Goal: Task Accomplishment & Management: Manage account settings

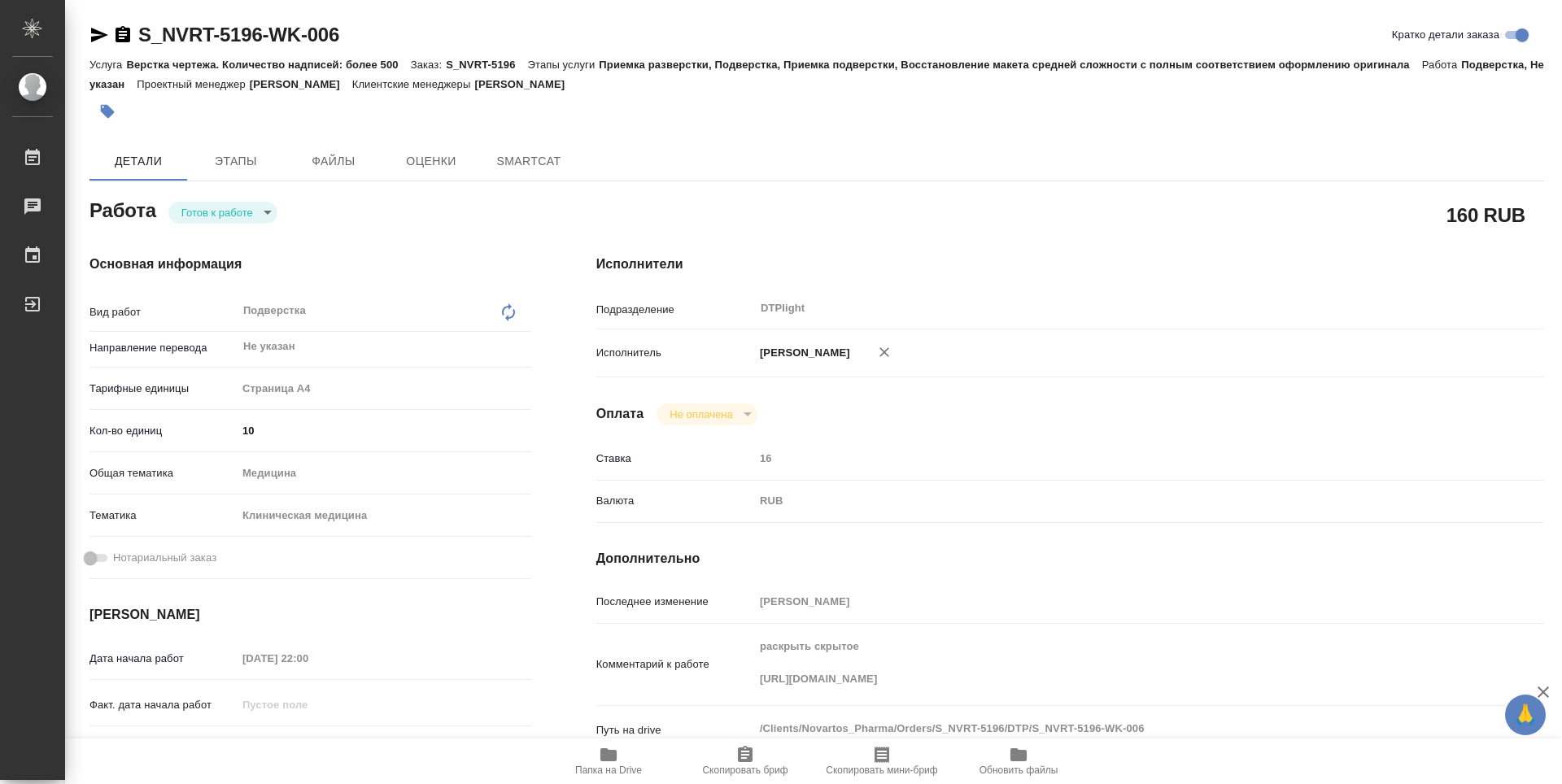
type textarea "x"
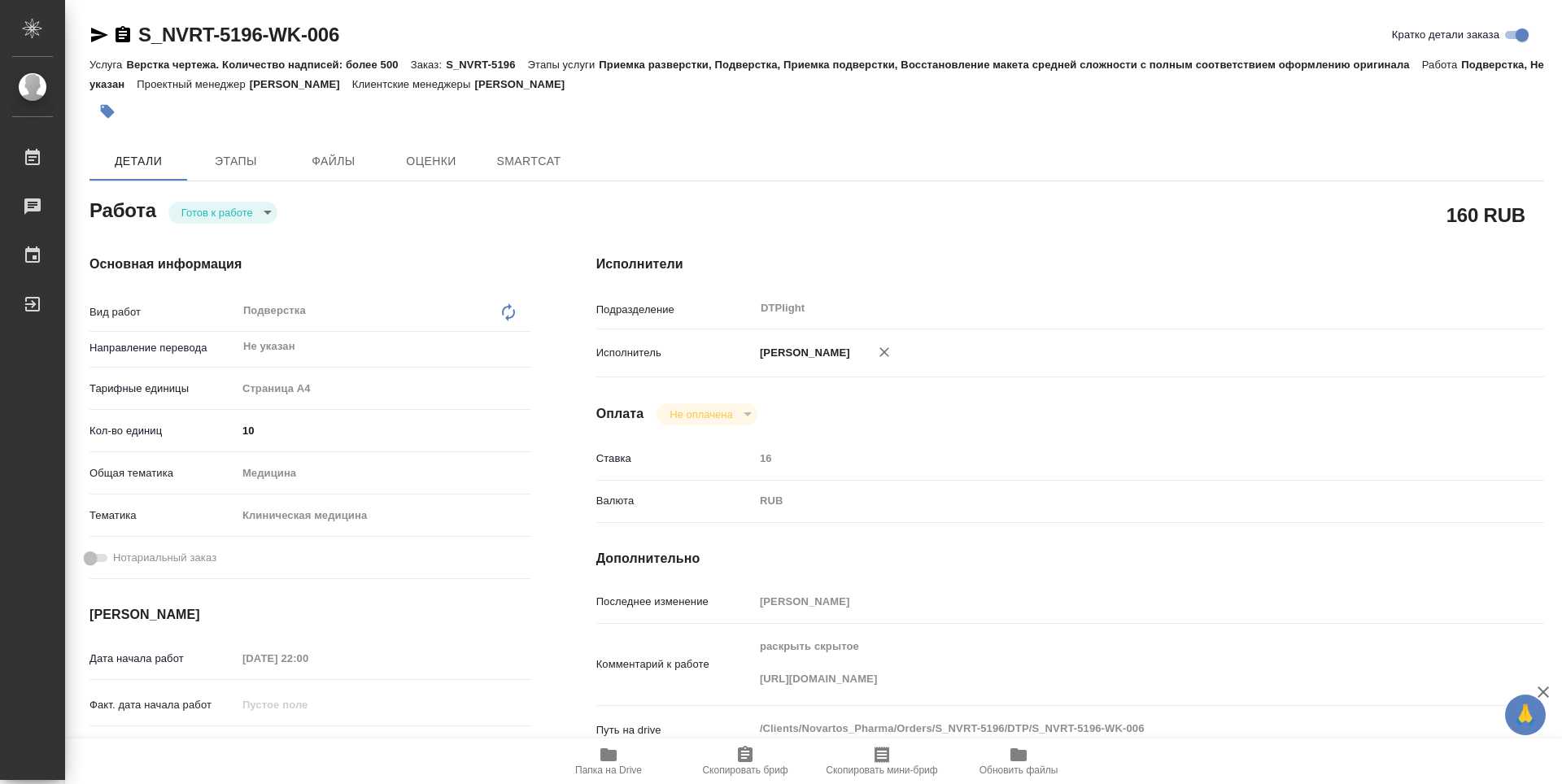
type textarea "x"
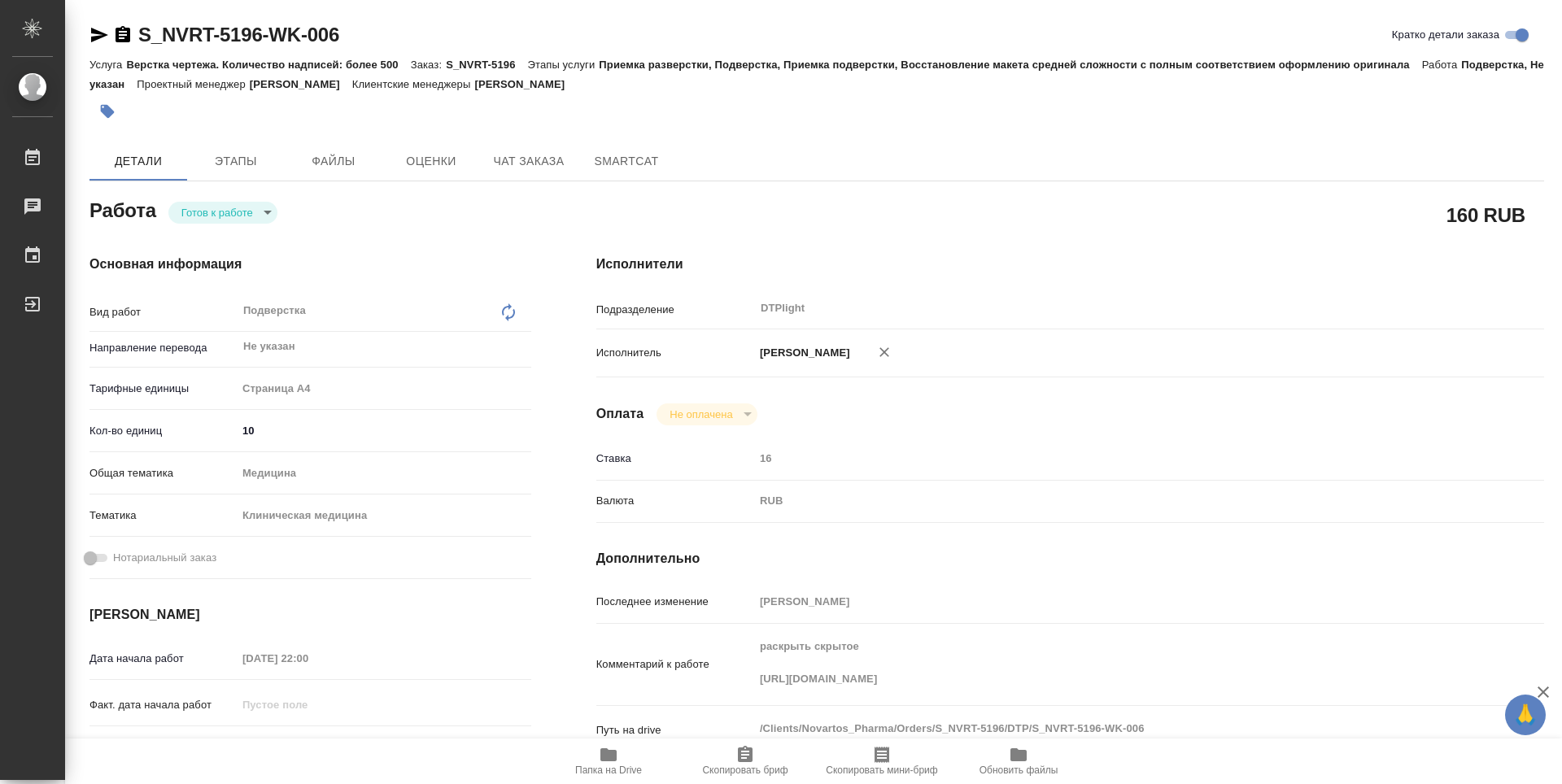
type textarea "x"
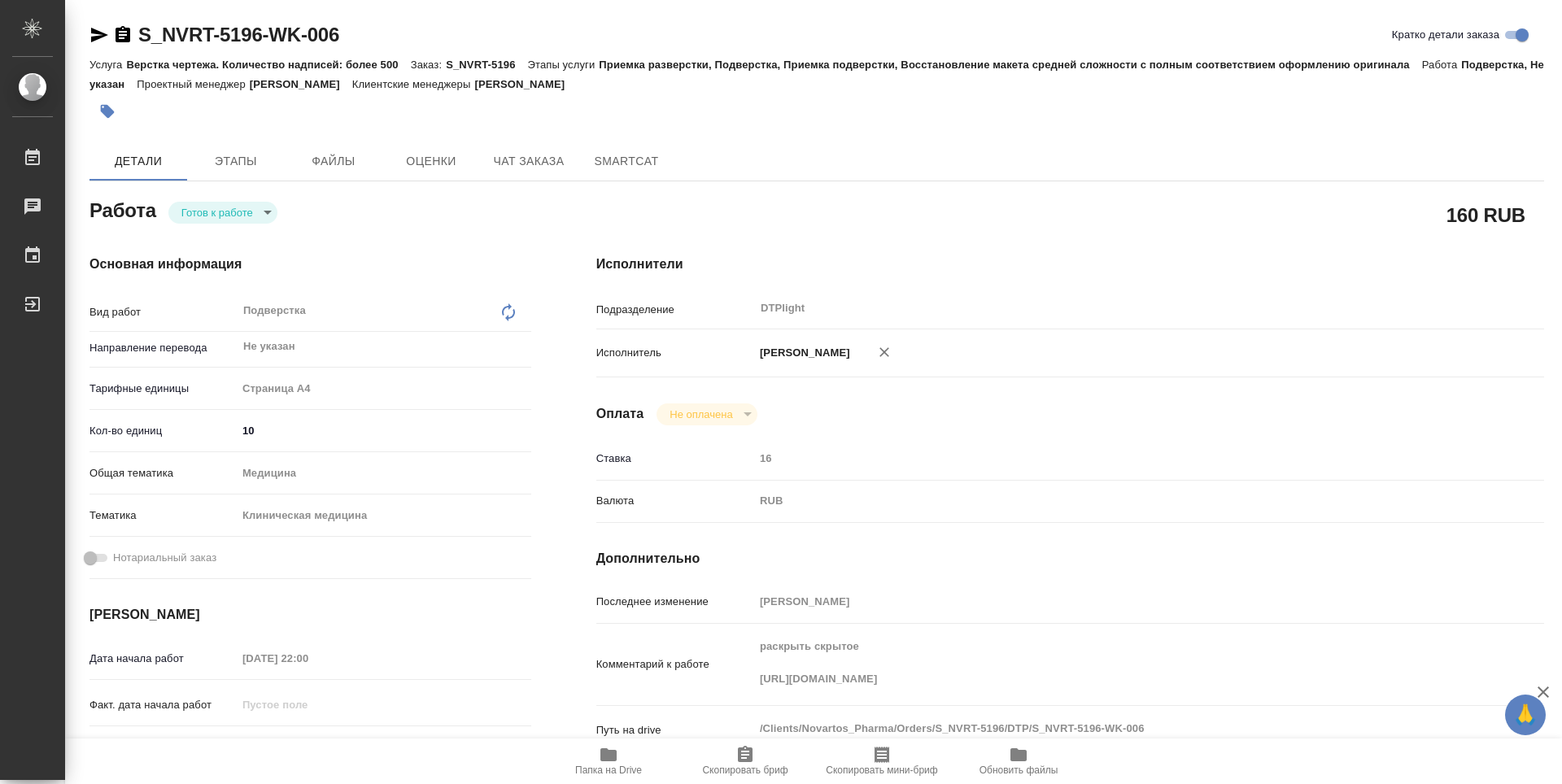
type textarea "x"
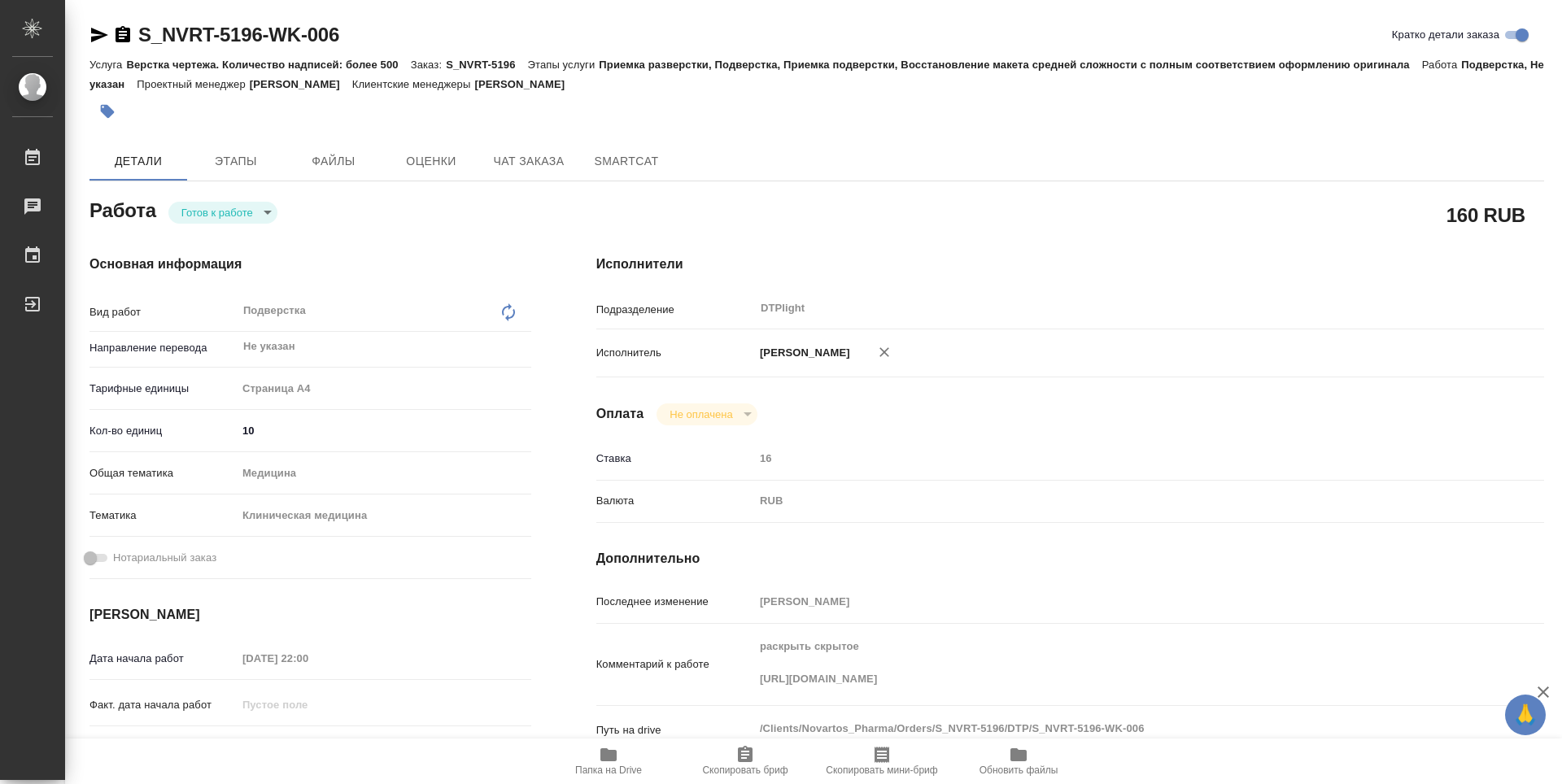
type textarea "x"
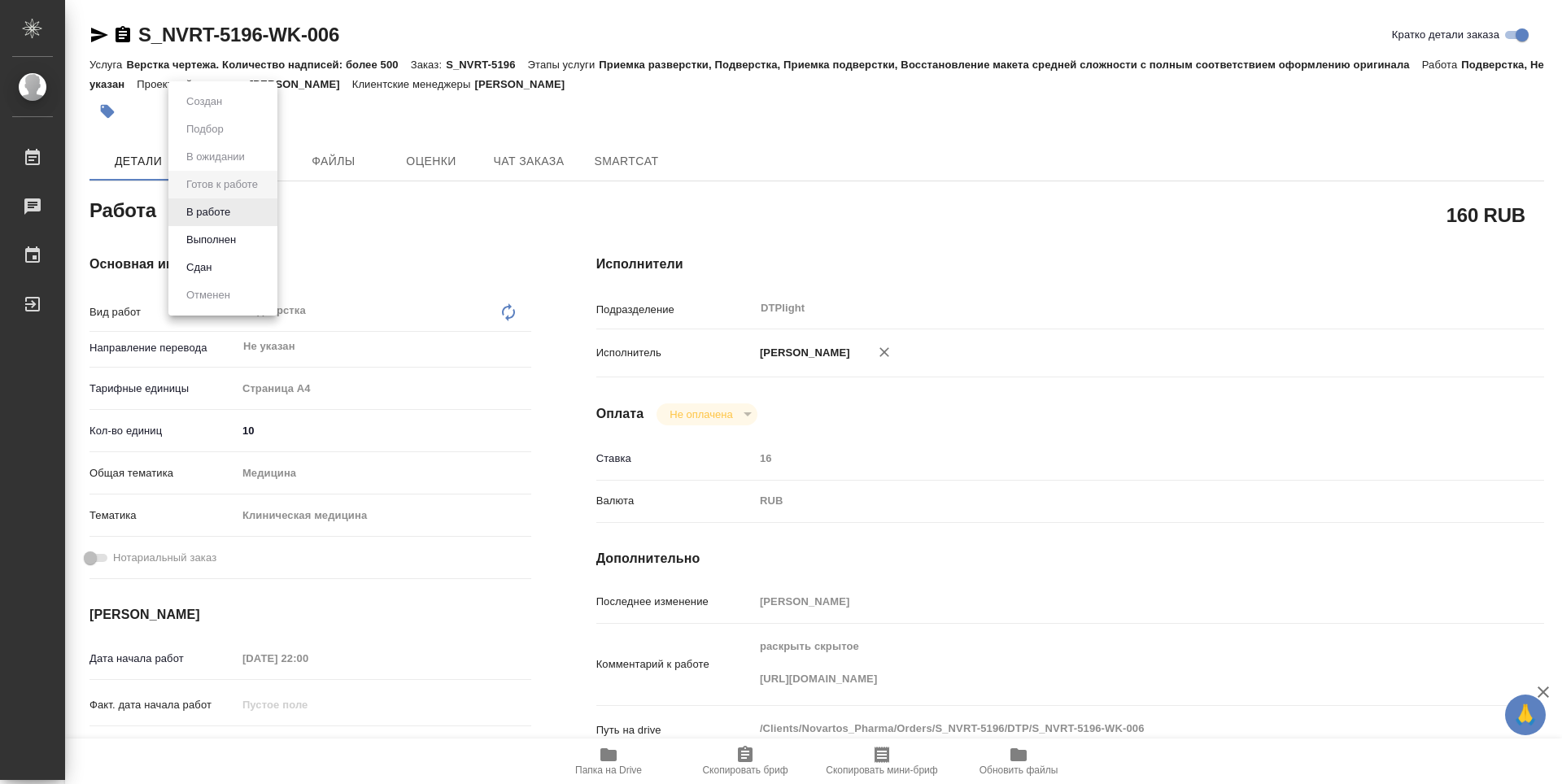
click at [230, 218] on body "🙏 .cls-1 fill:#fff; AWATERA Zubakova Viktoriya Работы 0 Чаты График Выйти S_NVR…" at bounding box center [781, 392] width 1562 height 784
click at [221, 213] on button "В работе" at bounding box center [208, 212] width 54 height 18
type textarea "x"
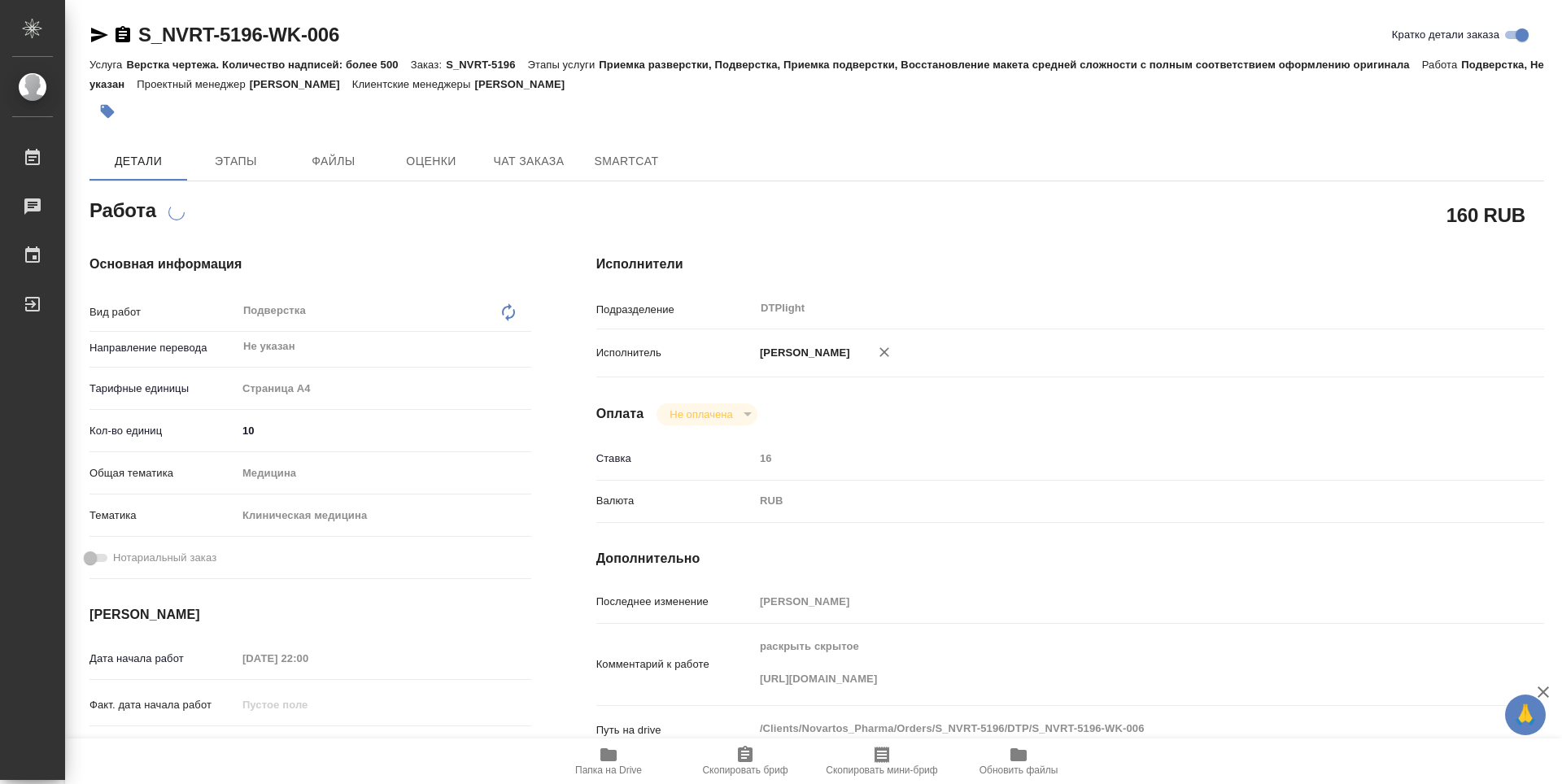
type textarea "x"
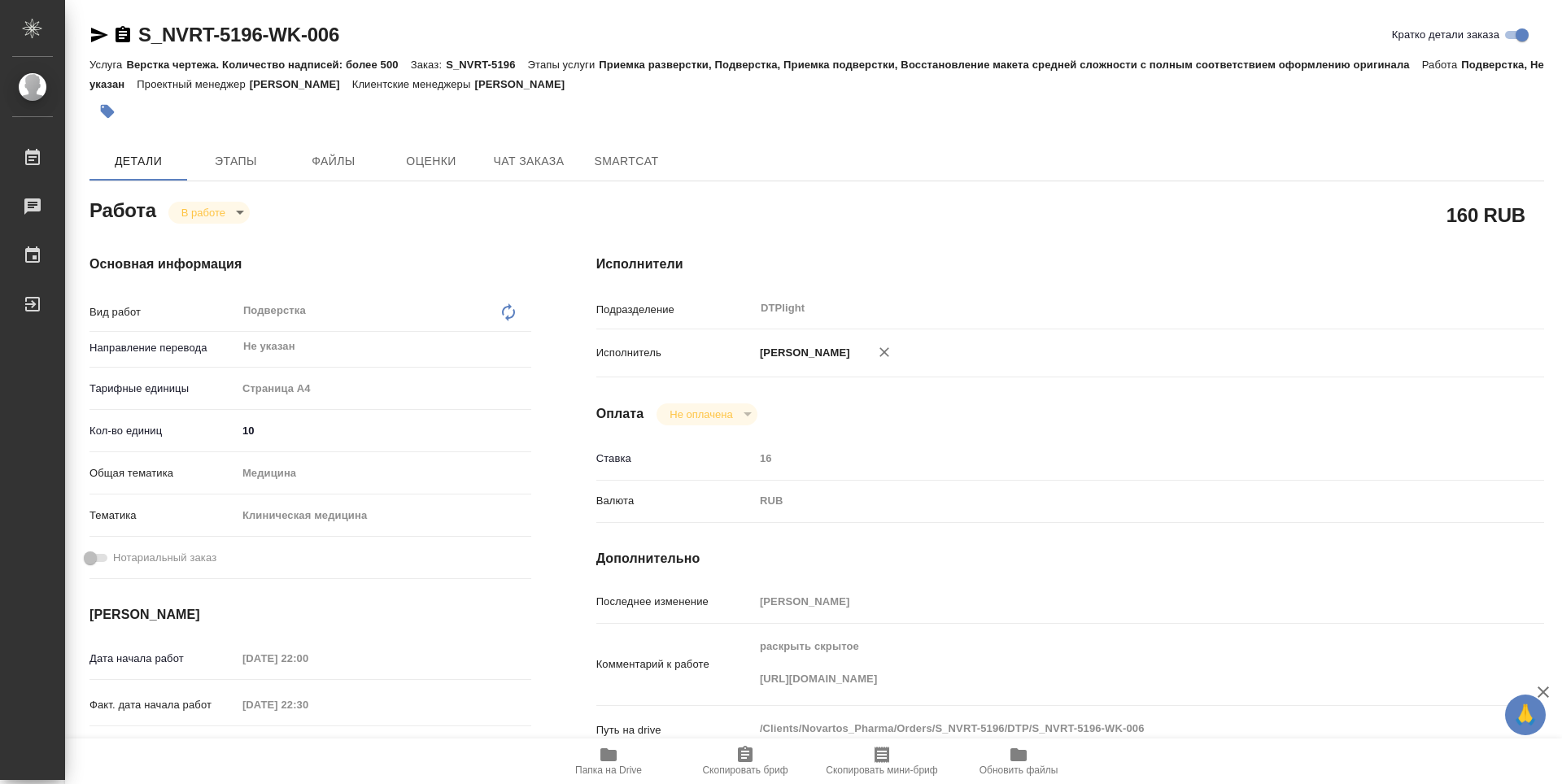
type textarea "x"
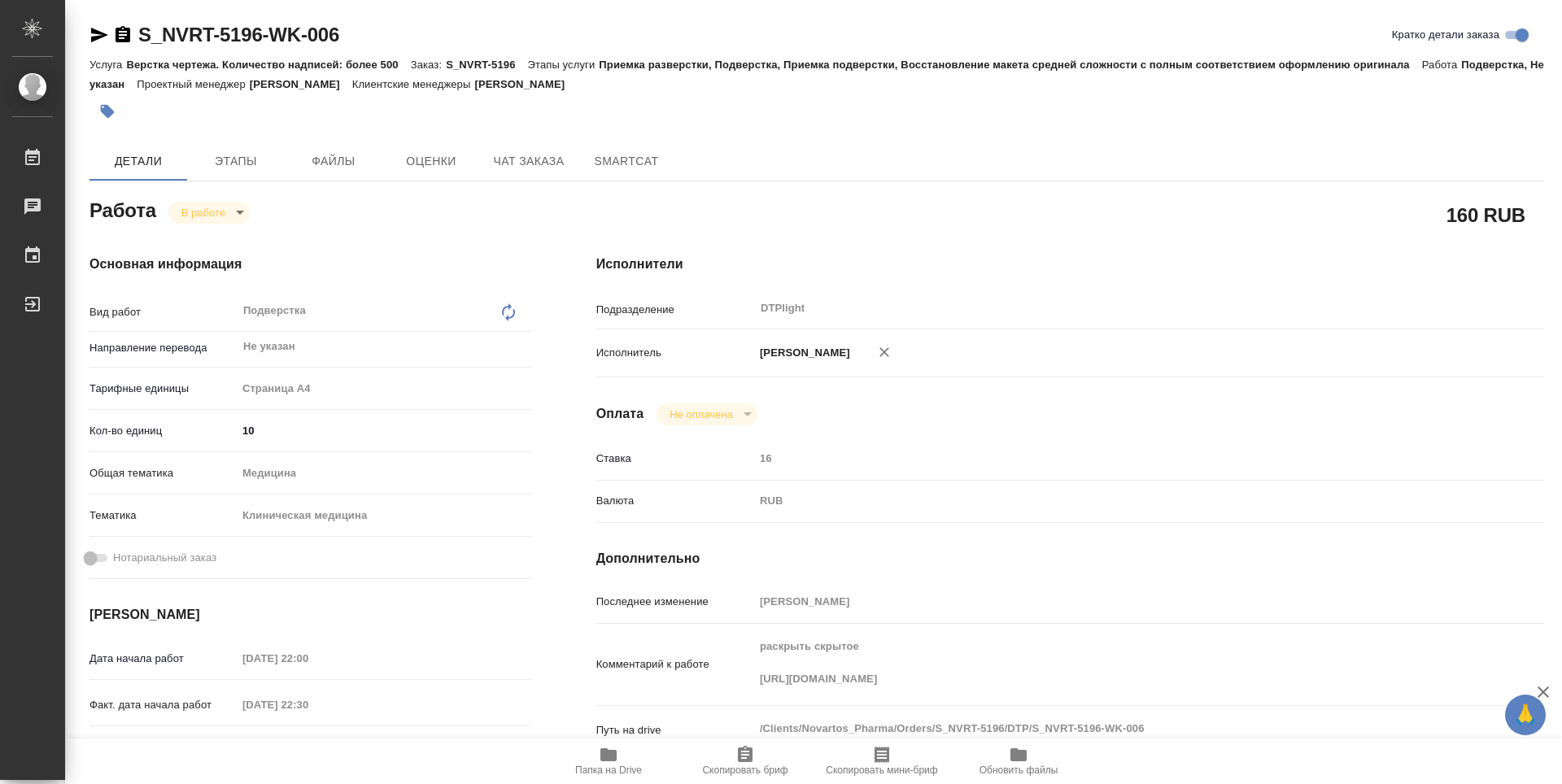
type textarea "x"
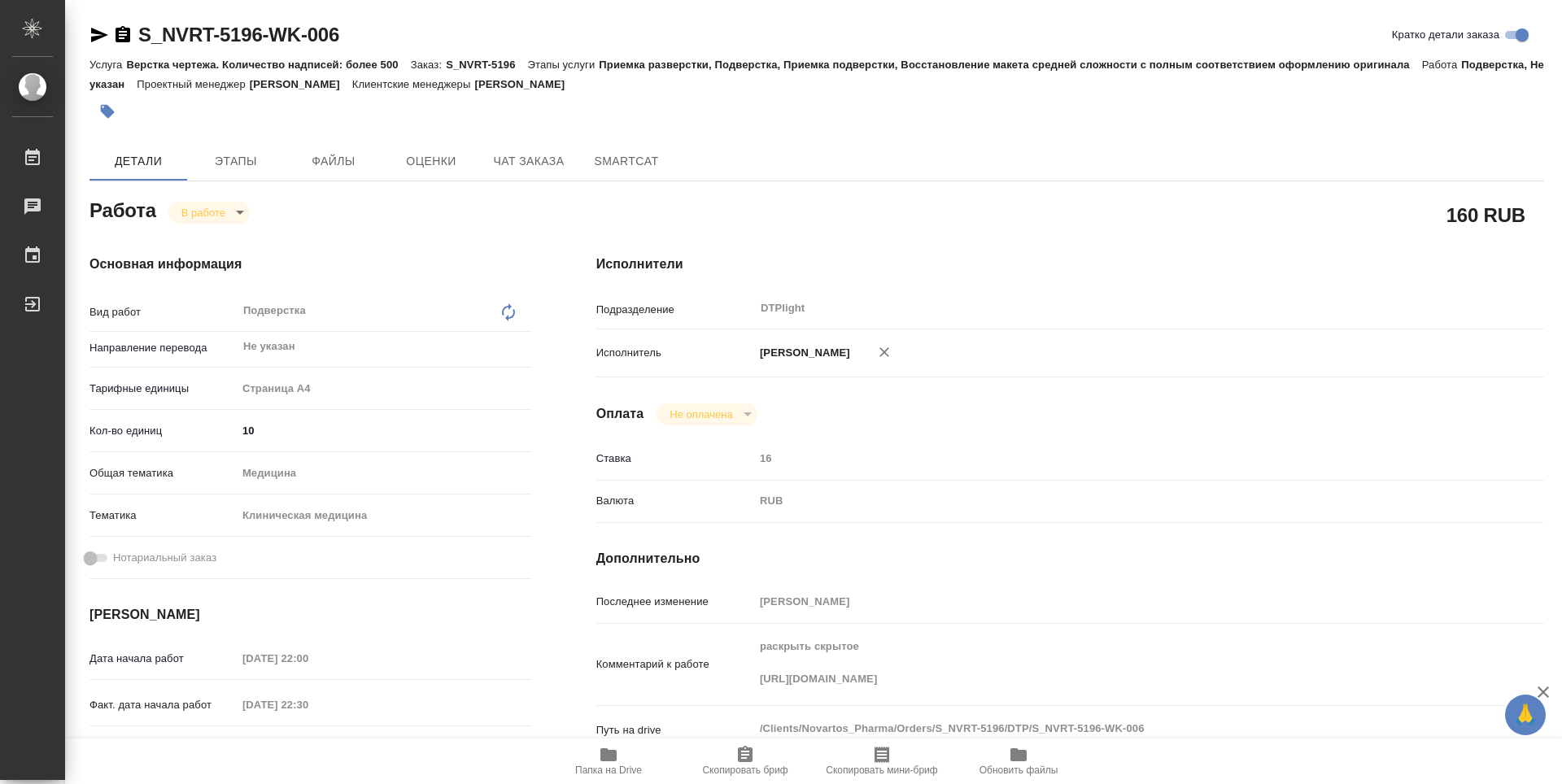
type textarea "x"
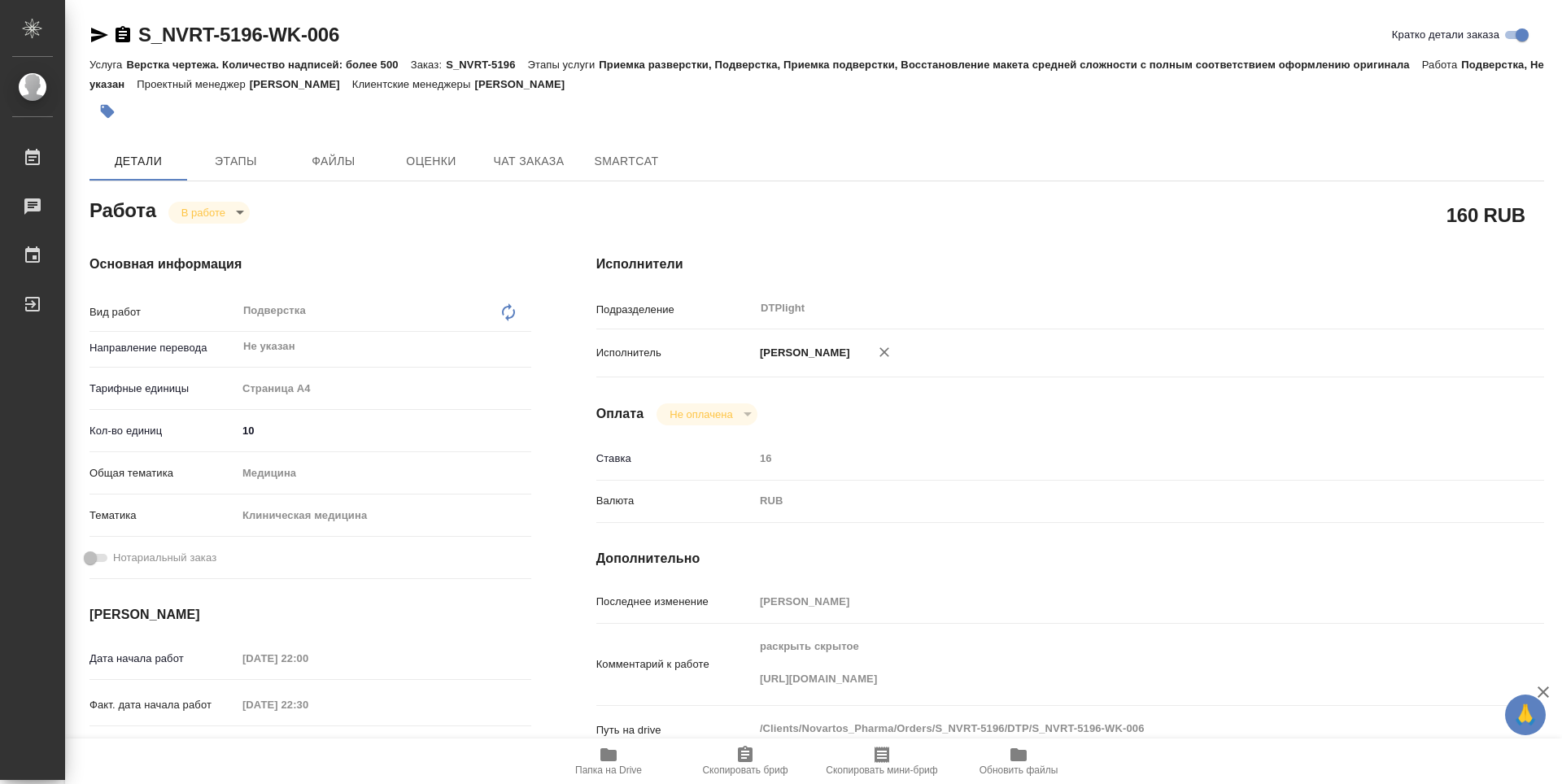
type textarea "x"
click at [613, 764] on icon "button" at bounding box center [608, 755] width 20 height 20
type textarea "x"
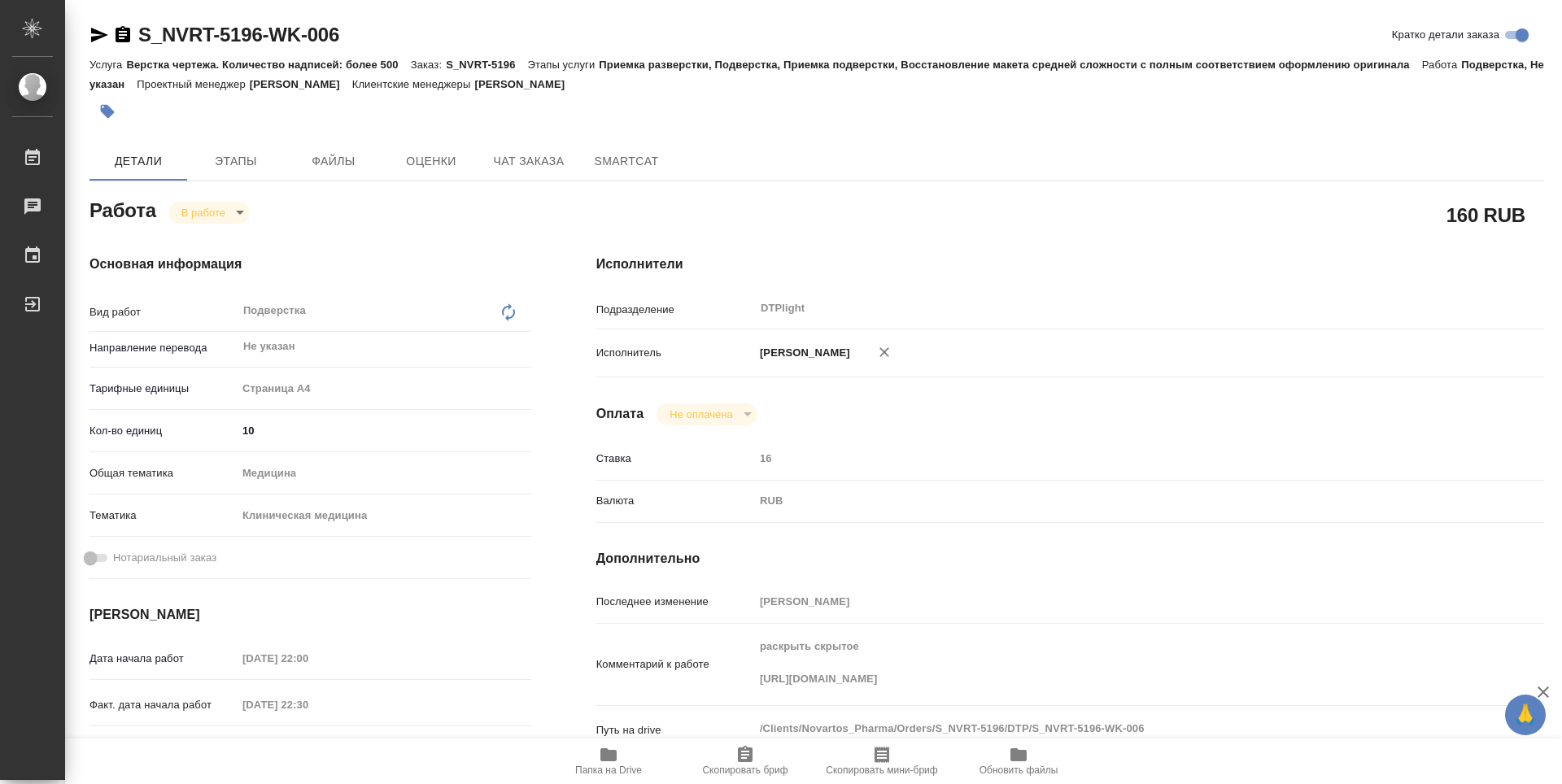
type textarea "x"
drag, startPoint x: 368, startPoint y: 42, endPoint x: 140, endPoint y: 40, distance: 228.0
click at [140, 40] on div "S_NVRT-5196-WK-006 Кратко детали заказа" at bounding box center [817, 35] width 1455 height 26
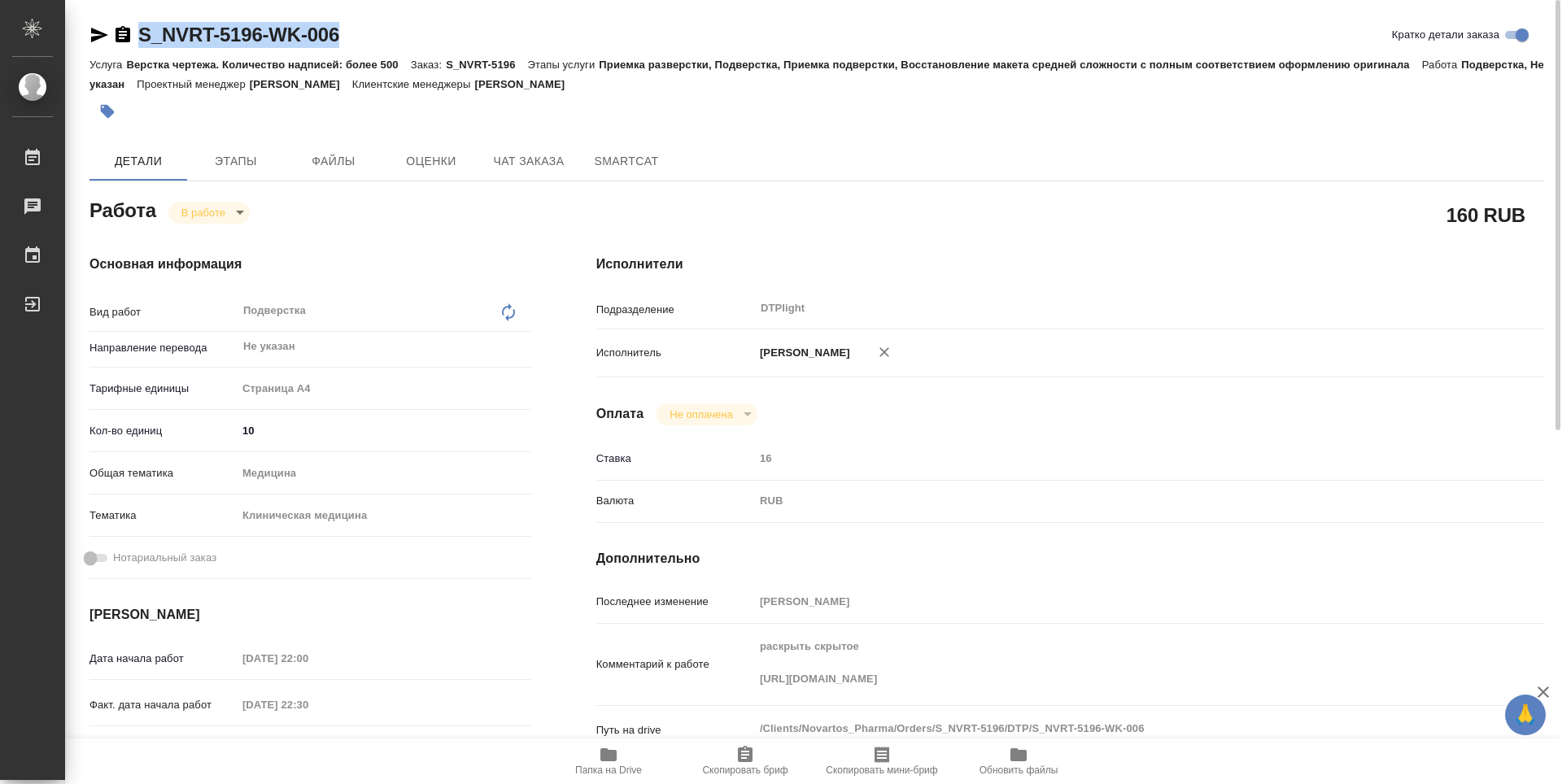
copy link "S_NVRT-5196-WK-006"
click at [604, 751] on icon "button" at bounding box center [608, 754] width 16 height 13
type textarea "x"
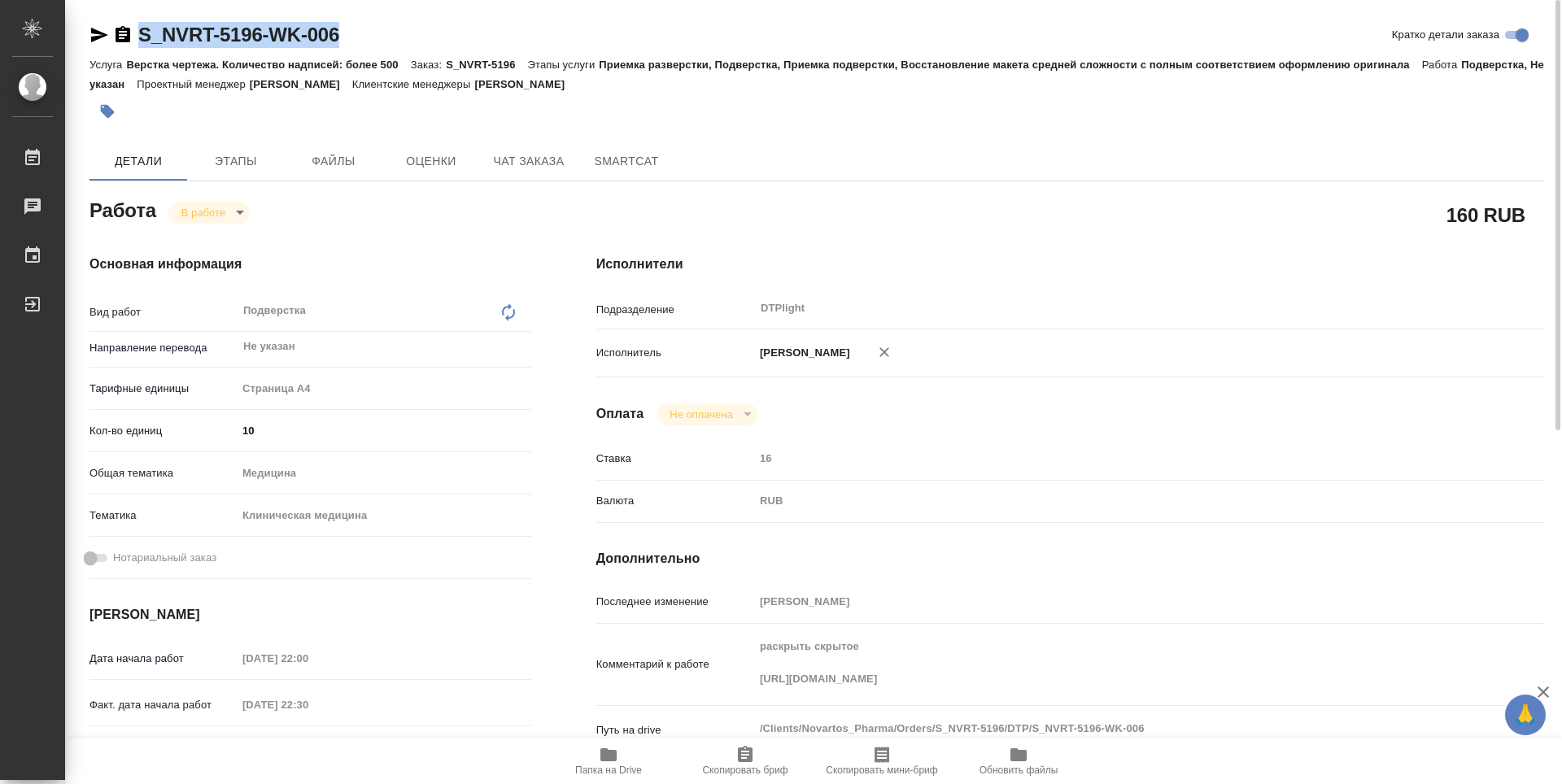
type textarea "x"
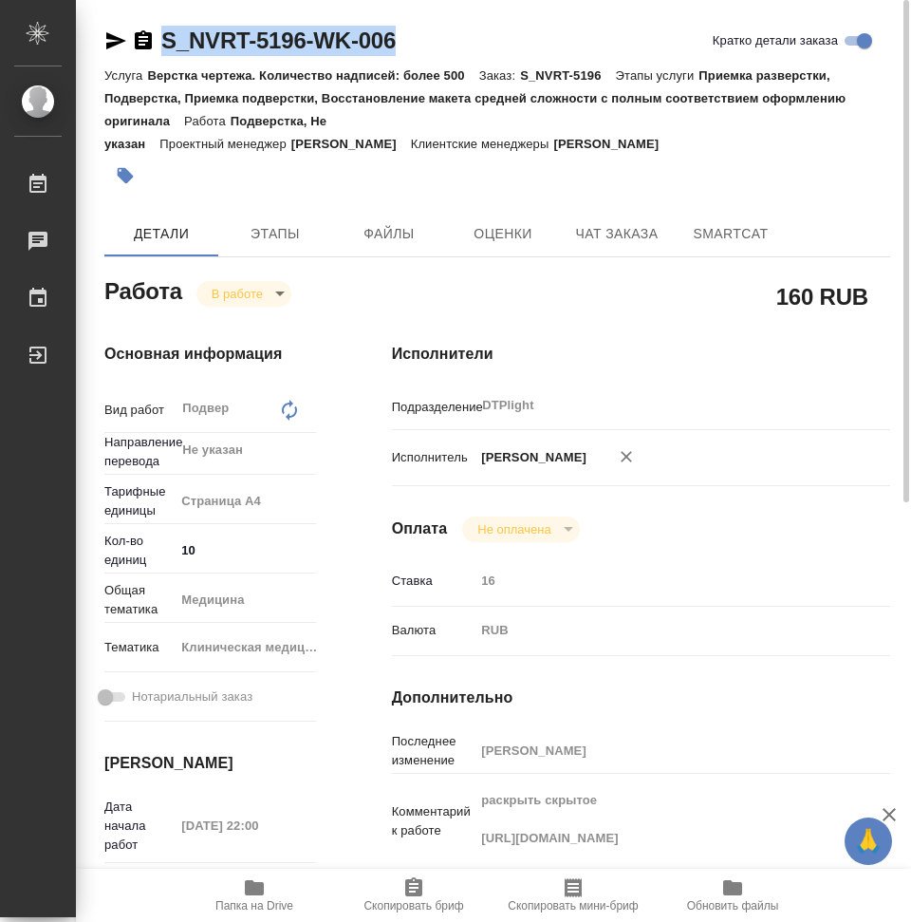
type textarea "x"
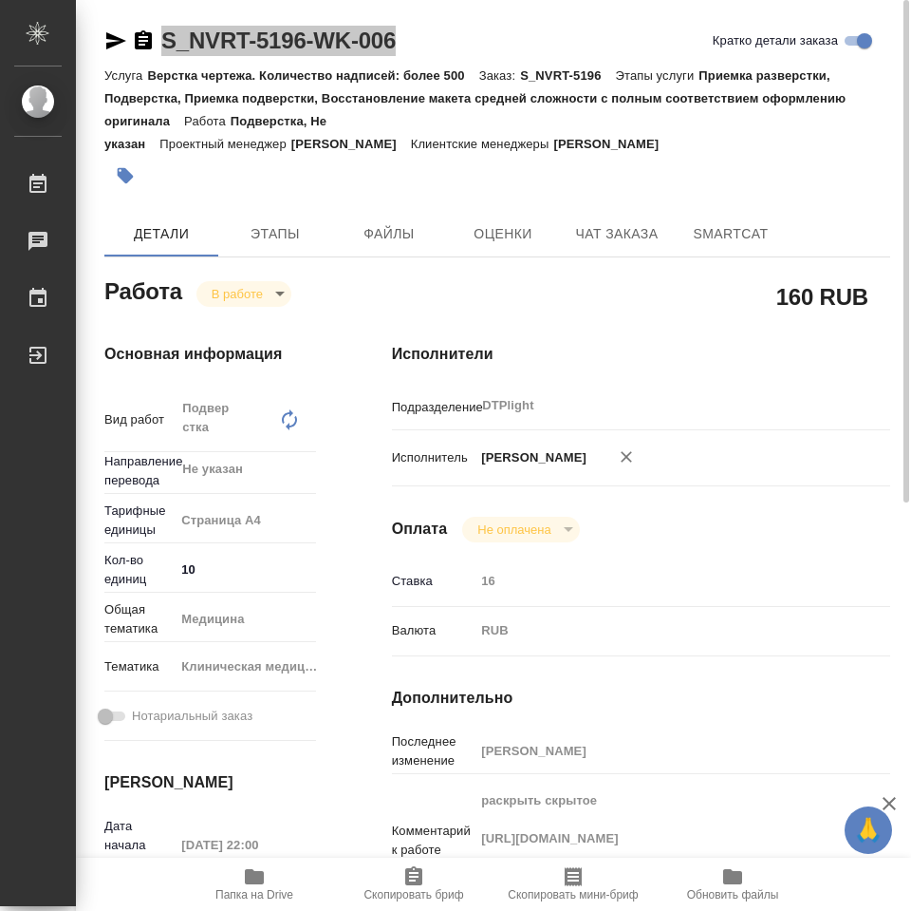
type textarea "x"
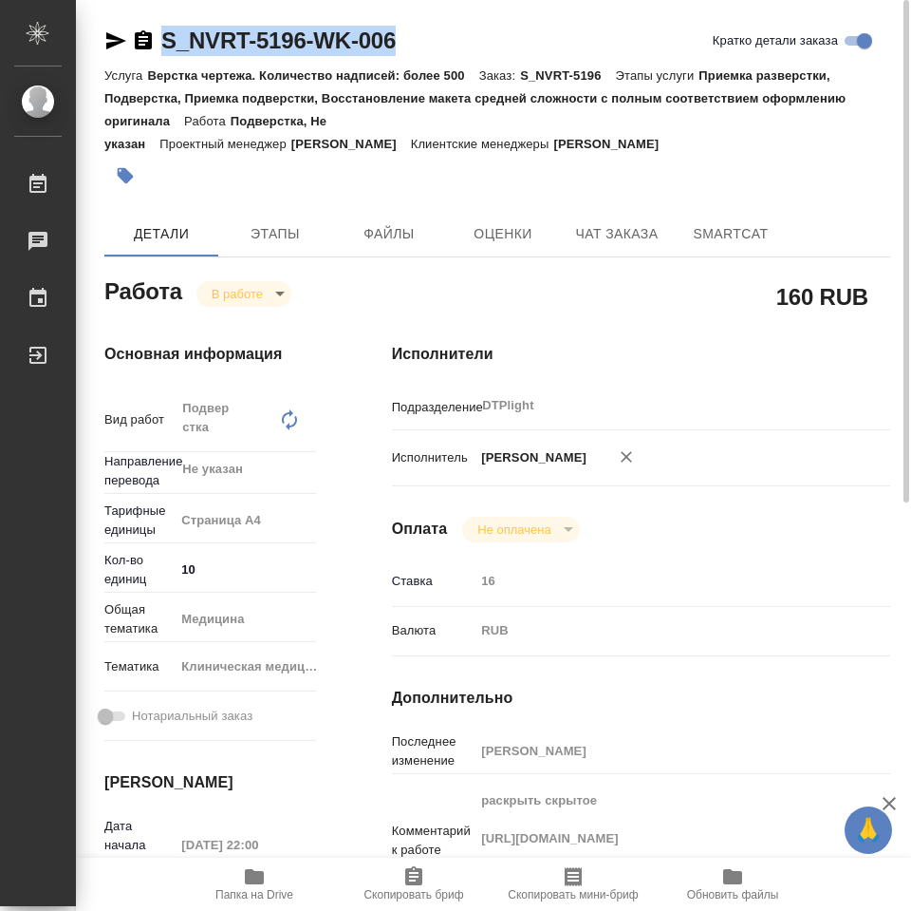
type textarea "x"
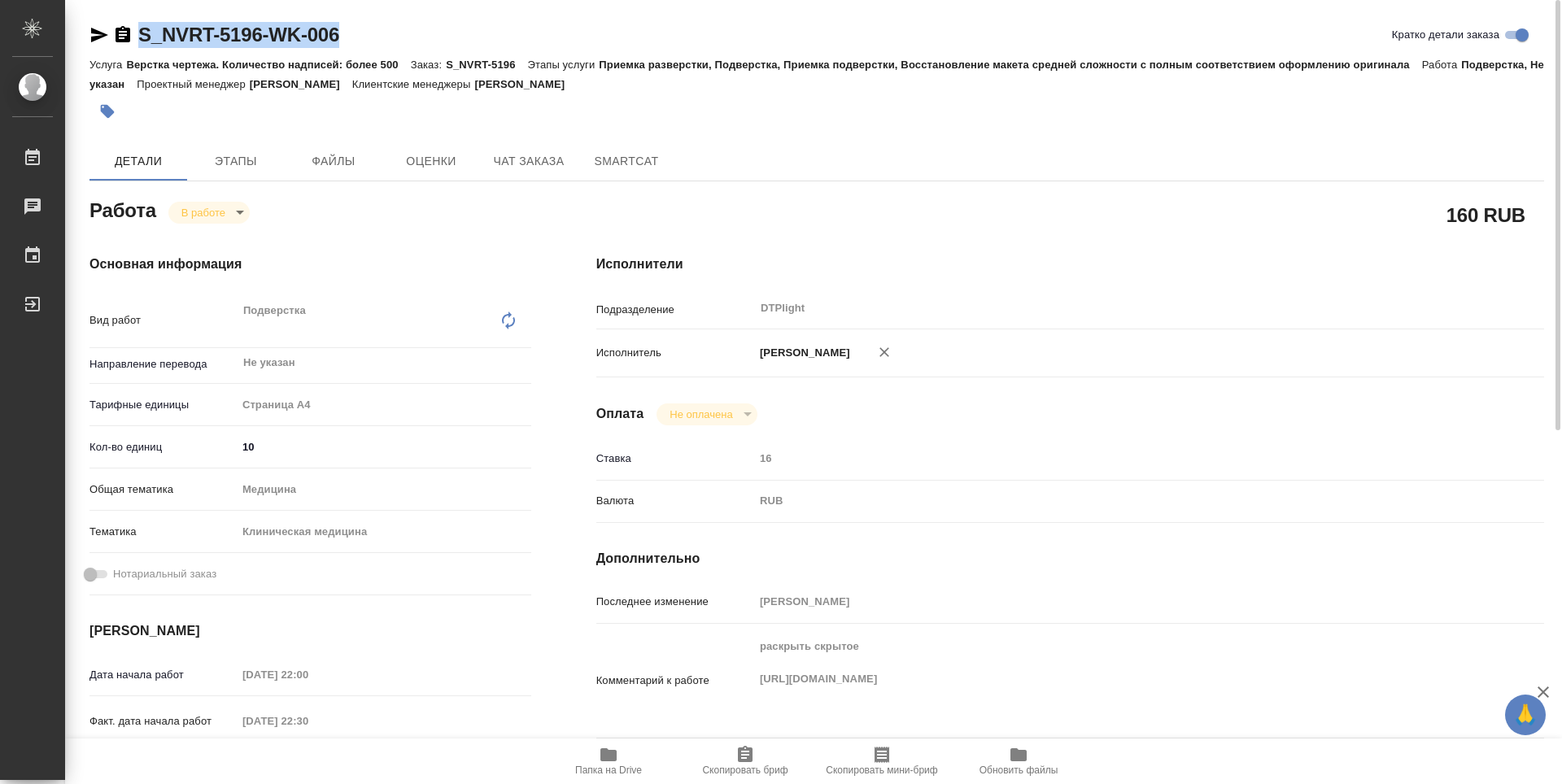
type textarea "x"
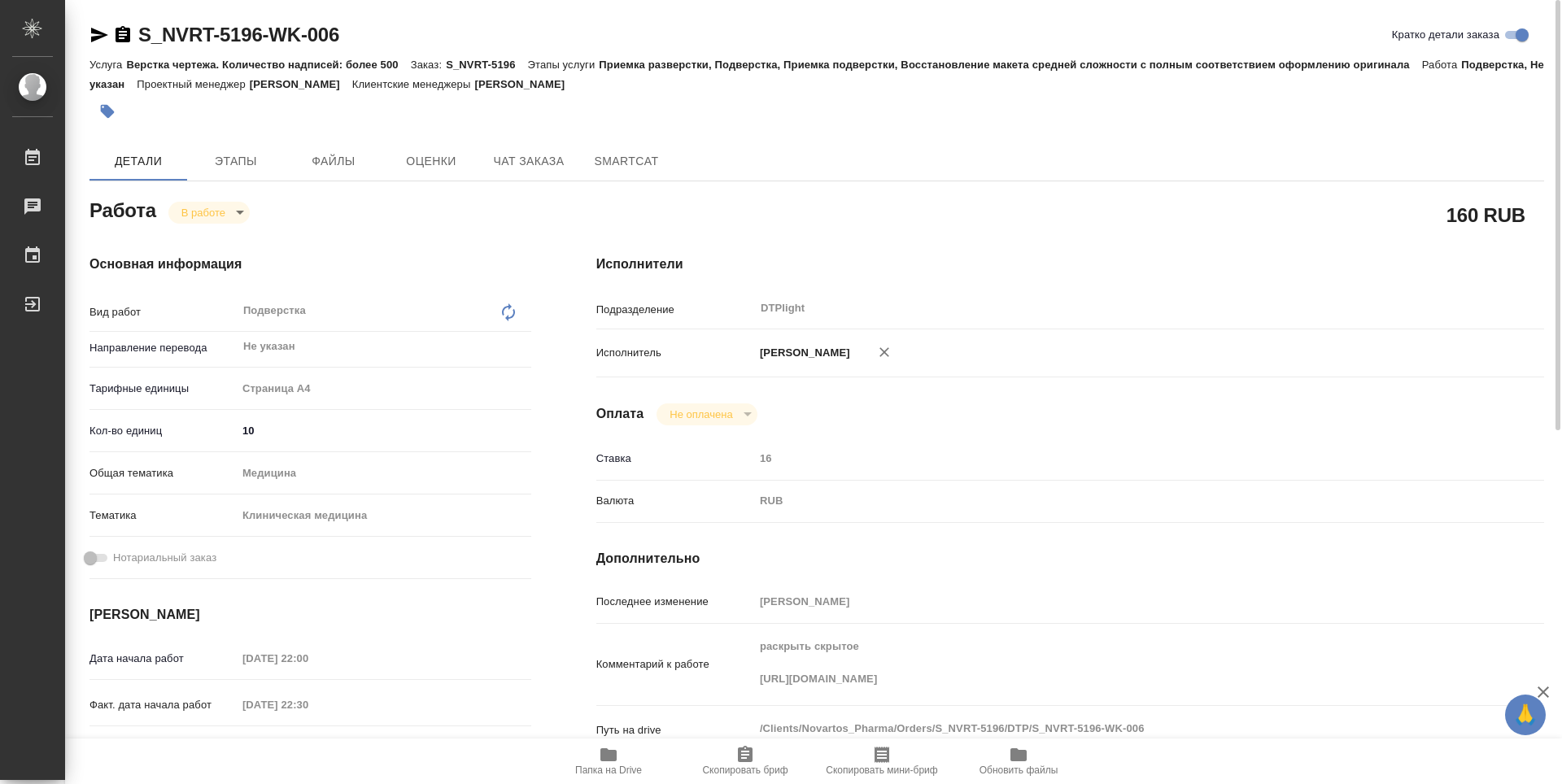
click at [1526, 153] on div "Детали Этапы Файлы Оценки Чат заказа SmartCat" at bounding box center [817, 161] width 1455 height 39
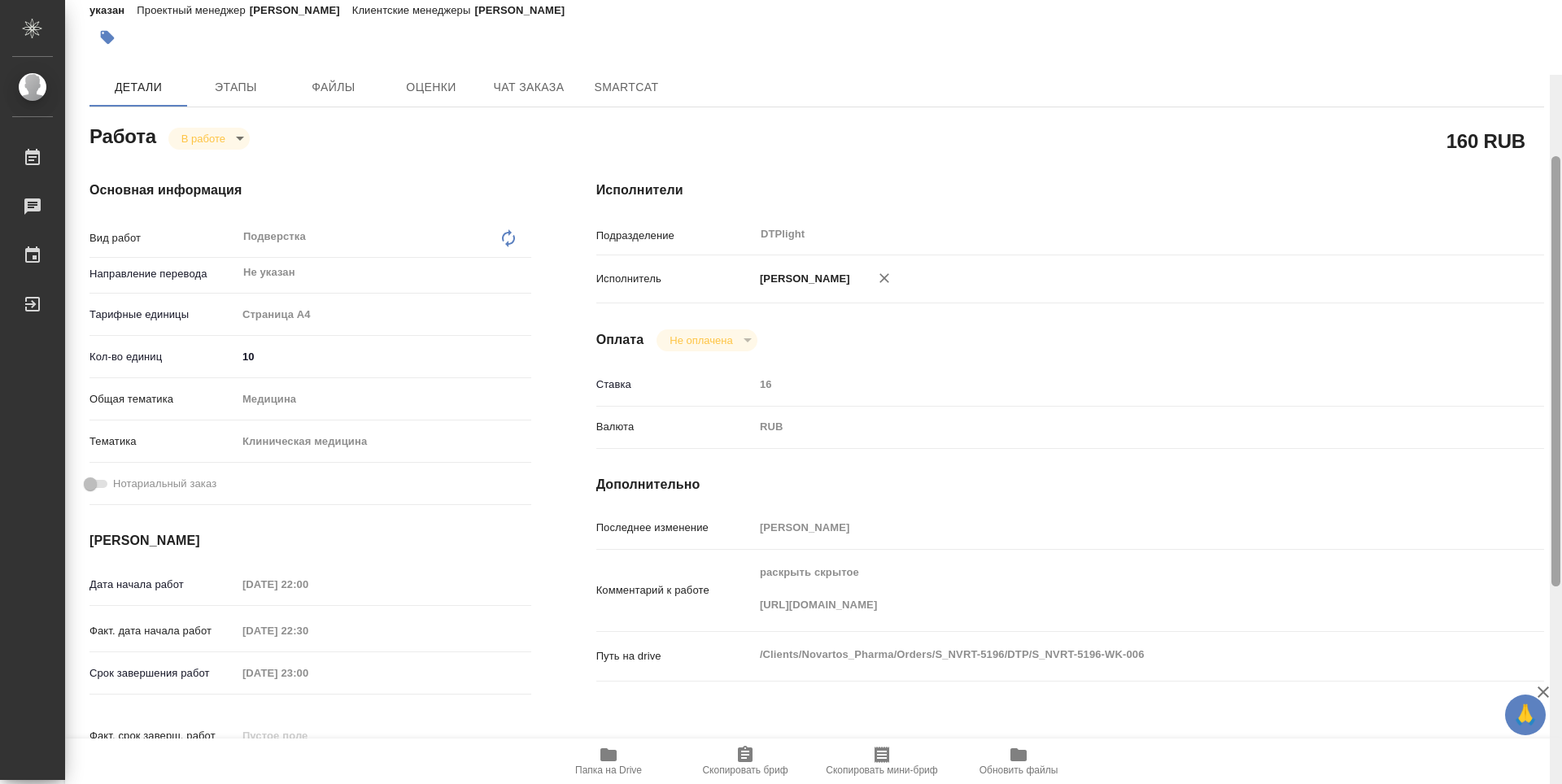
drag, startPoint x: 1556, startPoint y: 190, endPoint x: 1107, endPoint y: 111, distance: 455.9
click at [1553, 202] on div at bounding box center [1556, 371] width 9 height 430
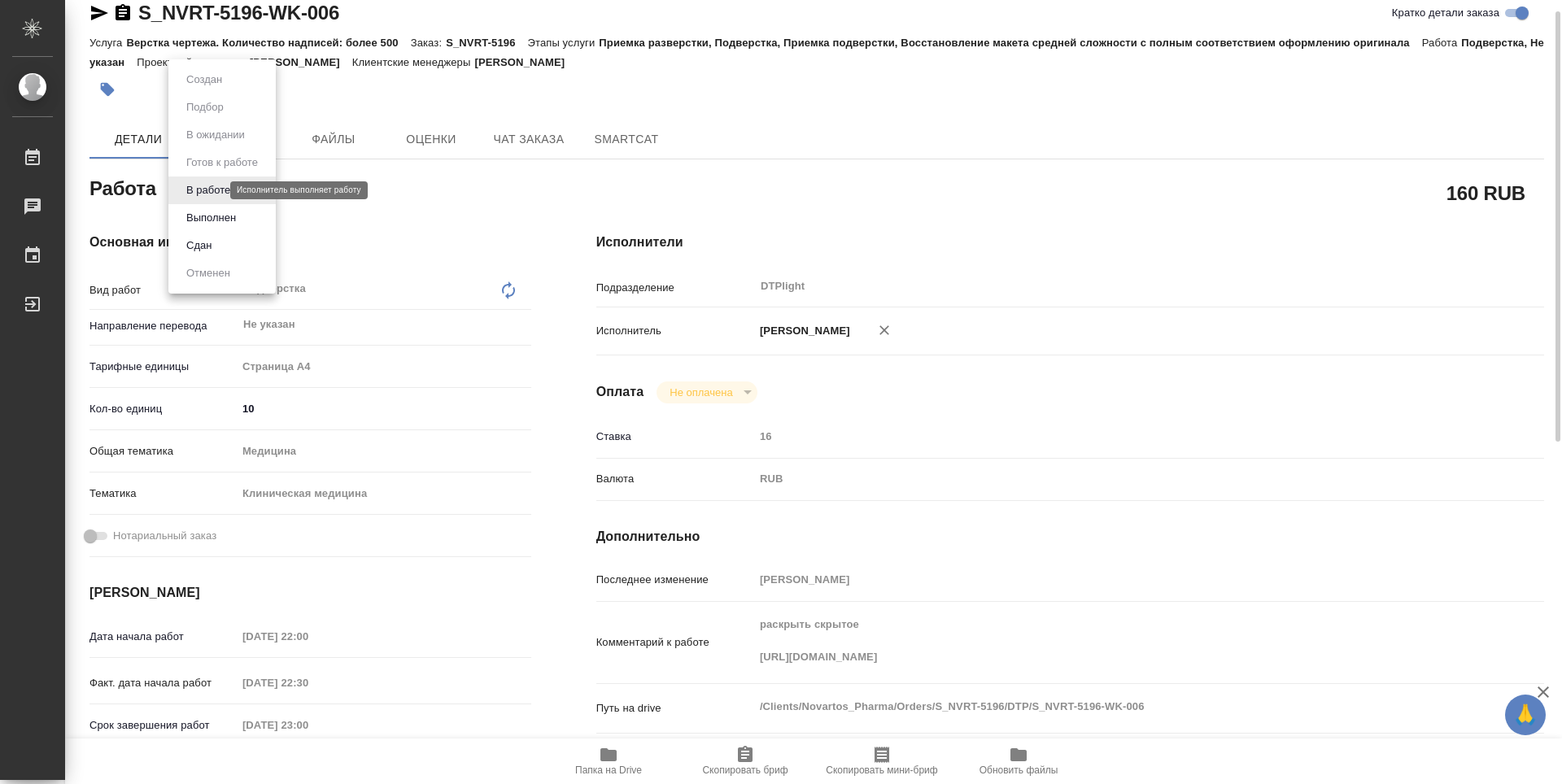
click at [193, 188] on body "🙏 .cls-1 fill:#fff; AWATERA Zubakova Viktoriya Работы 0 Чаты График Выйти S_NVR…" at bounding box center [781, 392] width 1562 height 784
click at [206, 224] on button "Выполнен" at bounding box center [211, 218] width 59 height 18
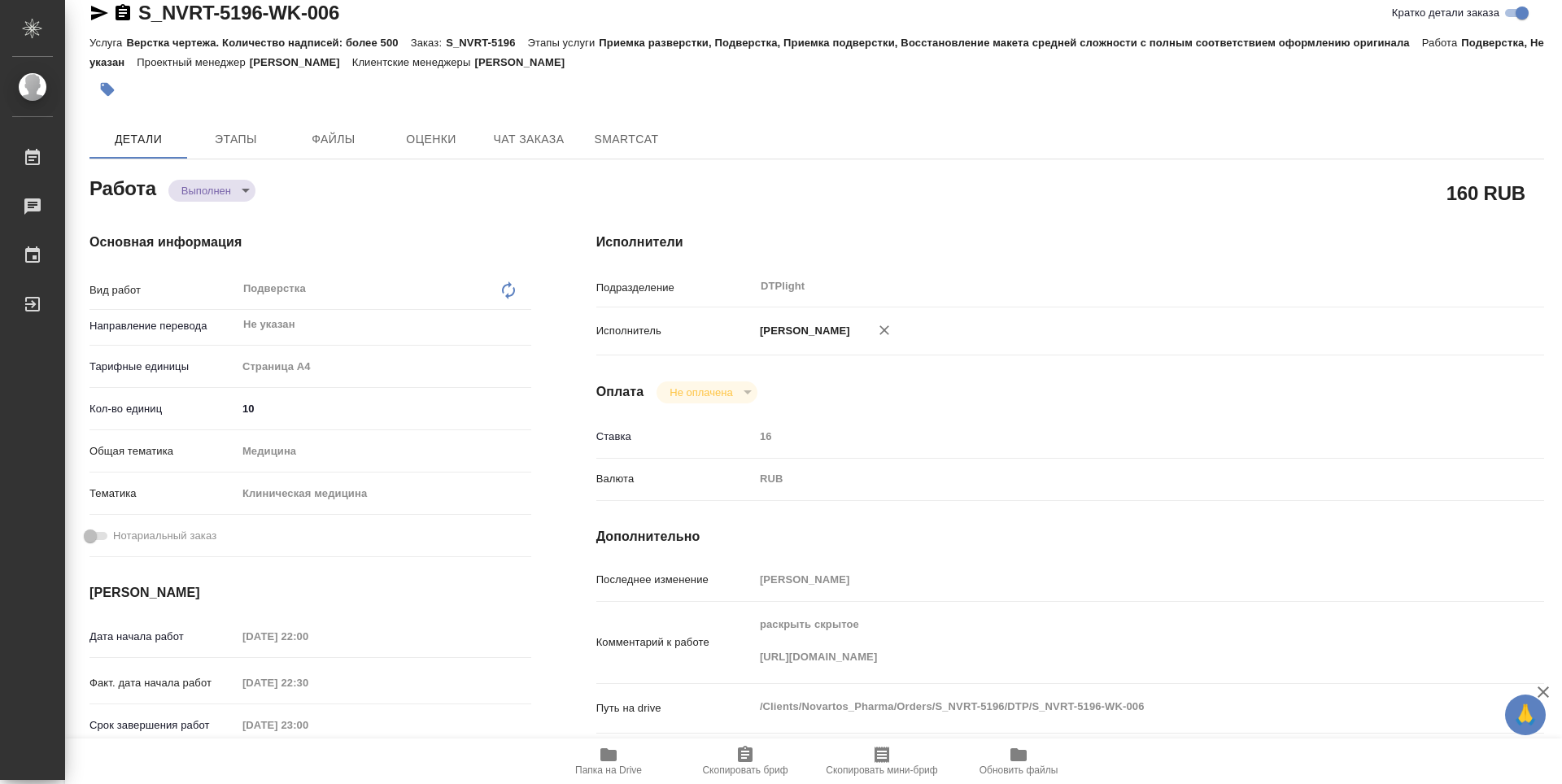
type textarea "x"
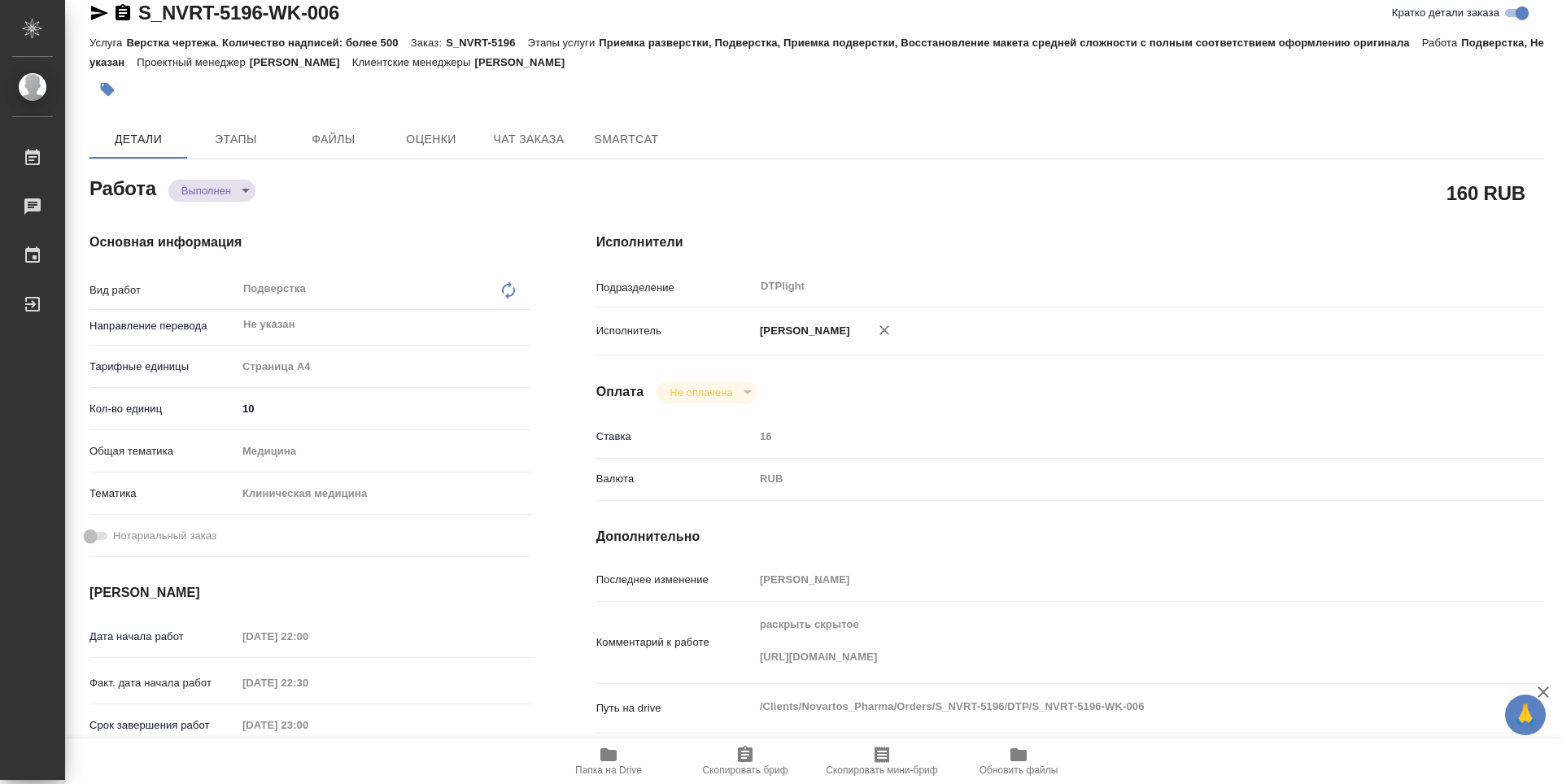
type textarea "x"
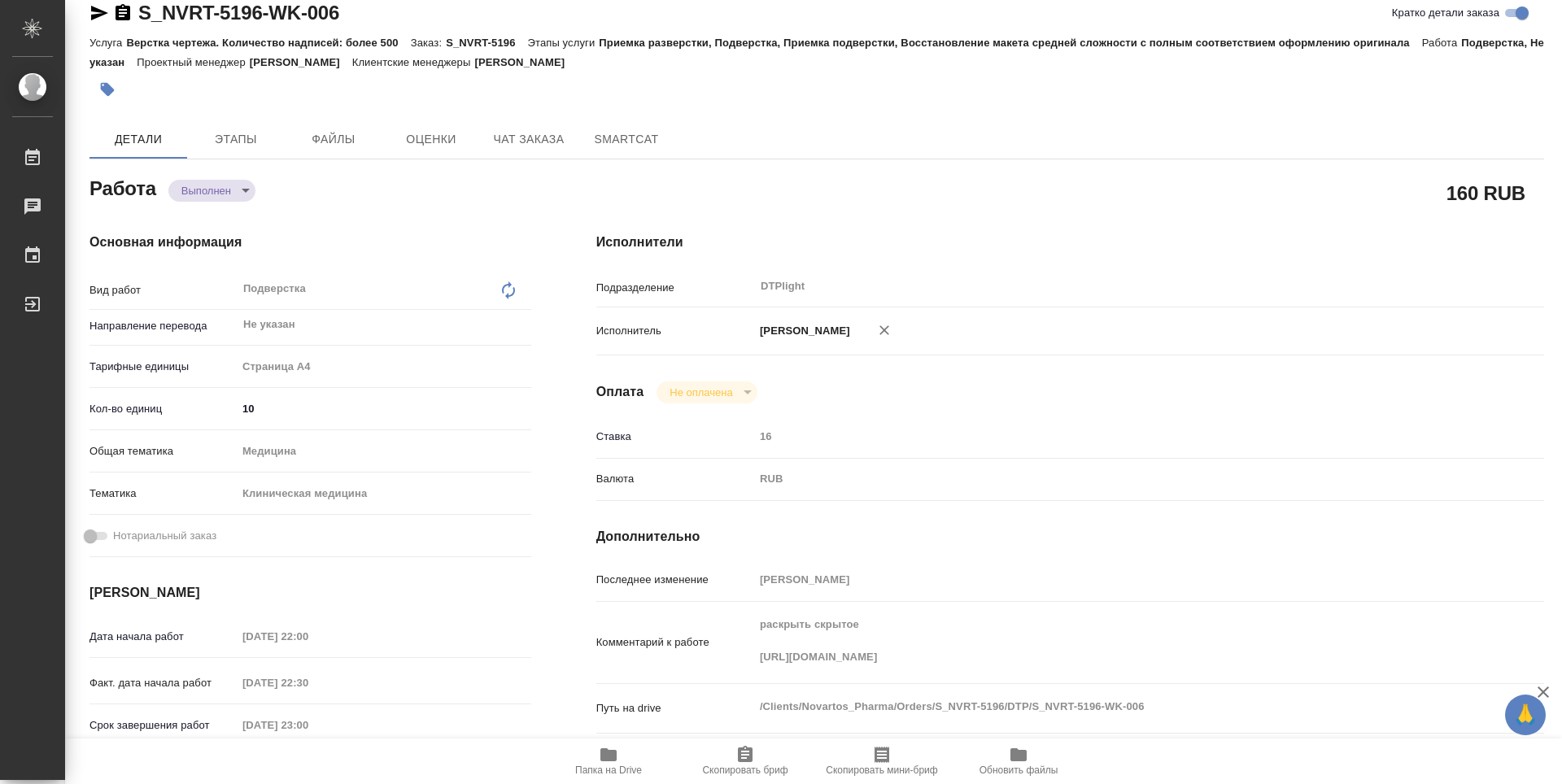
type textarea "x"
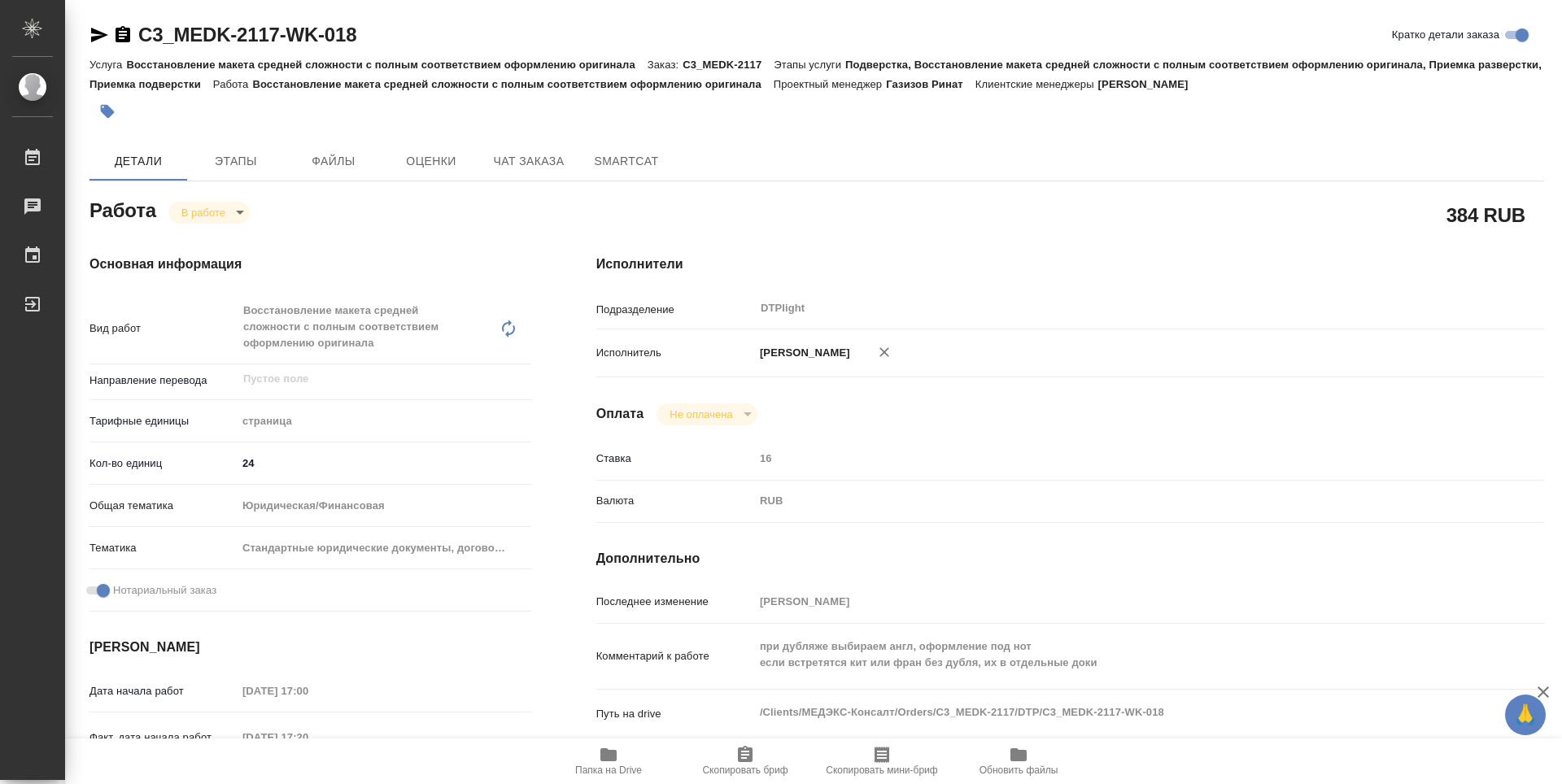
click at [1409, 434] on div "Исполнители Подразделение DTPlight ​ Исполнитель Зубакова Виктория Оплата Не оп…" at bounding box center [1070, 585] width 1013 height 727
click at [1538, 305] on div "Подразделение DTPlight ​" at bounding box center [1070, 308] width 948 height 28
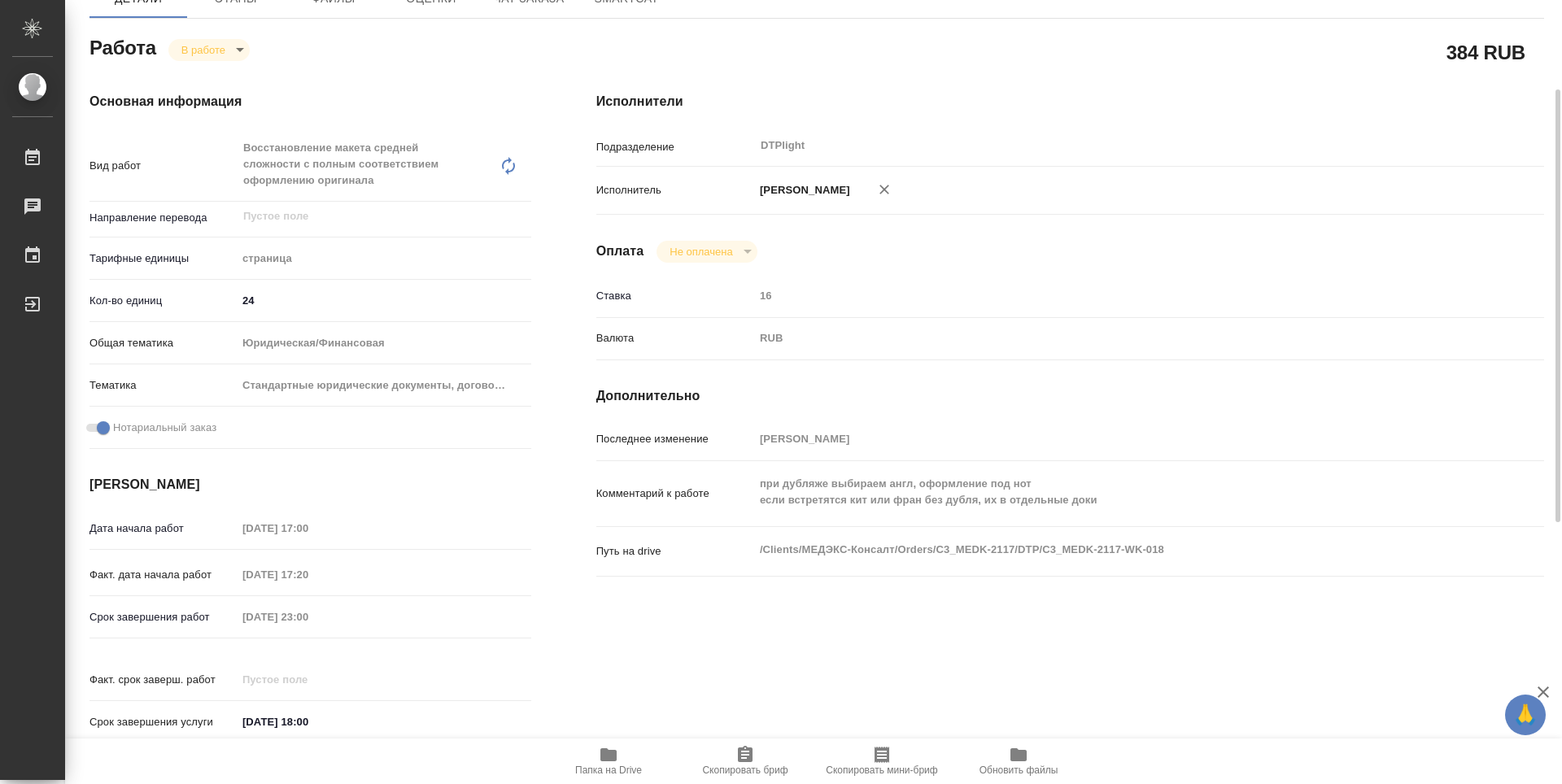
scroll to position [244, 0]
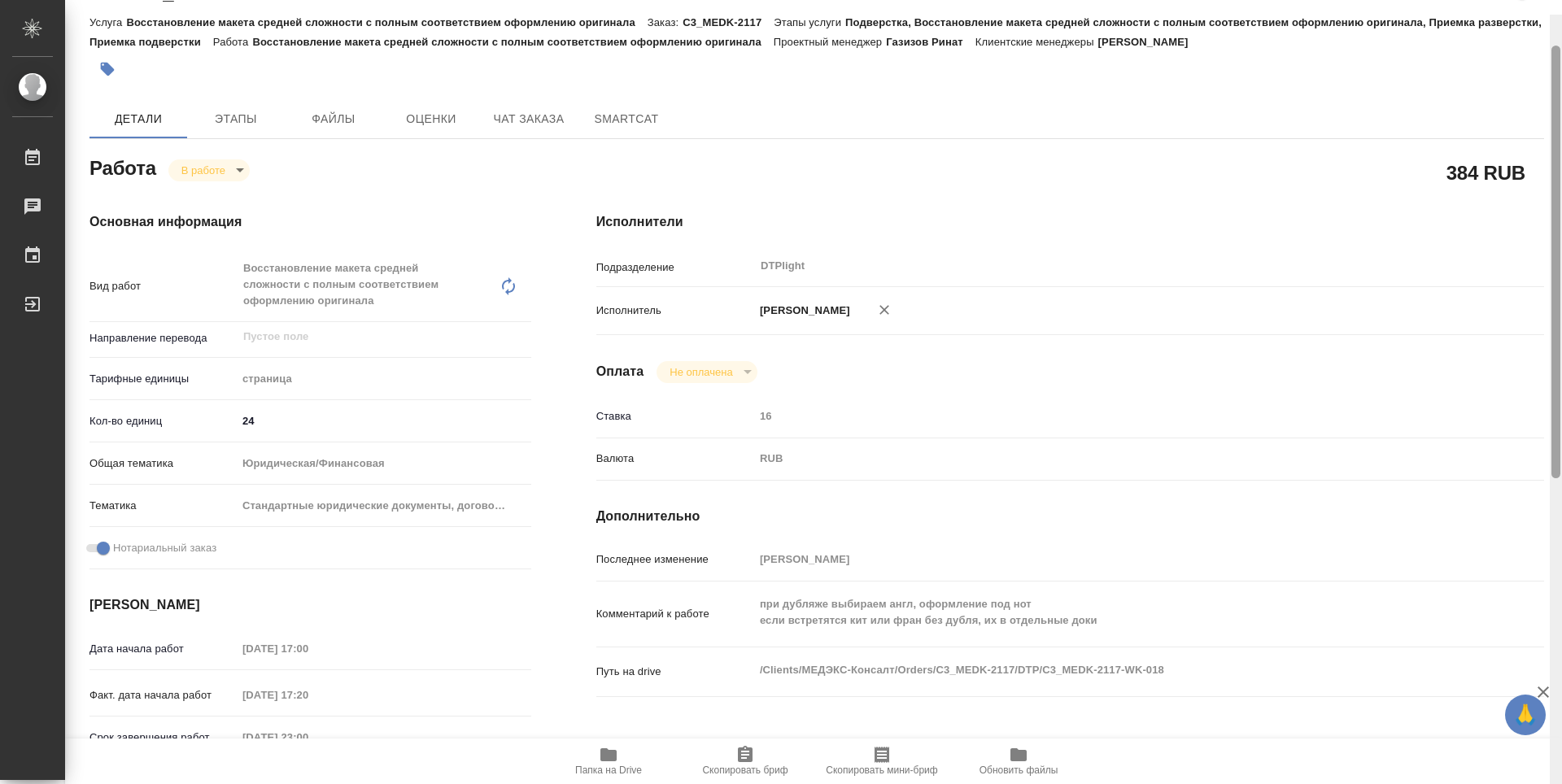
drag, startPoint x: 1557, startPoint y: 380, endPoint x: 1055, endPoint y: 208, distance: 530.6
click at [1519, 246] on div "C3_MEDK-2117-WK-018 Кратко детали заказа Услуга Восстановление макета средней с…" at bounding box center [813, 392] width 1497 height 784
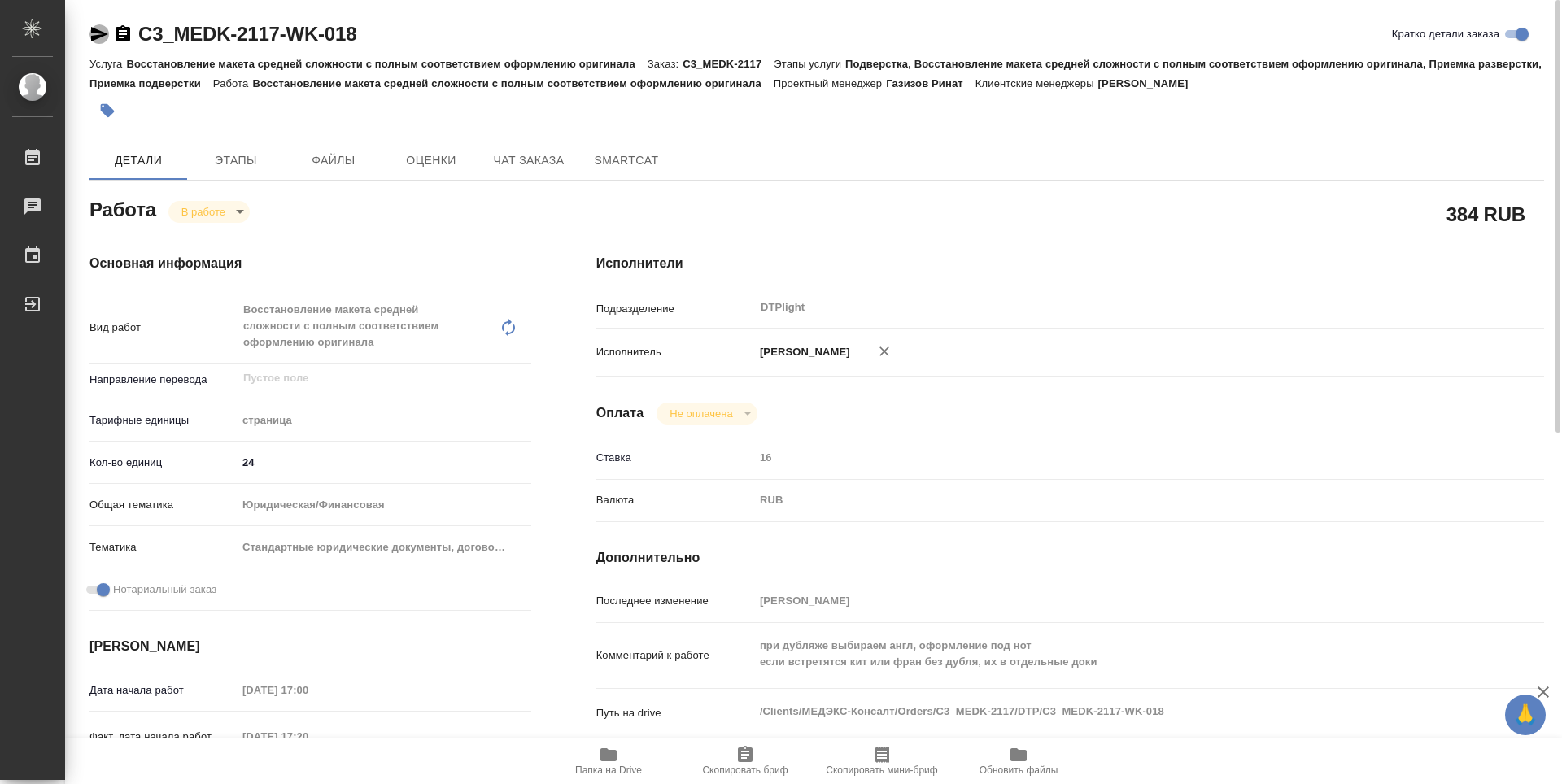
drag, startPoint x: 94, startPoint y: 27, endPoint x: 135, endPoint y: 4, distance: 47.0
click at [94, 28] on icon "button" at bounding box center [99, 33] width 20 height 20
type textarea "x"
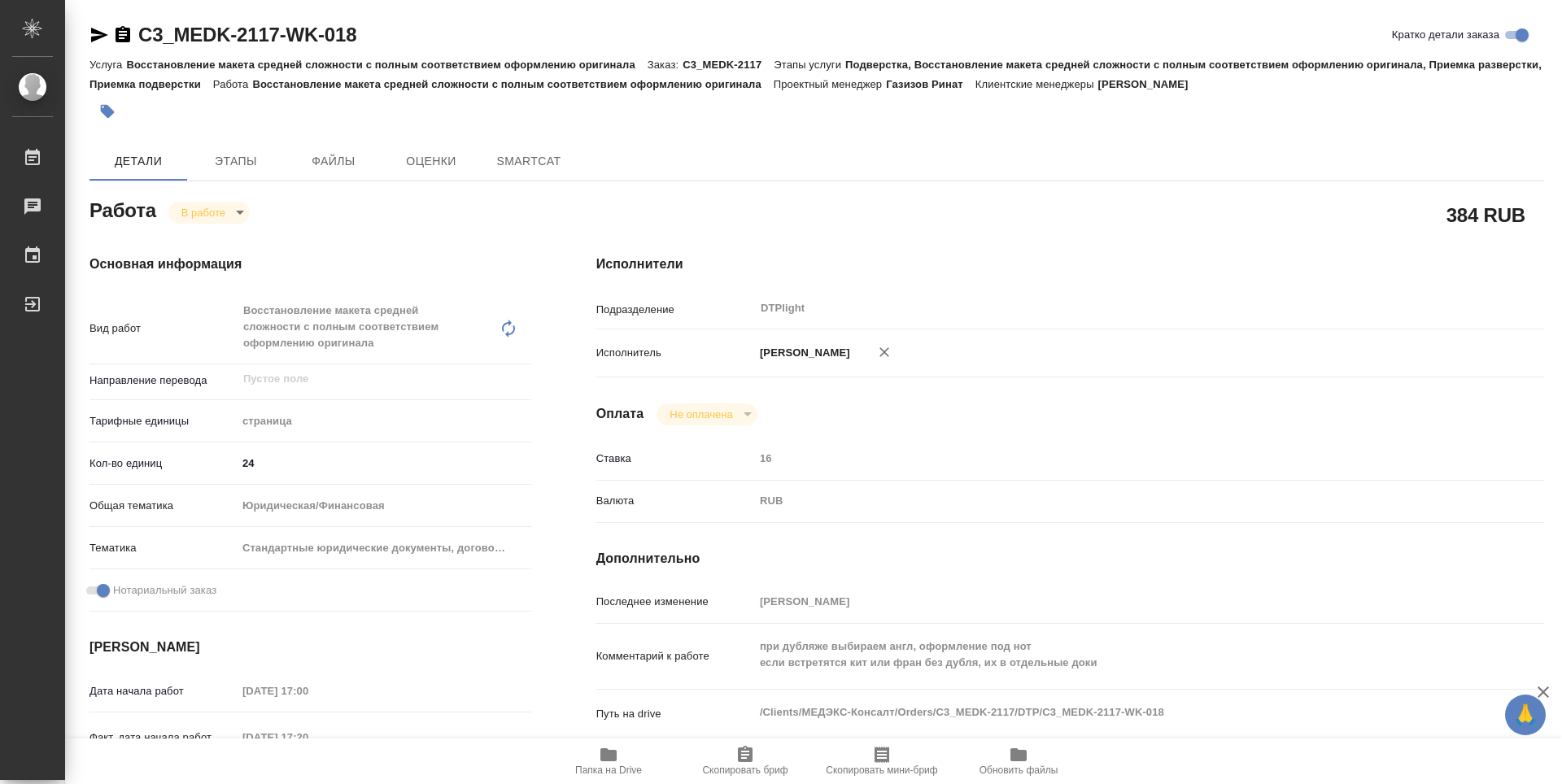
type textarea "x"
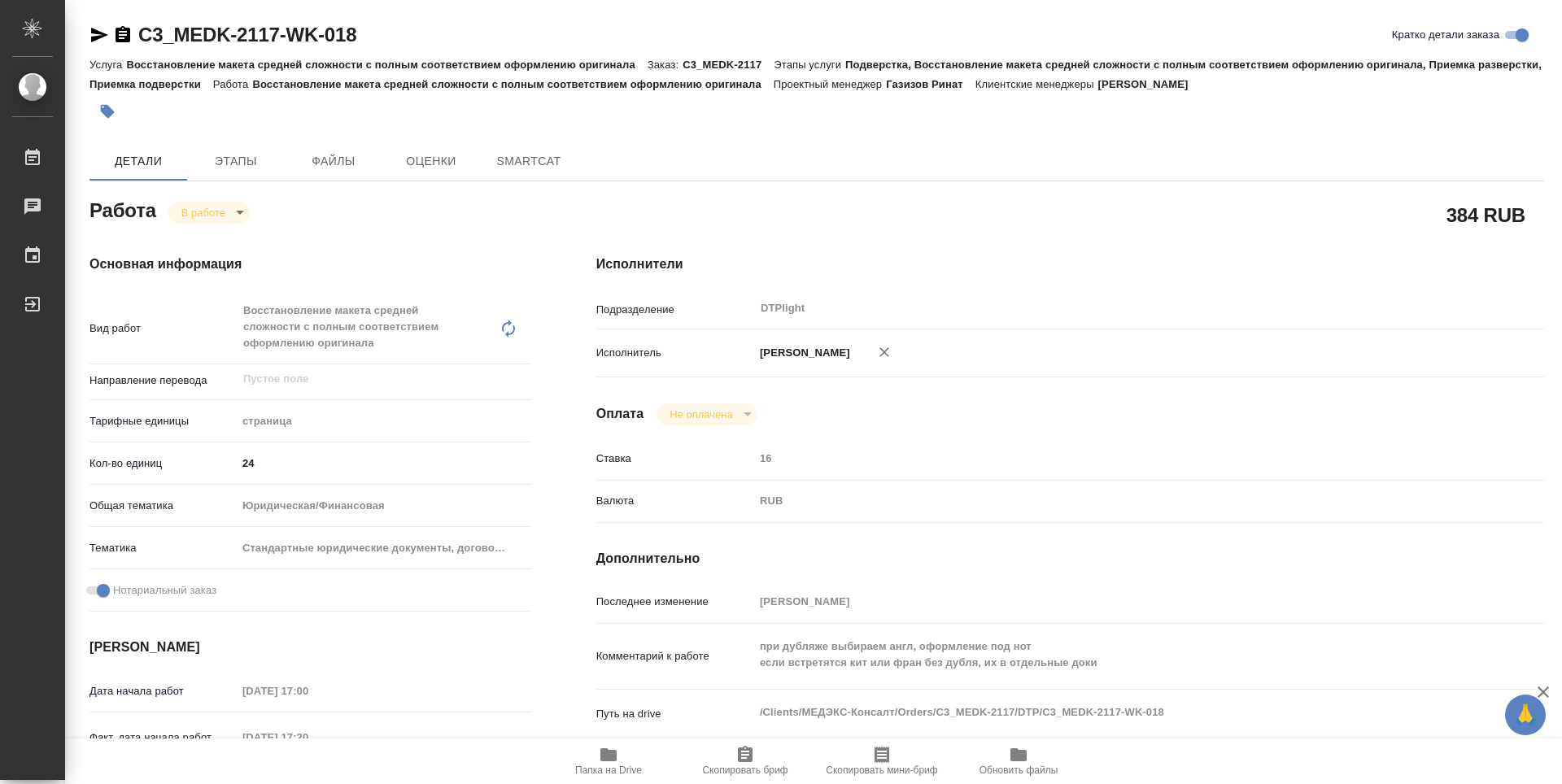
type textarea "x"
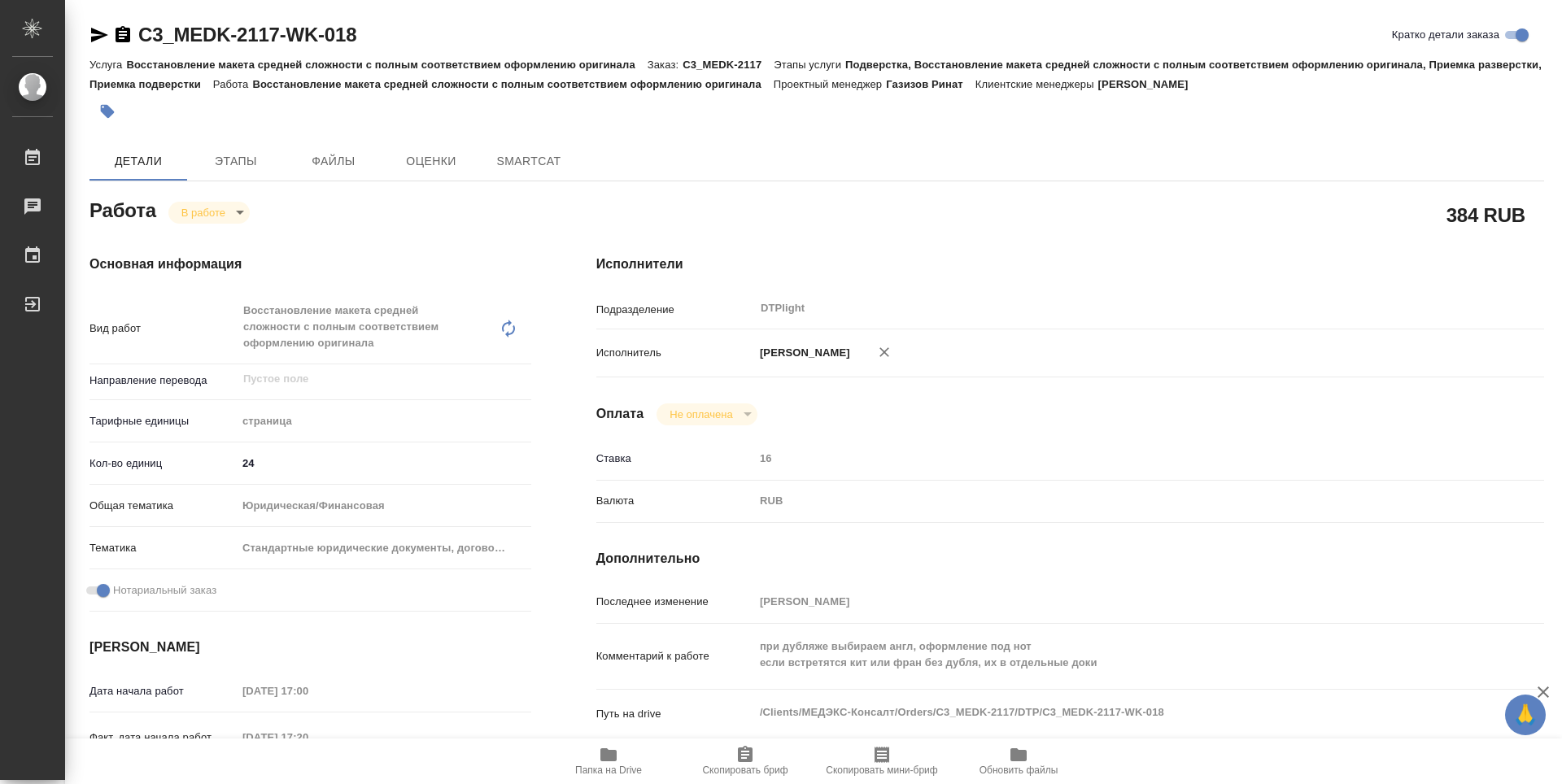
type textarea "x"
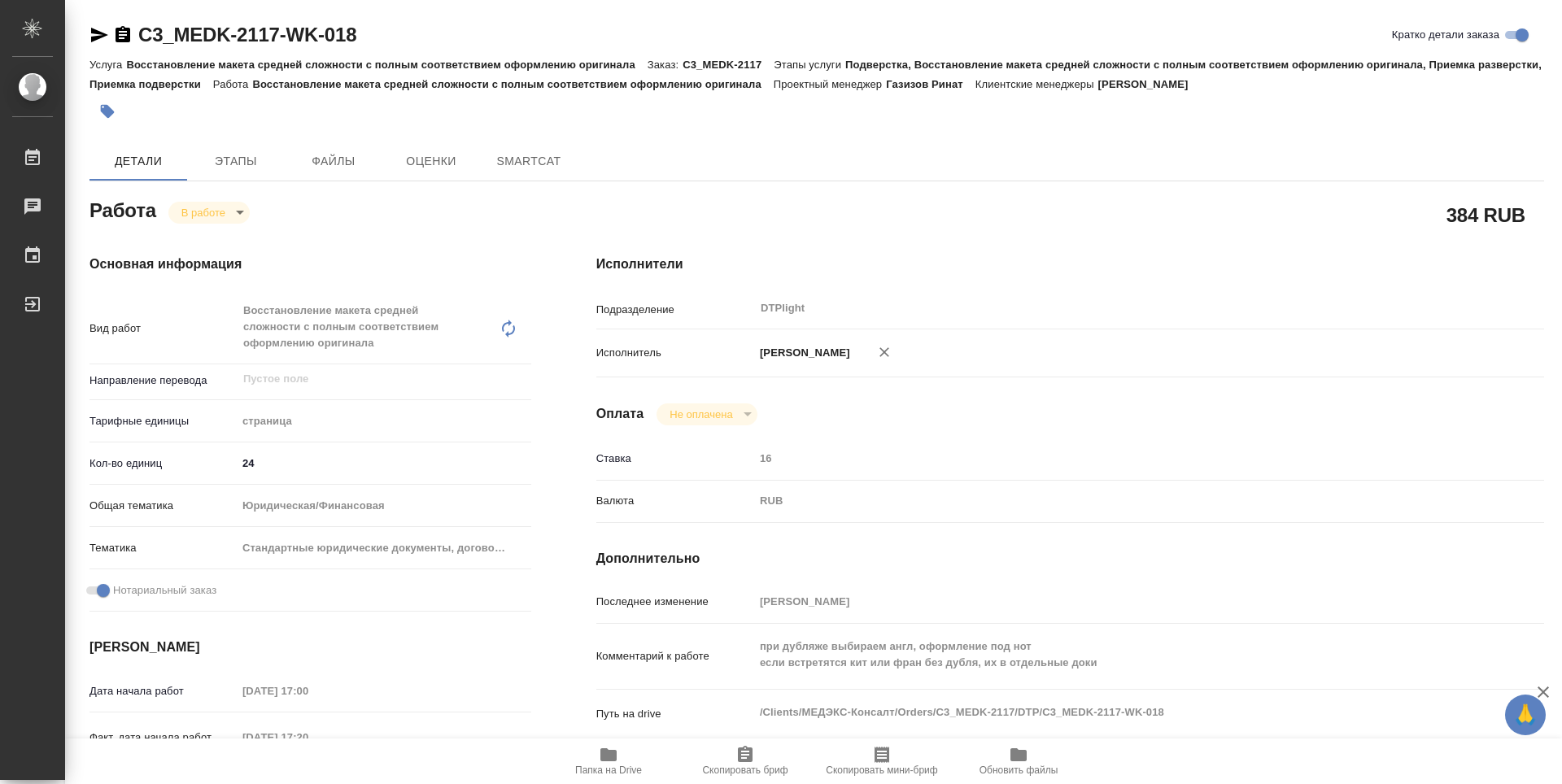
type textarea "x"
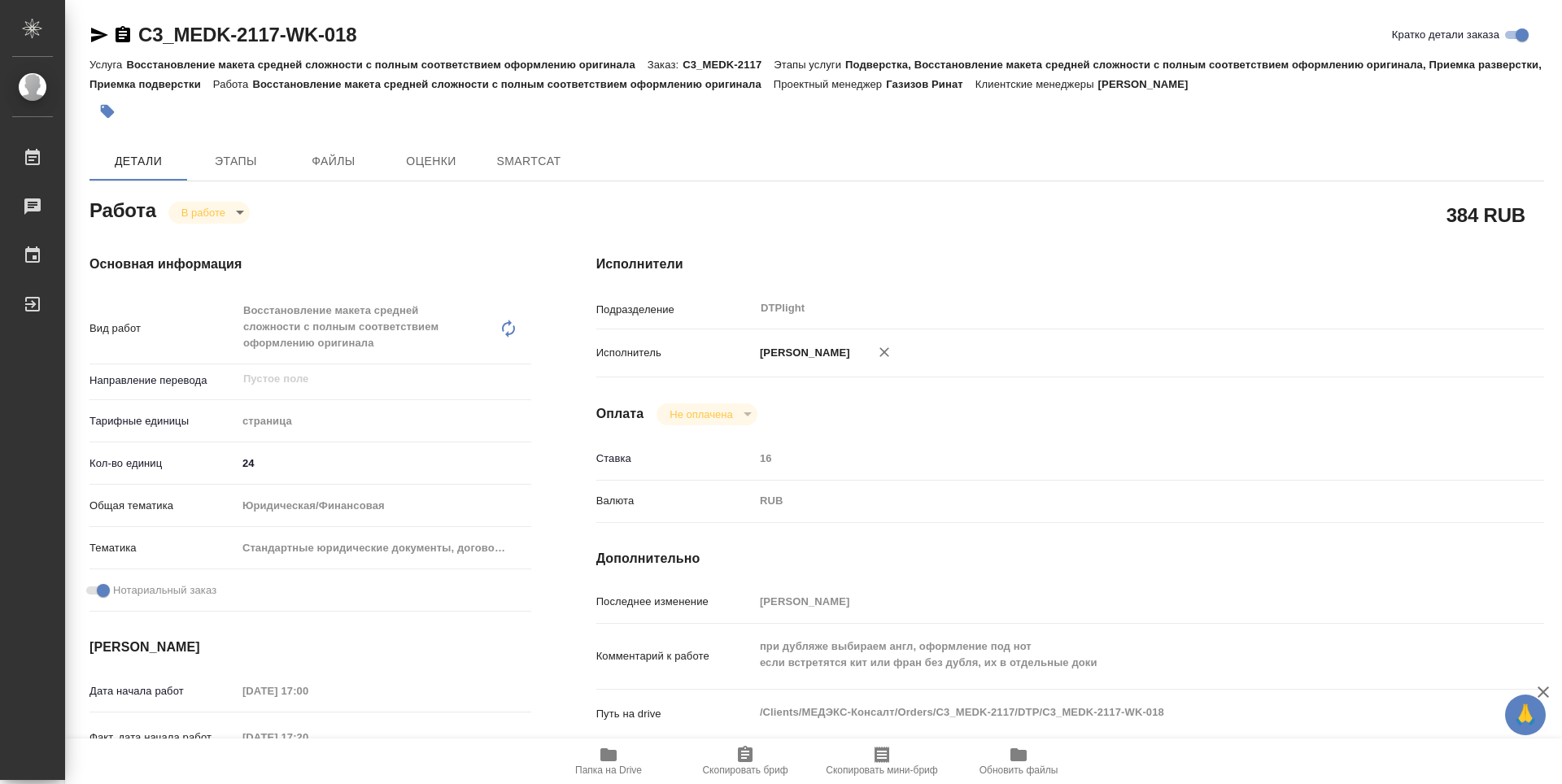
type textarea "x"
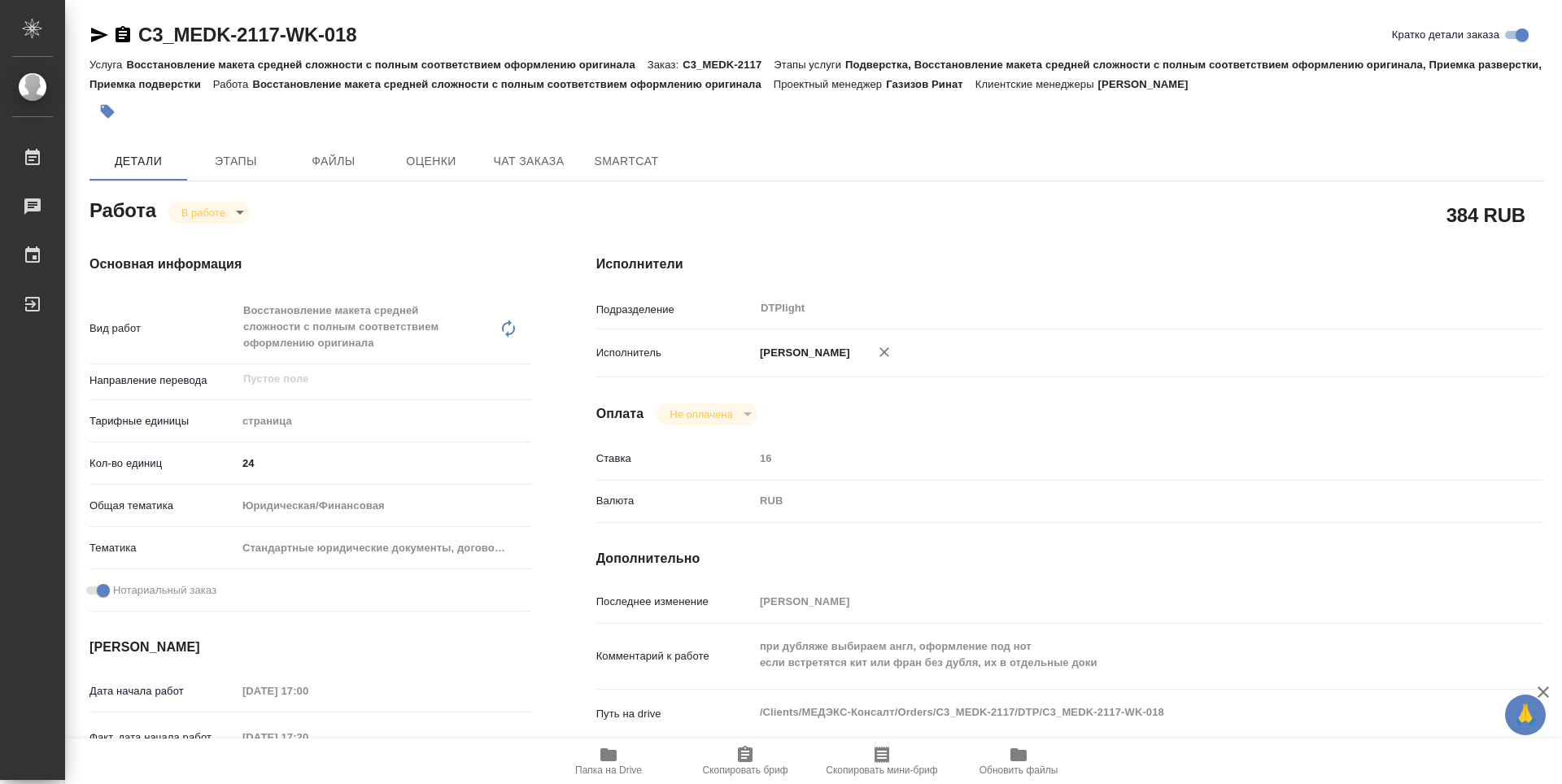
type textarea "x"
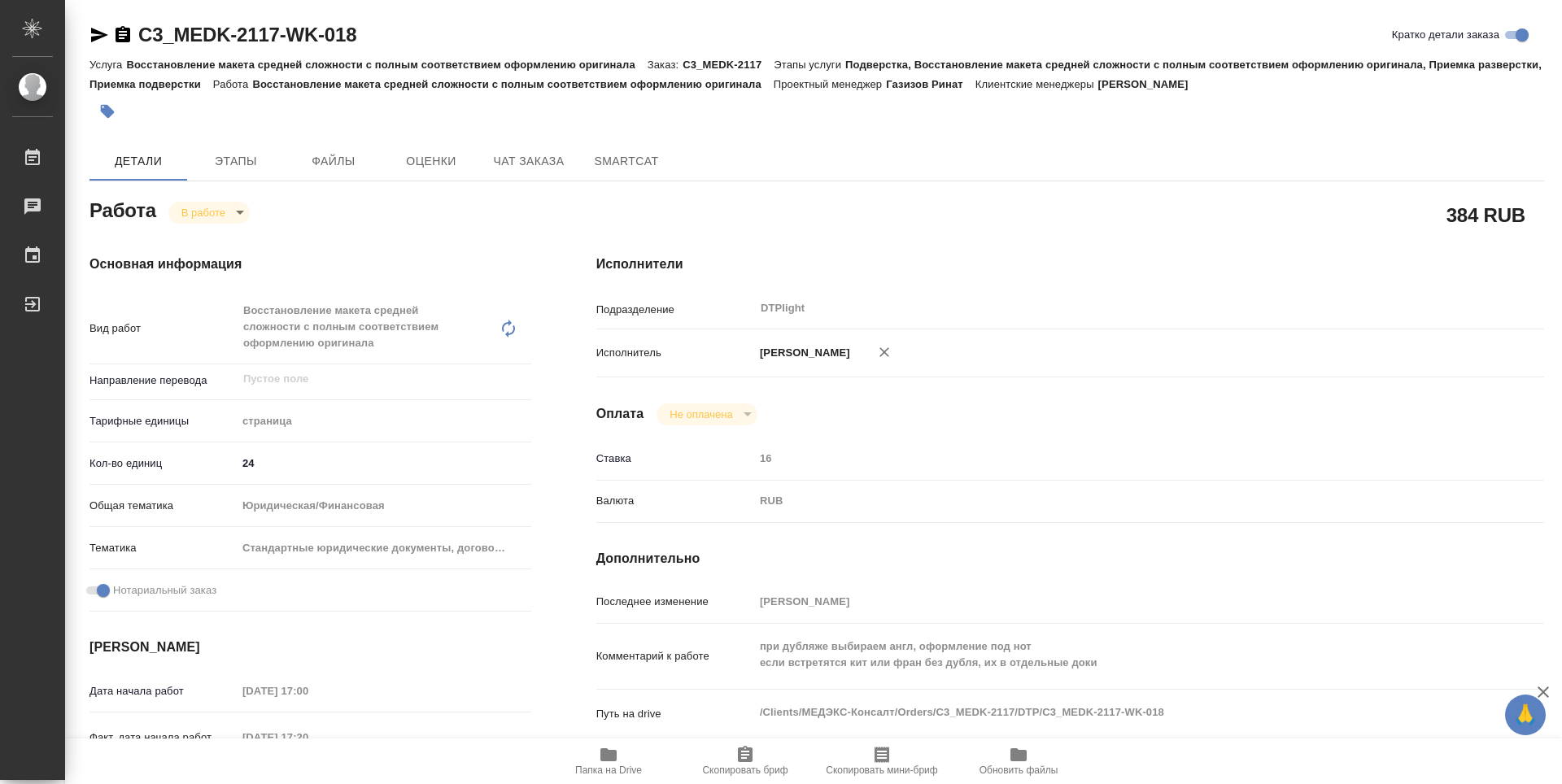
type textarea "x"
click at [207, 206] on body "🙏 .cls-1 fill:#fff; AWATERA Zubakova Viktoriya Работы 0 Чаты График Выйти C3_ME…" at bounding box center [781, 392] width 1562 height 784
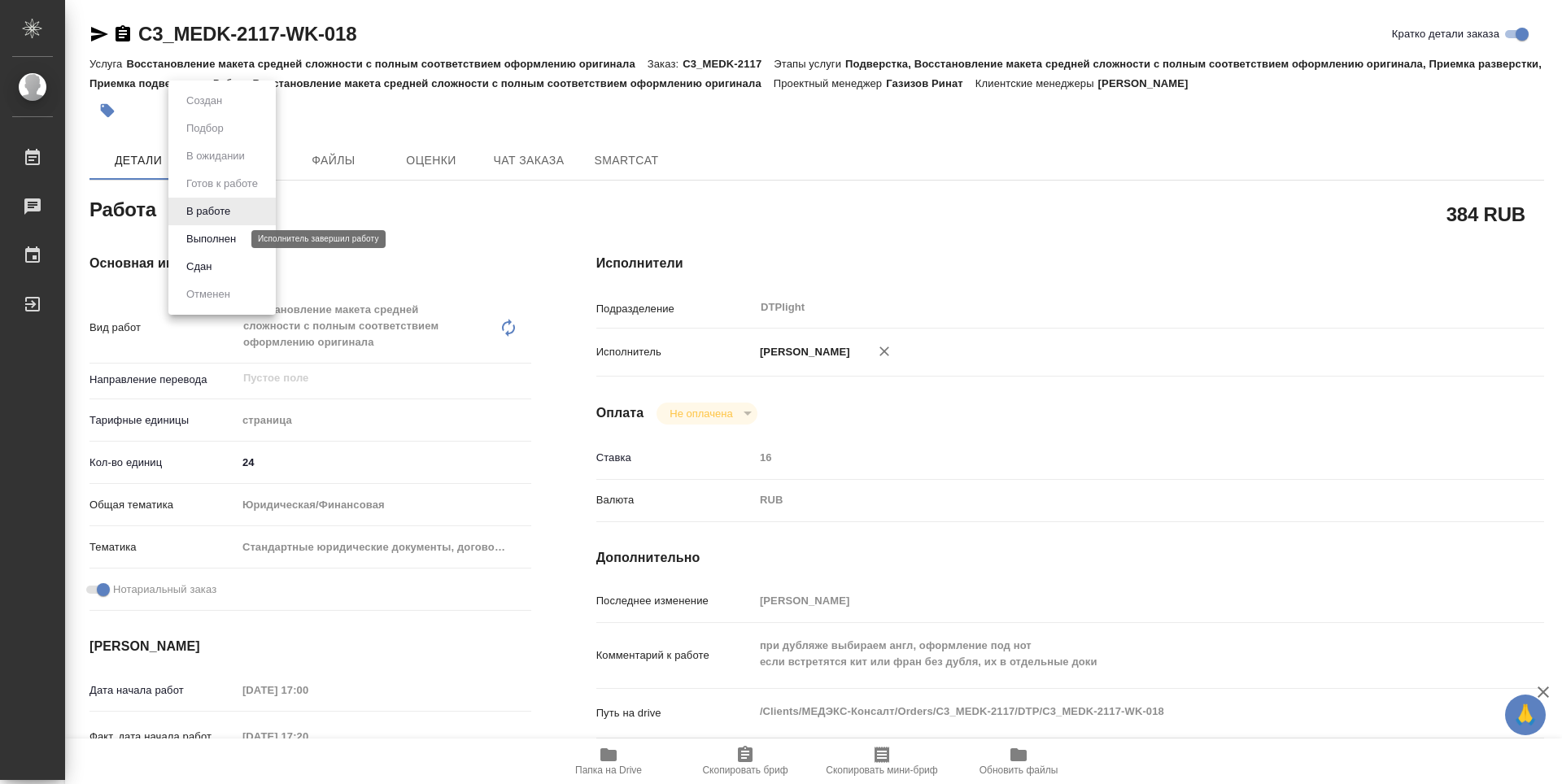
click at [213, 231] on button "Выполнен" at bounding box center [211, 239] width 59 height 18
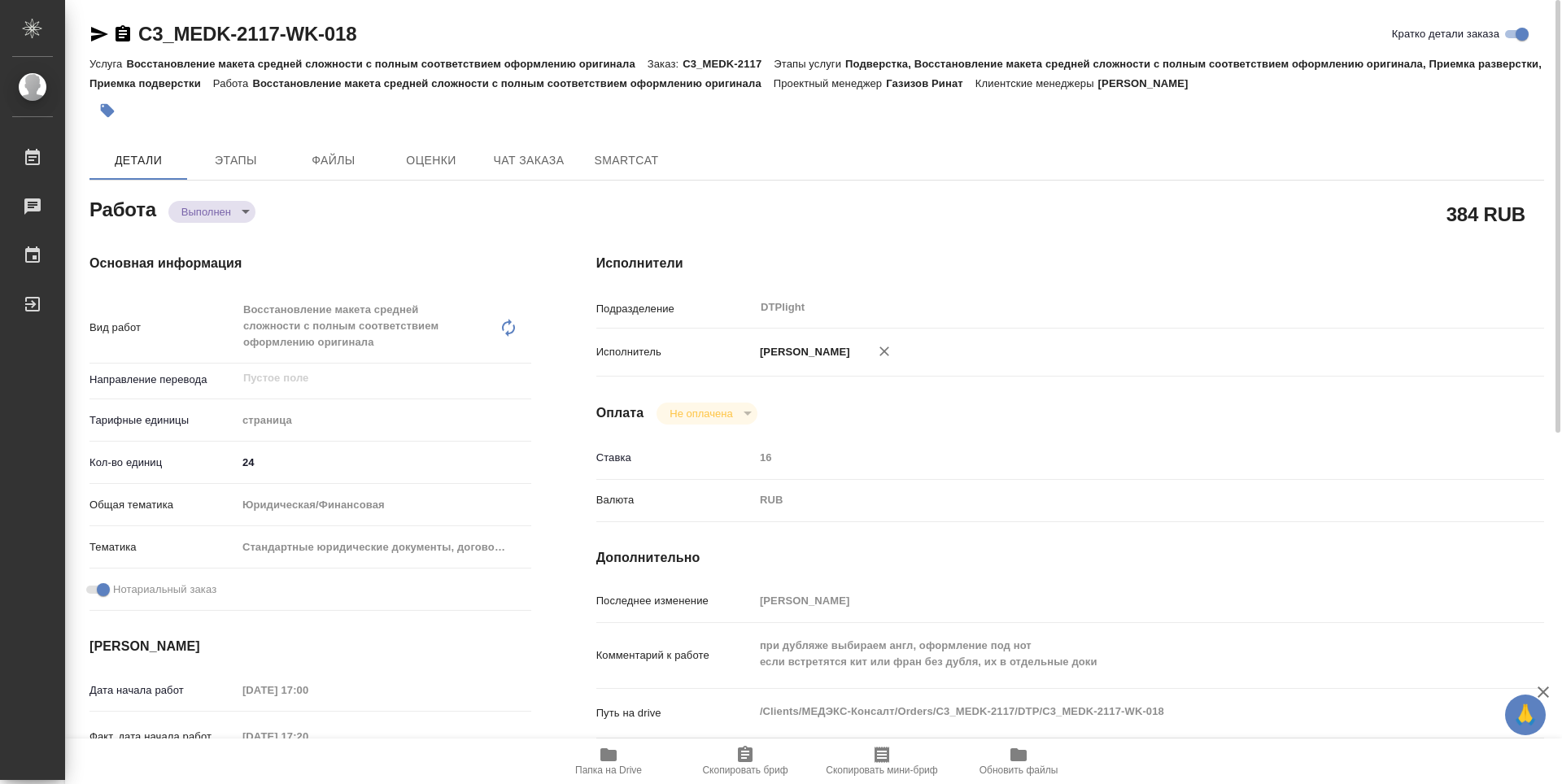
type textarea "x"
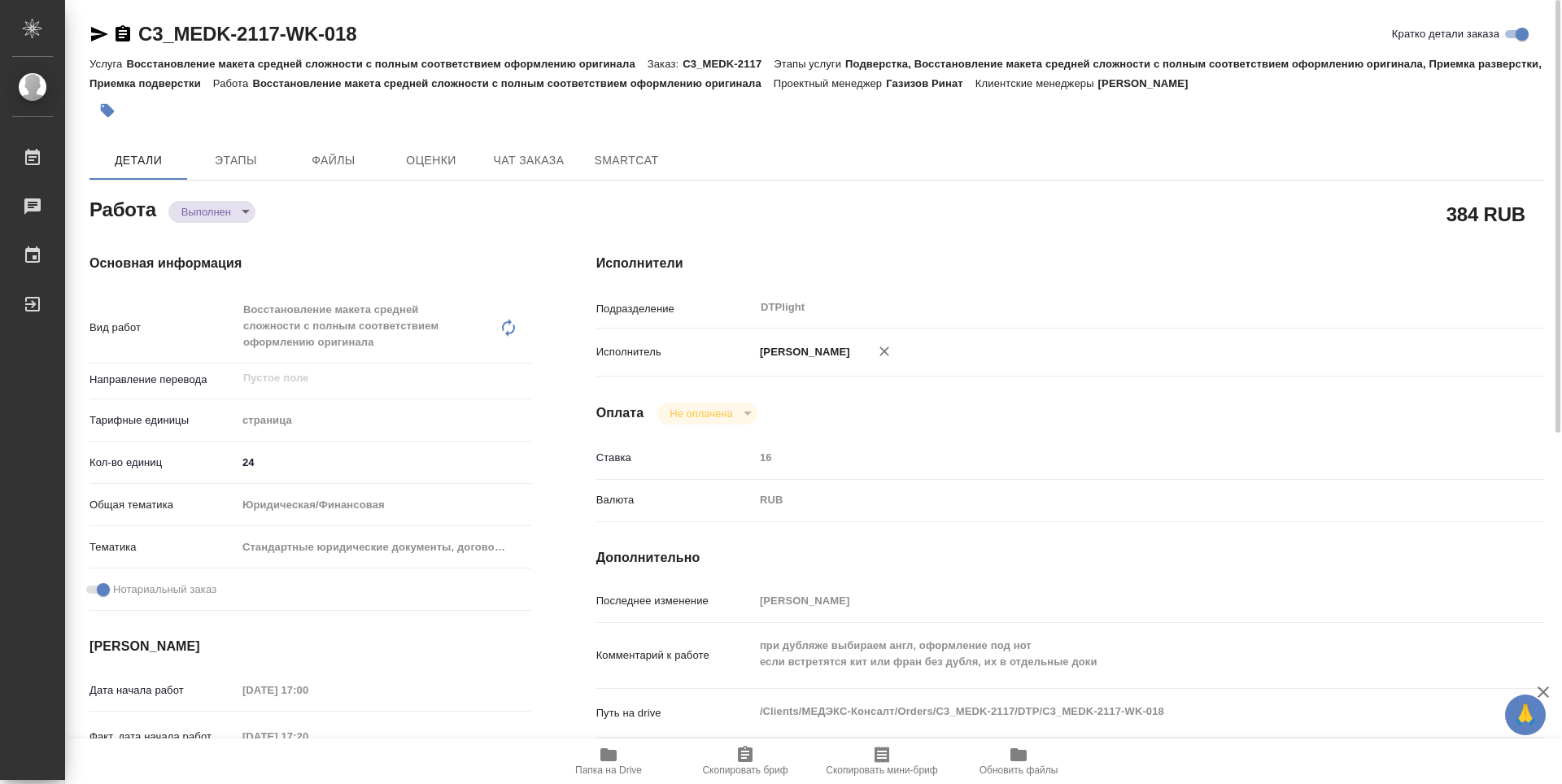
type textarea "x"
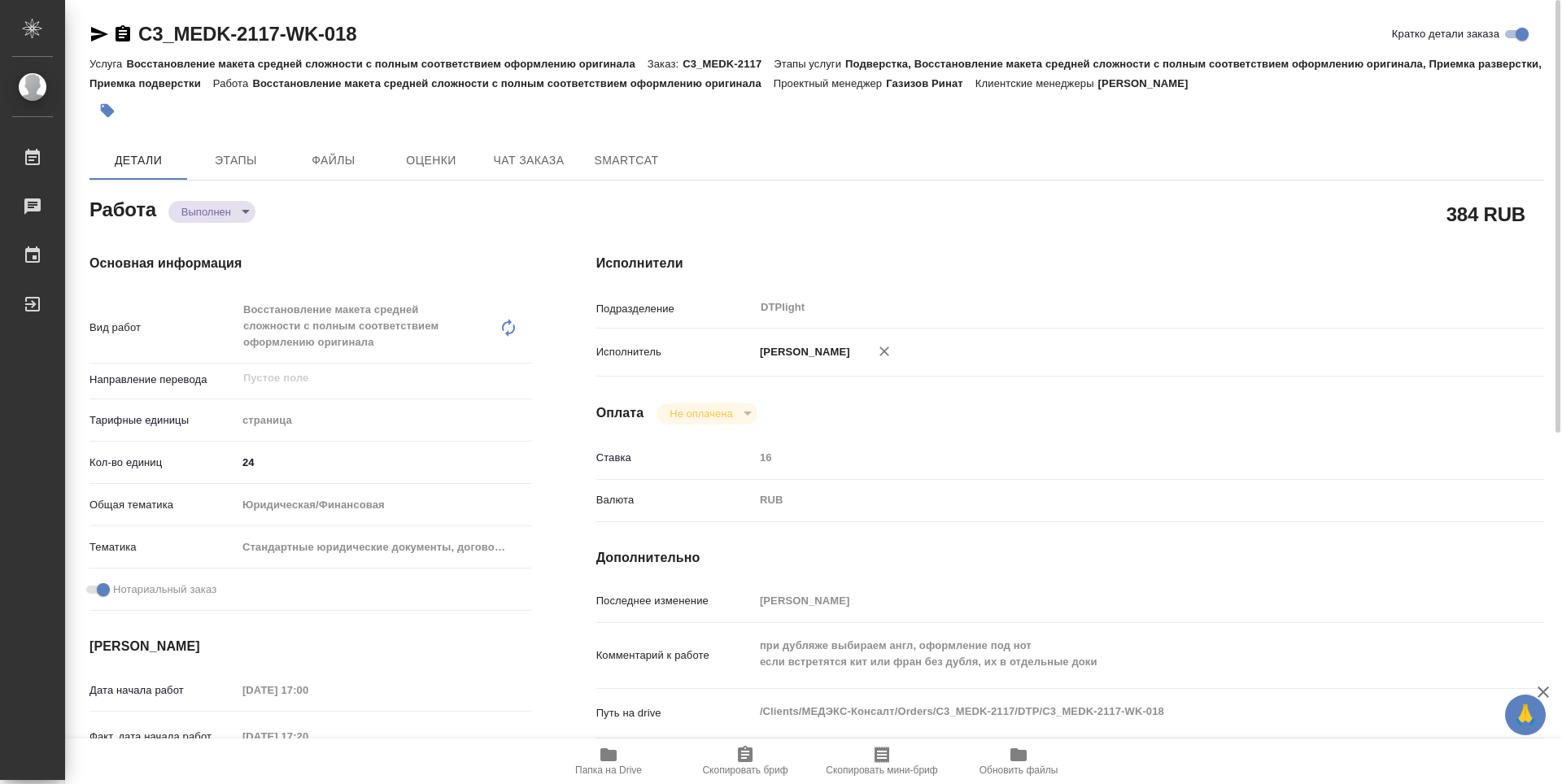
type textarea "x"
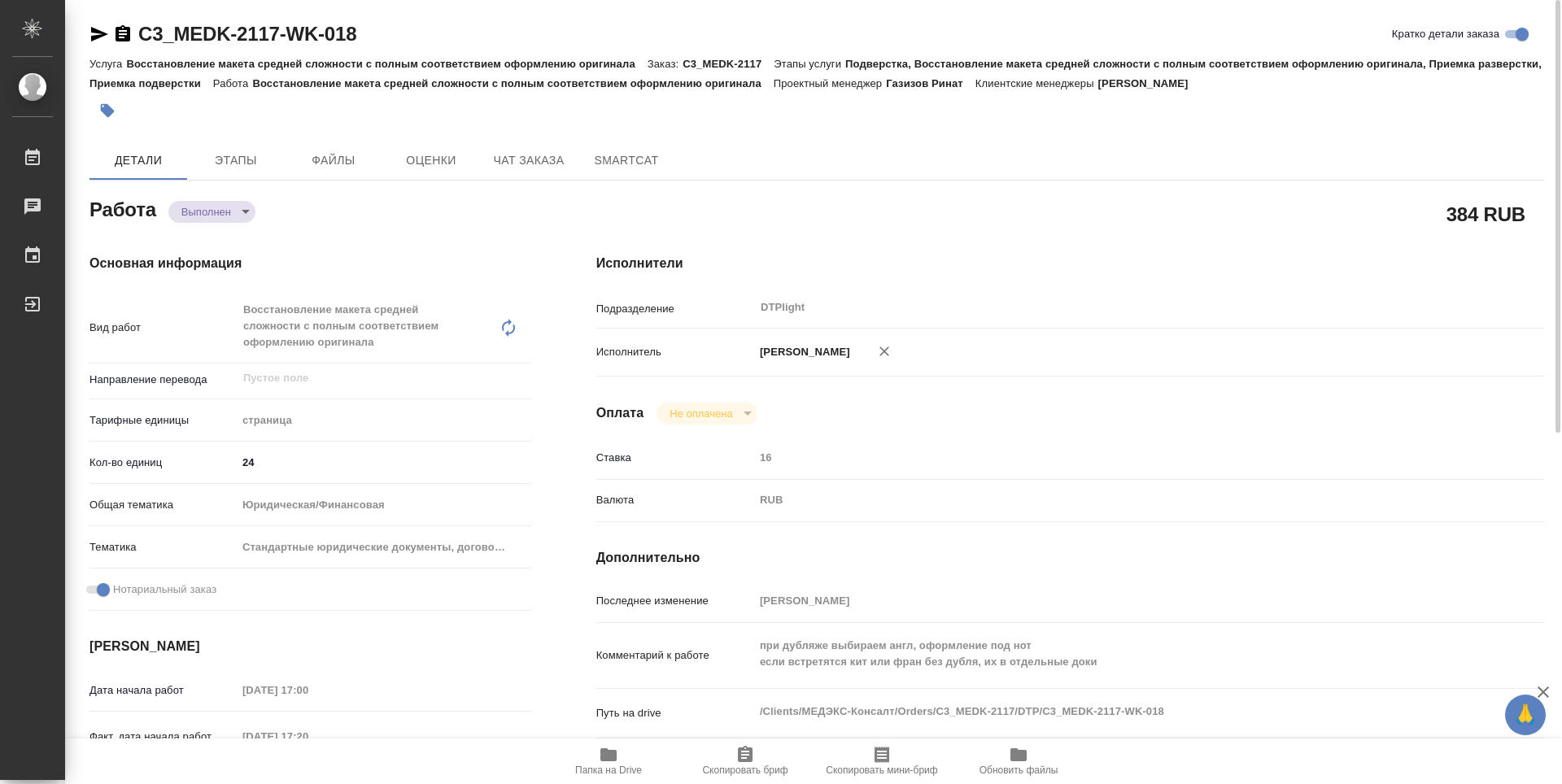
type textarea "x"
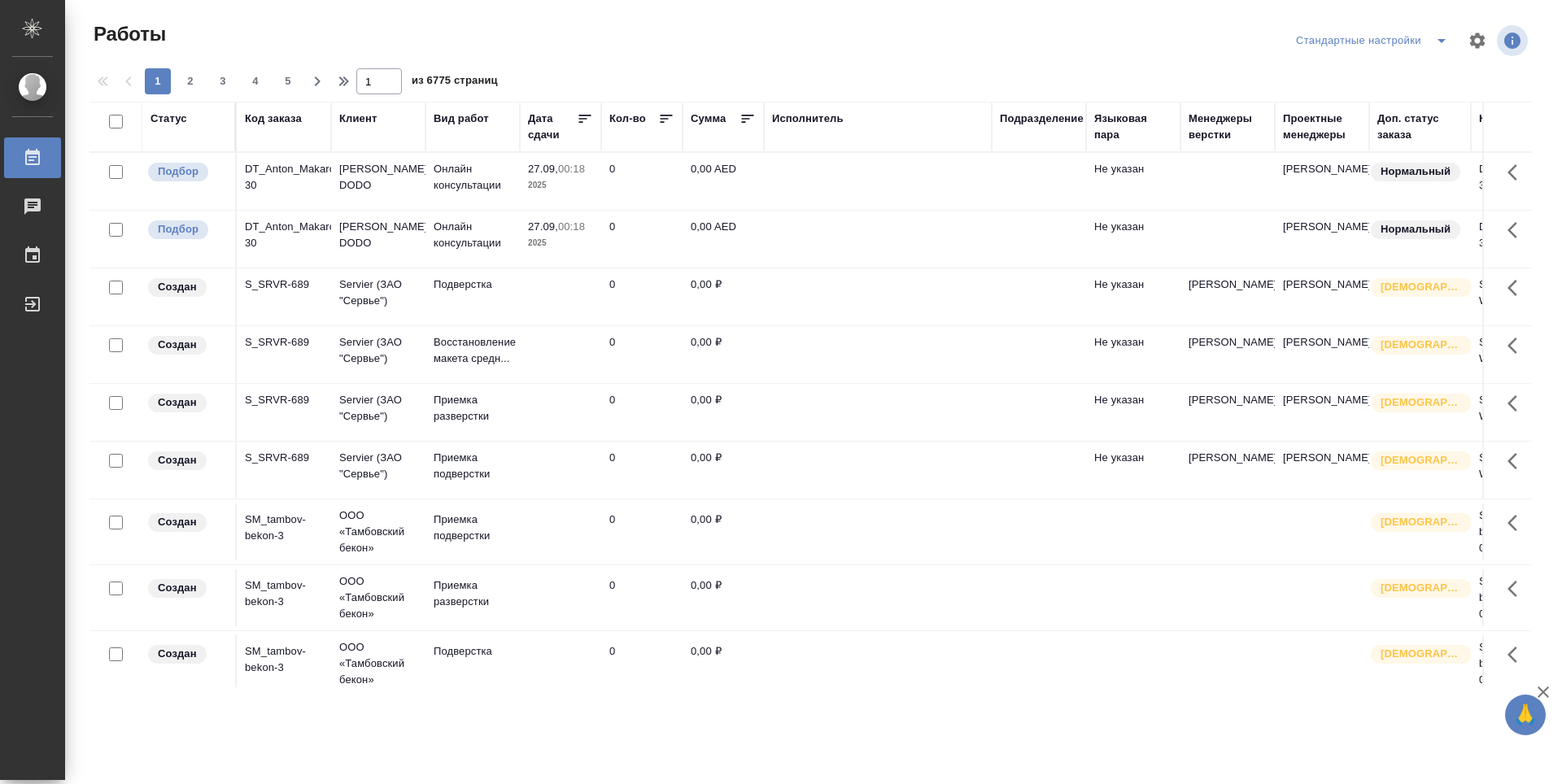
click at [1032, 110] on th "Подразделение" at bounding box center [1038, 127] width 94 height 51
click at [1030, 117] on div "Подразделение" at bounding box center [1042, 118] width 84 height 16
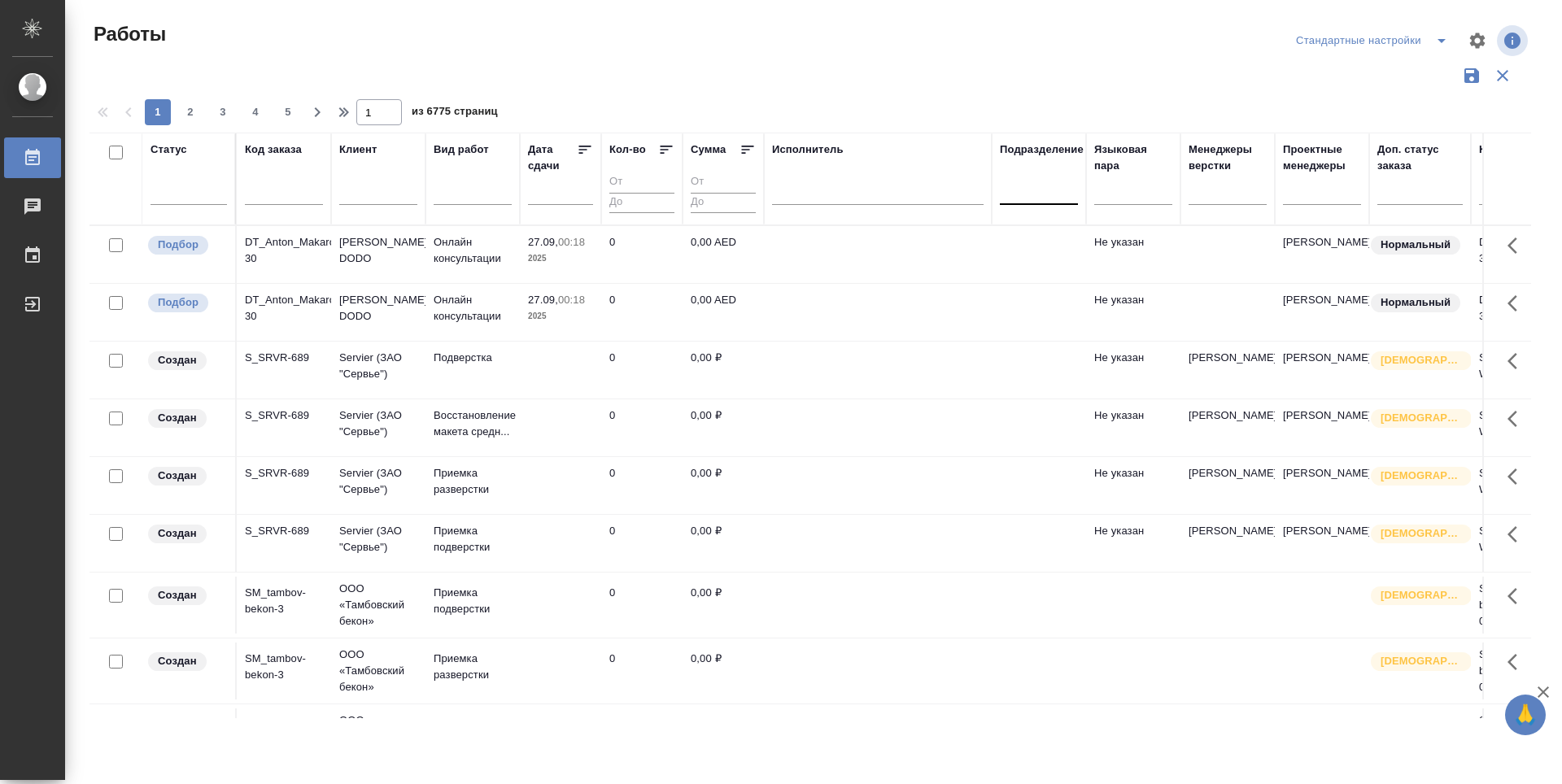
click at [1050, 197] on div at bounding box center [1038, 189] width 78 height 24
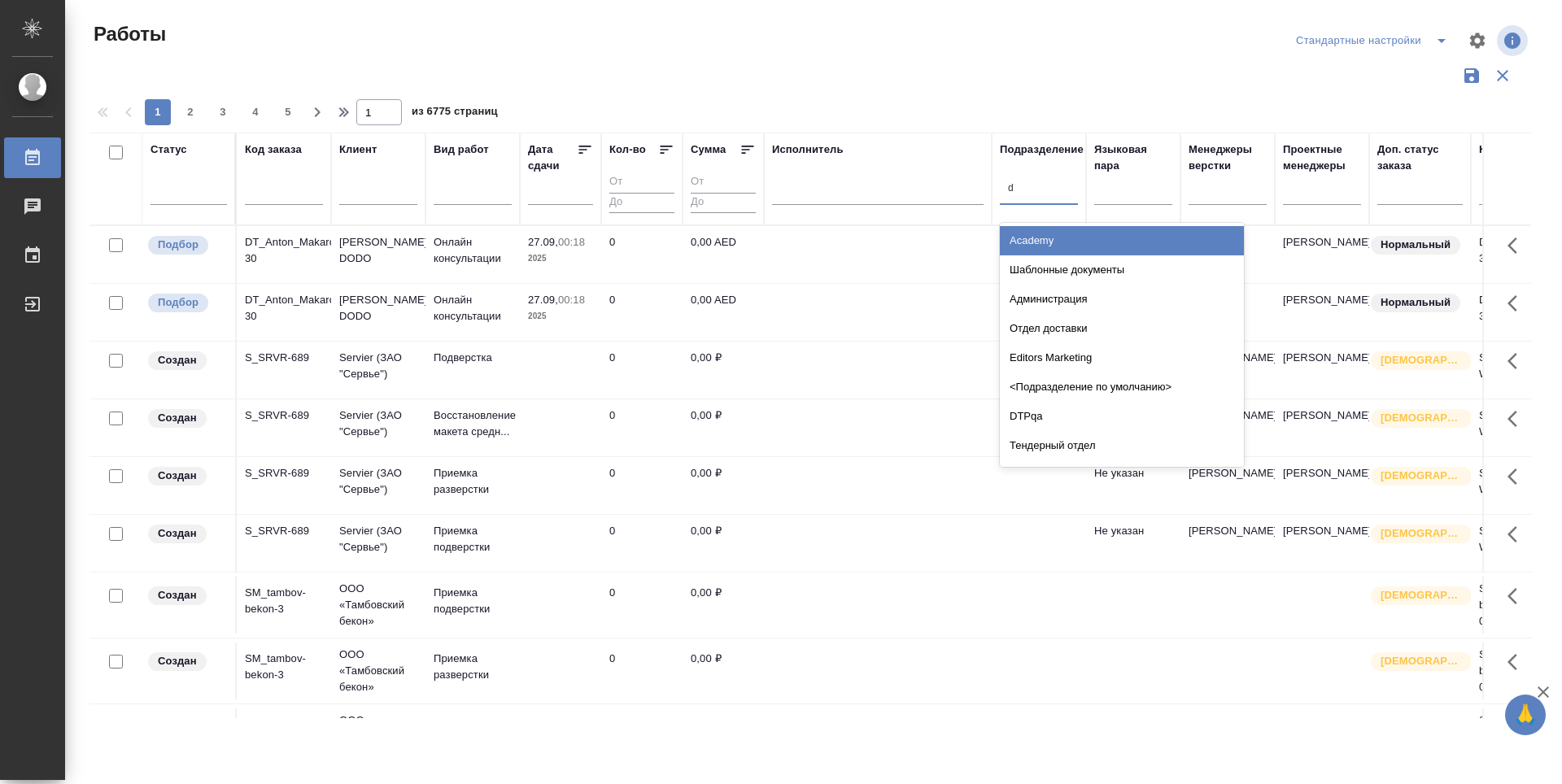
type input "dt"
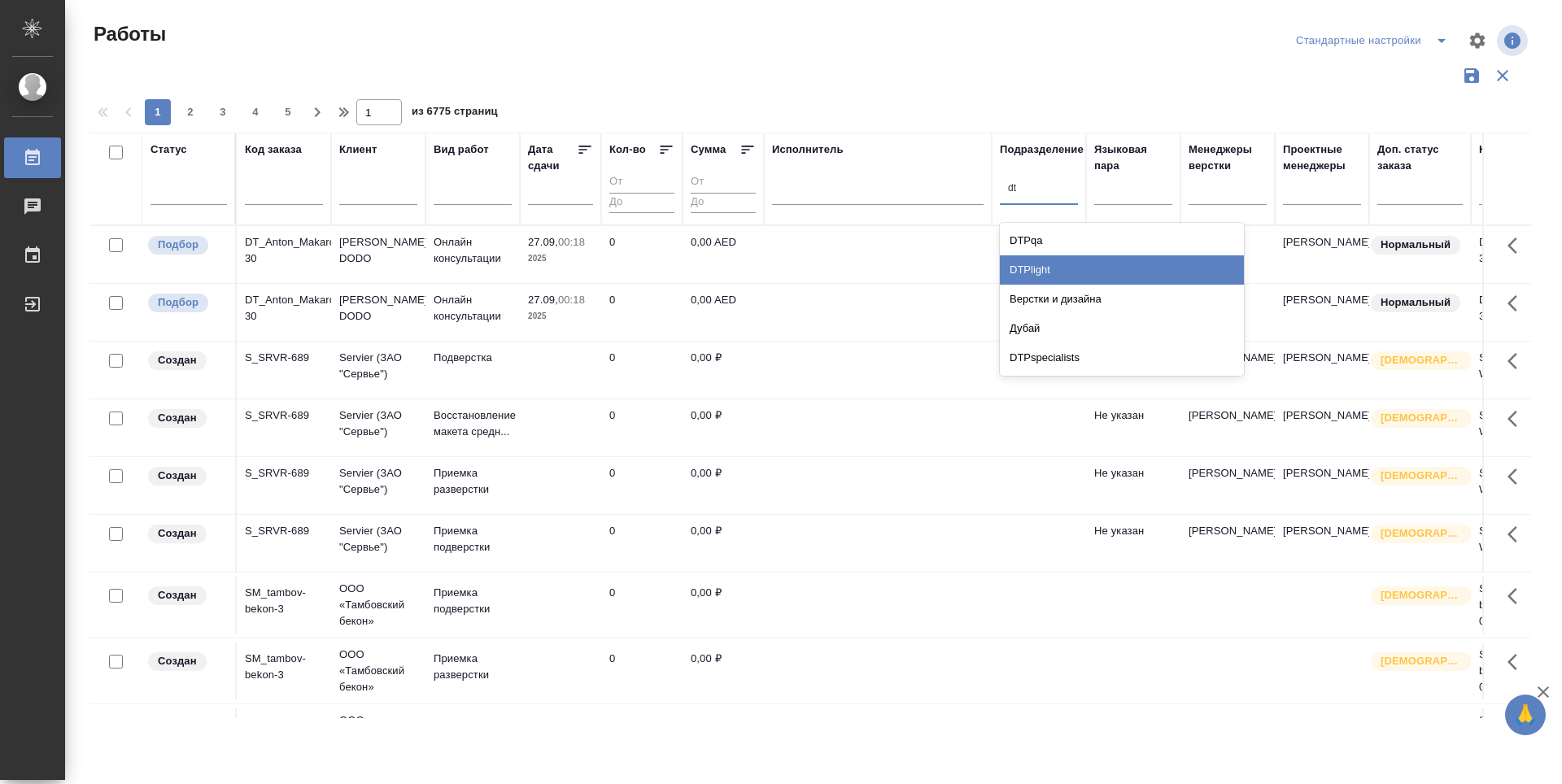
click at [1078, 261] on div "DTPlight" at bounding box center [1122, 270] width 244 height 29
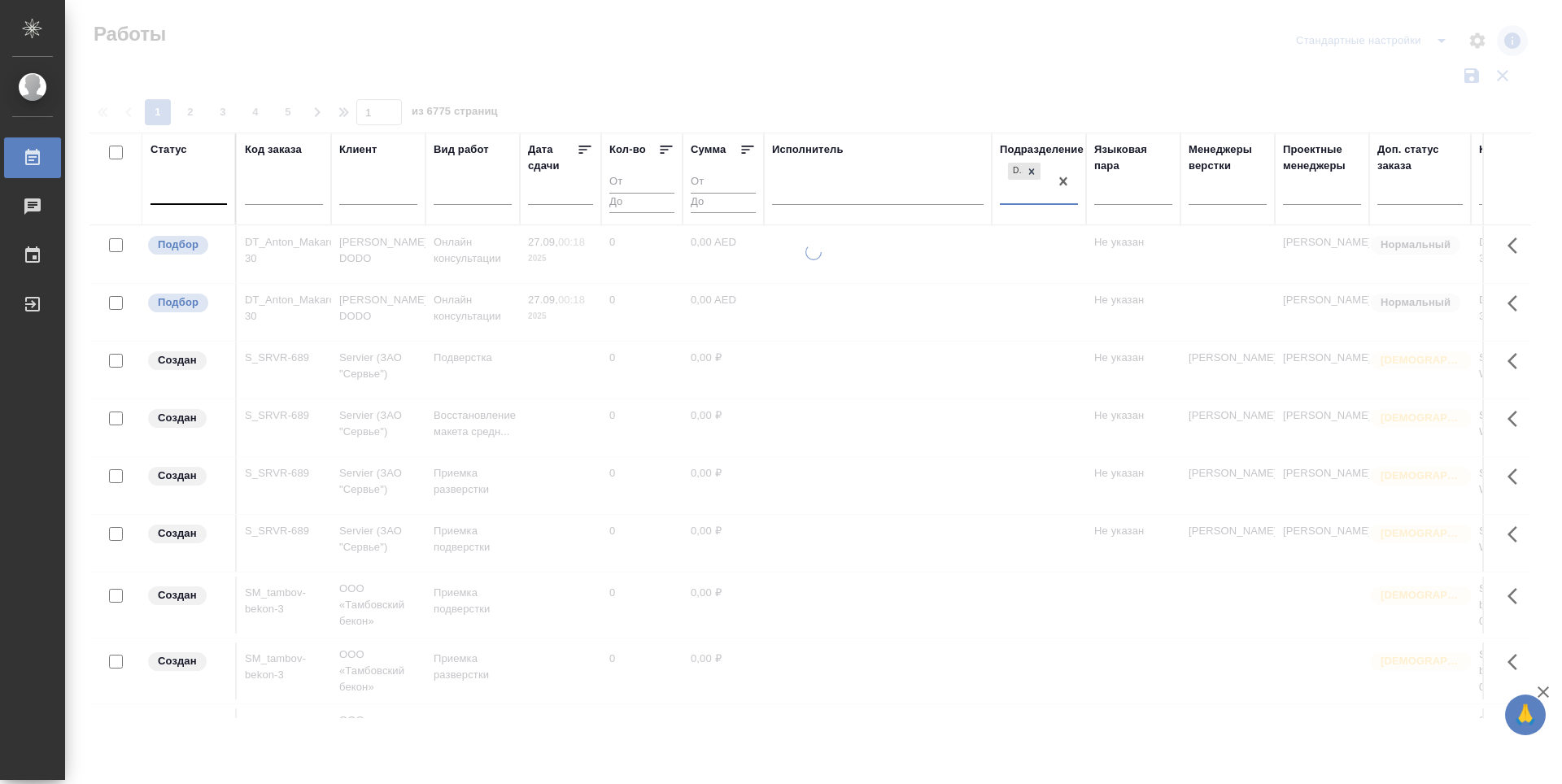
click at [161, 195] on div at bounding box center [189, 189] width 76 height 24
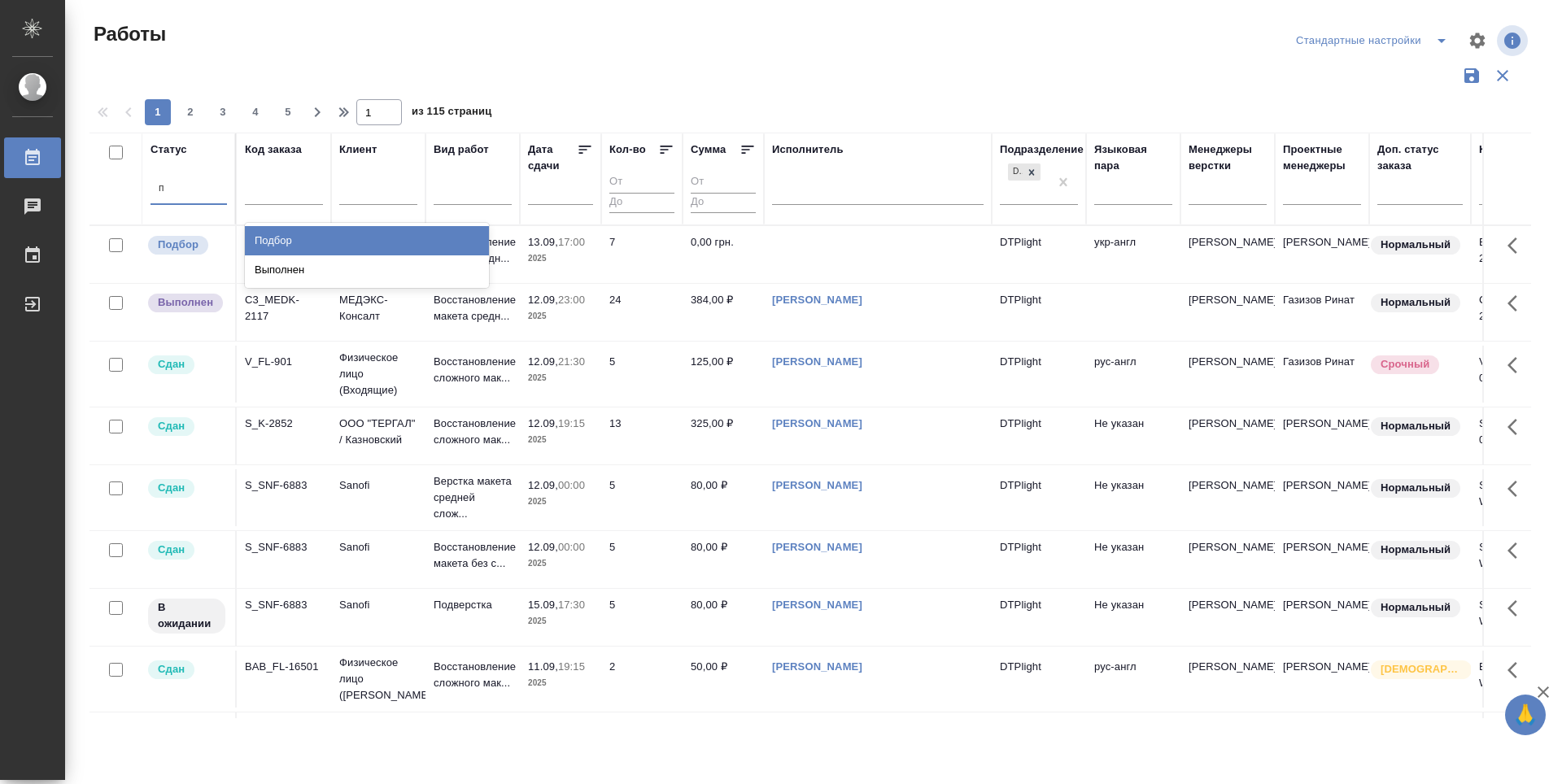
type input "по"
click at [296, 235] on div "Подбор" at bounding box center [367, 241] width 244 height 29
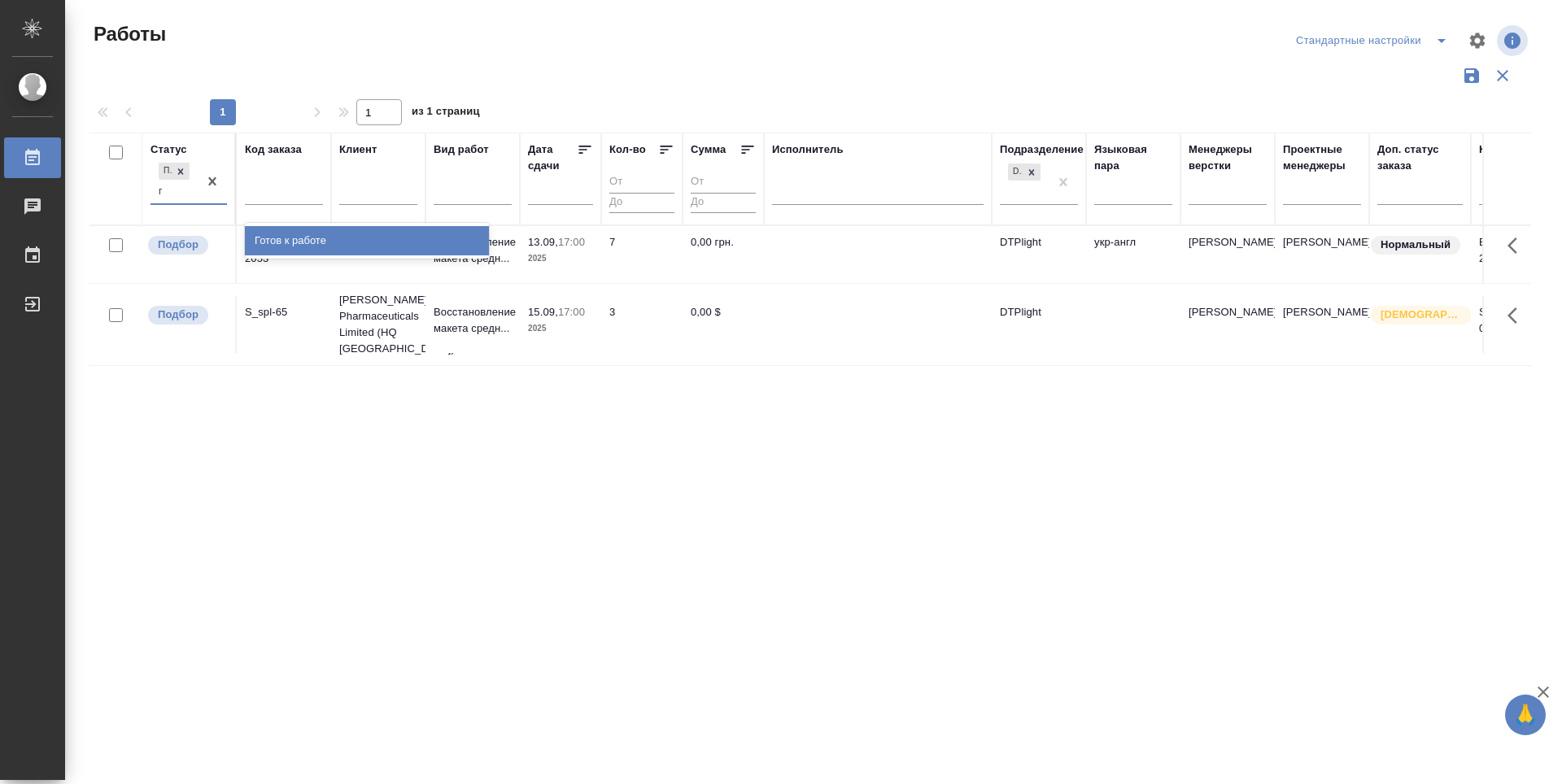
type input "го"
click at [296, 235] on div "Готов к работе" at bounding box center [367, 241] width 244 height 29
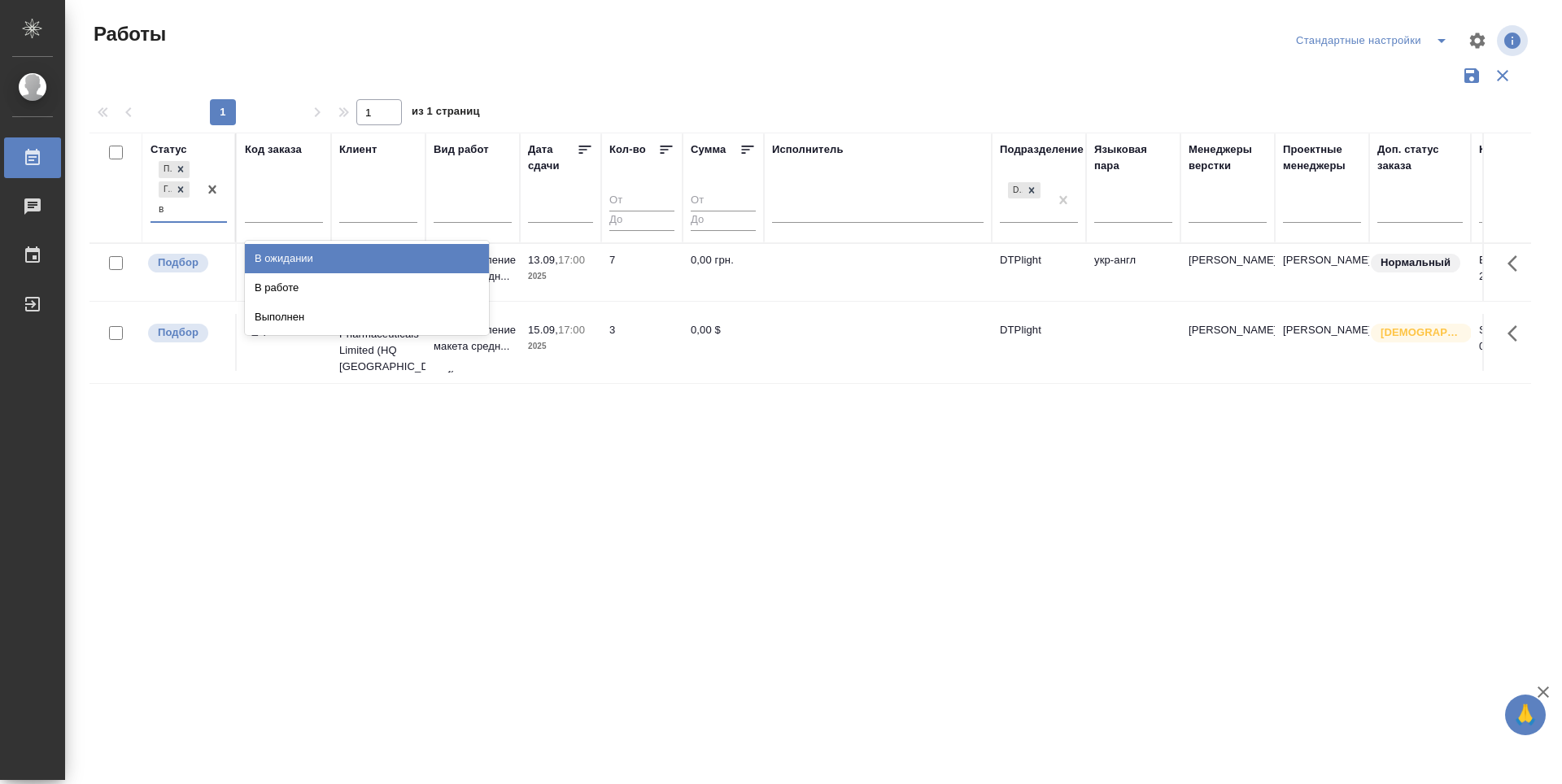
type input "в р"
click at [314, 251] on div "В работе" at bounding box center [367, 259] width 244 height 29
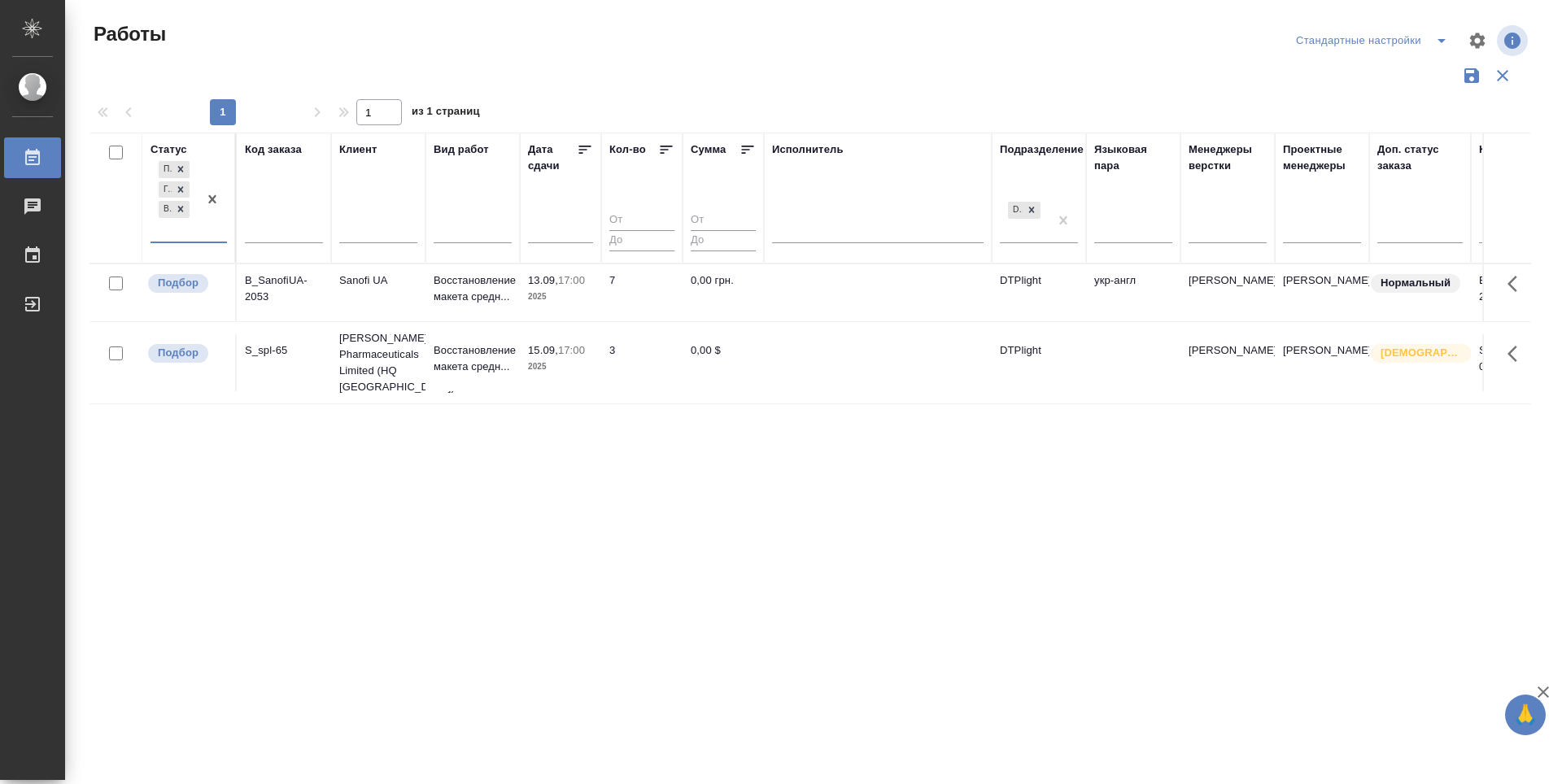
click at [159, 232] on input "text" at bounding box center [159, 229] width 2 height 11
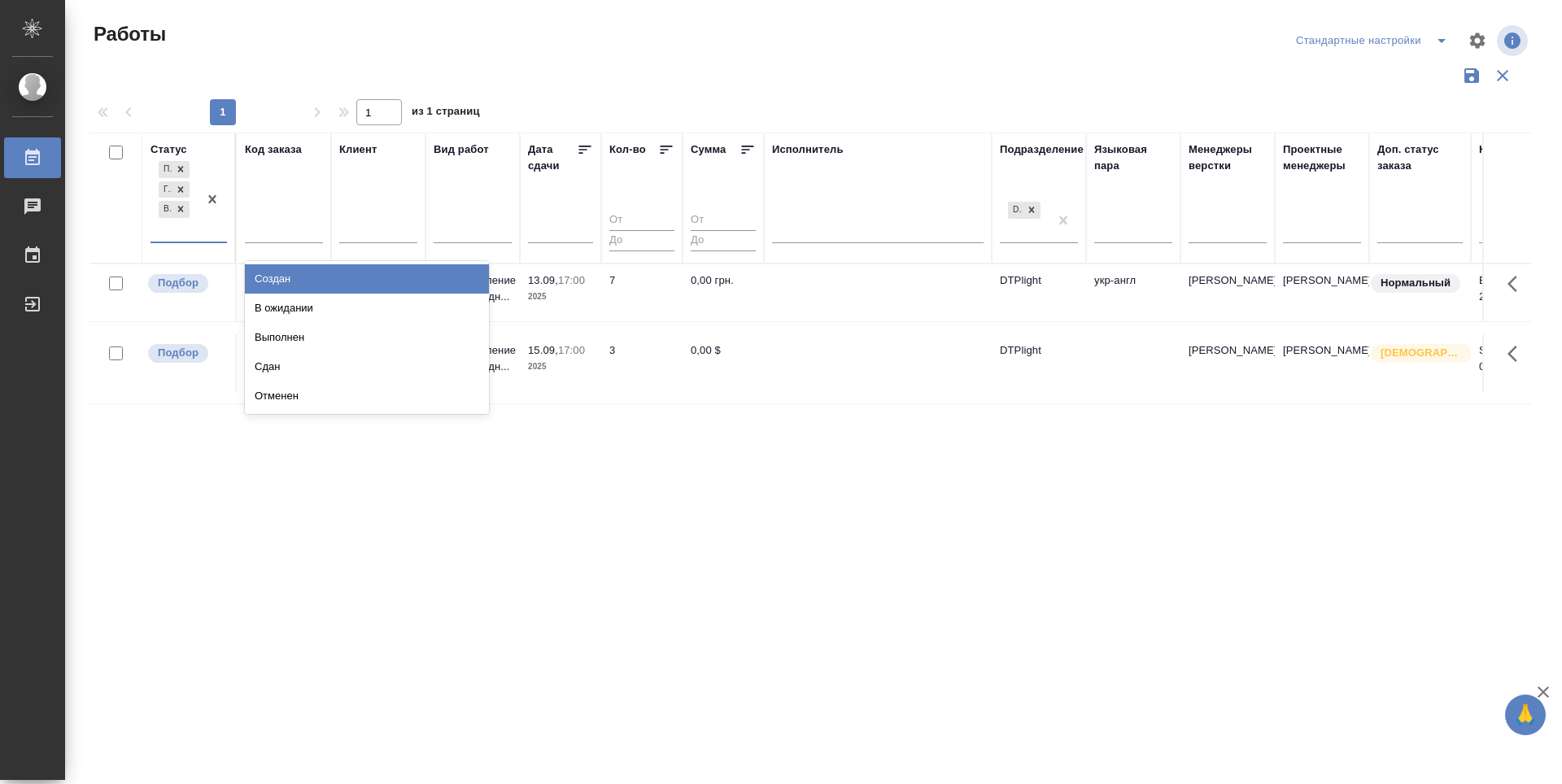
click at [153, 227] on div "Подбор Готов к работе В работе" at bounding box center [174, 200] width 47 height 84
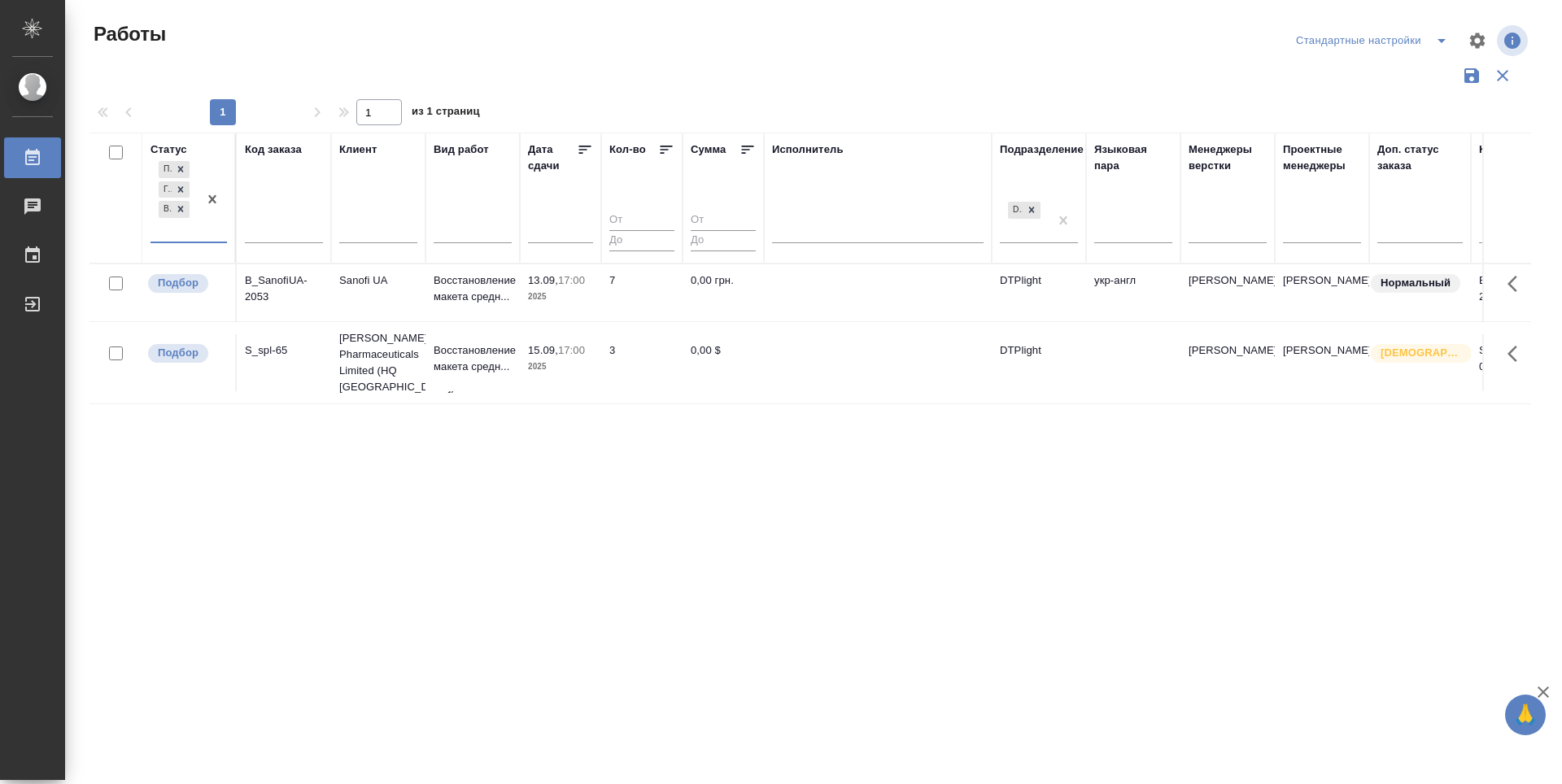
click at [159, 229] on input "text" at bounding box center [159, 229] width 2 height 11
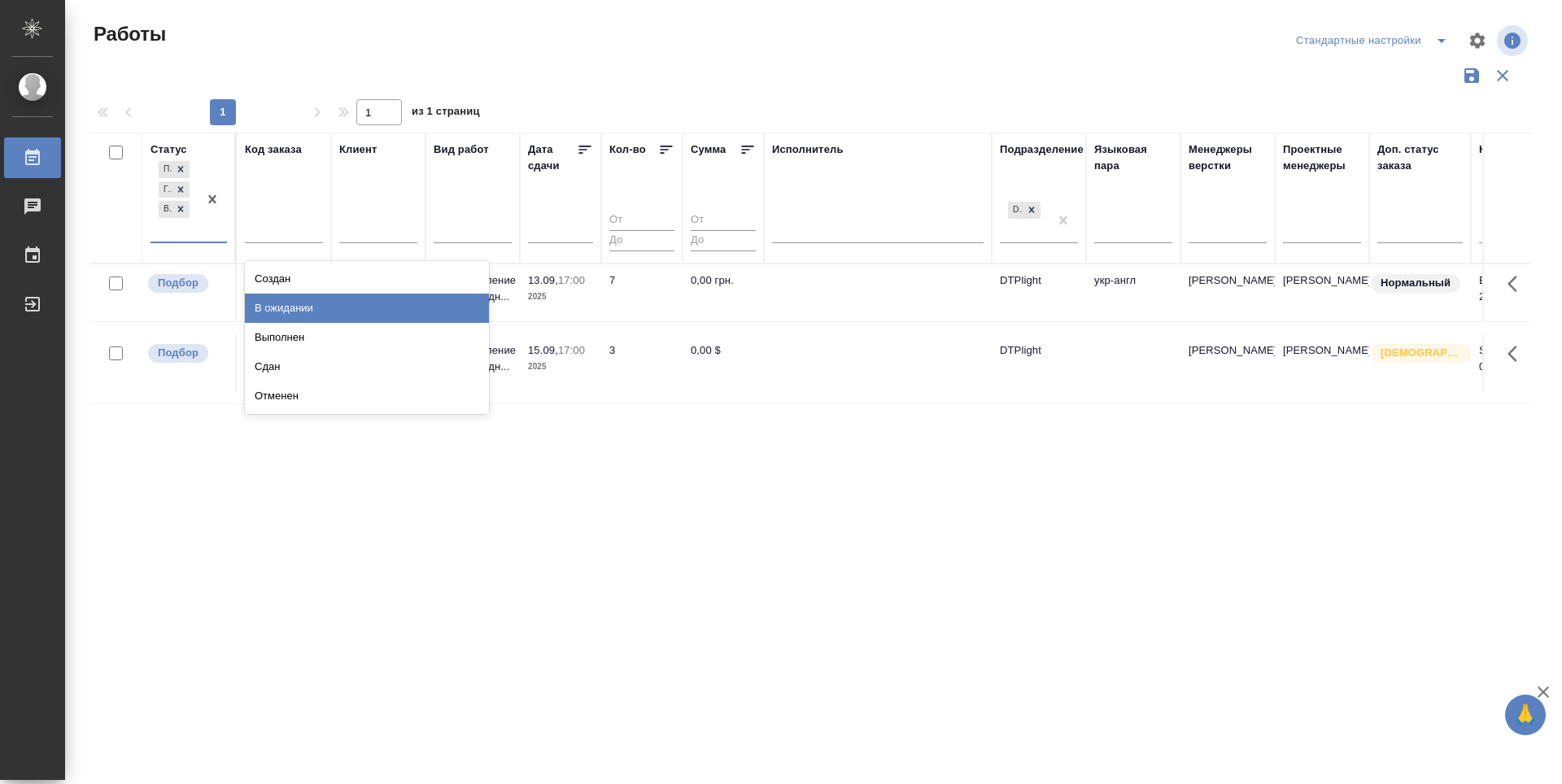
click at [289, 306] on div "В ожидании" at bounding box center [367, 308] width 244 height 29
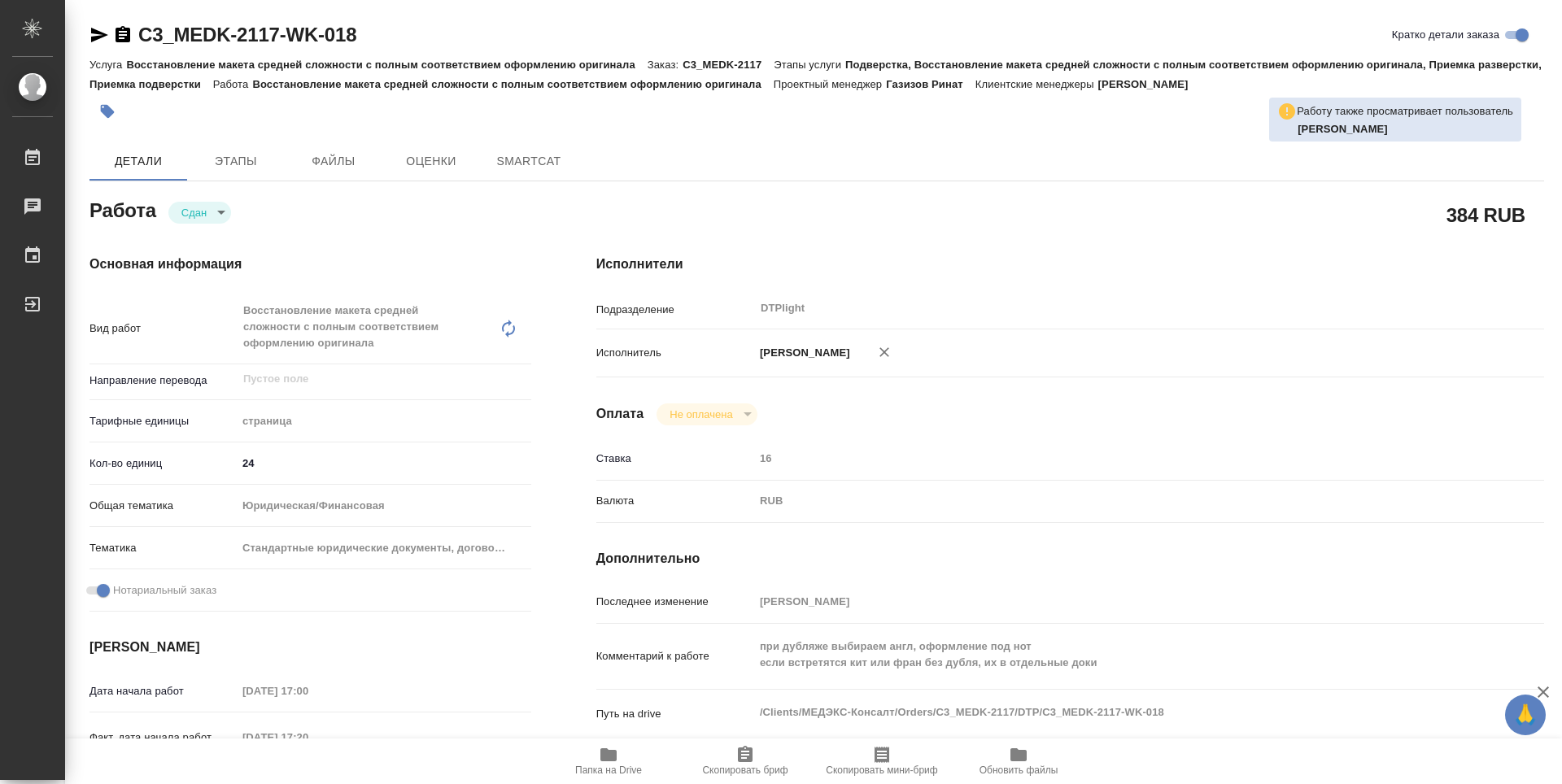
type textarea "x"
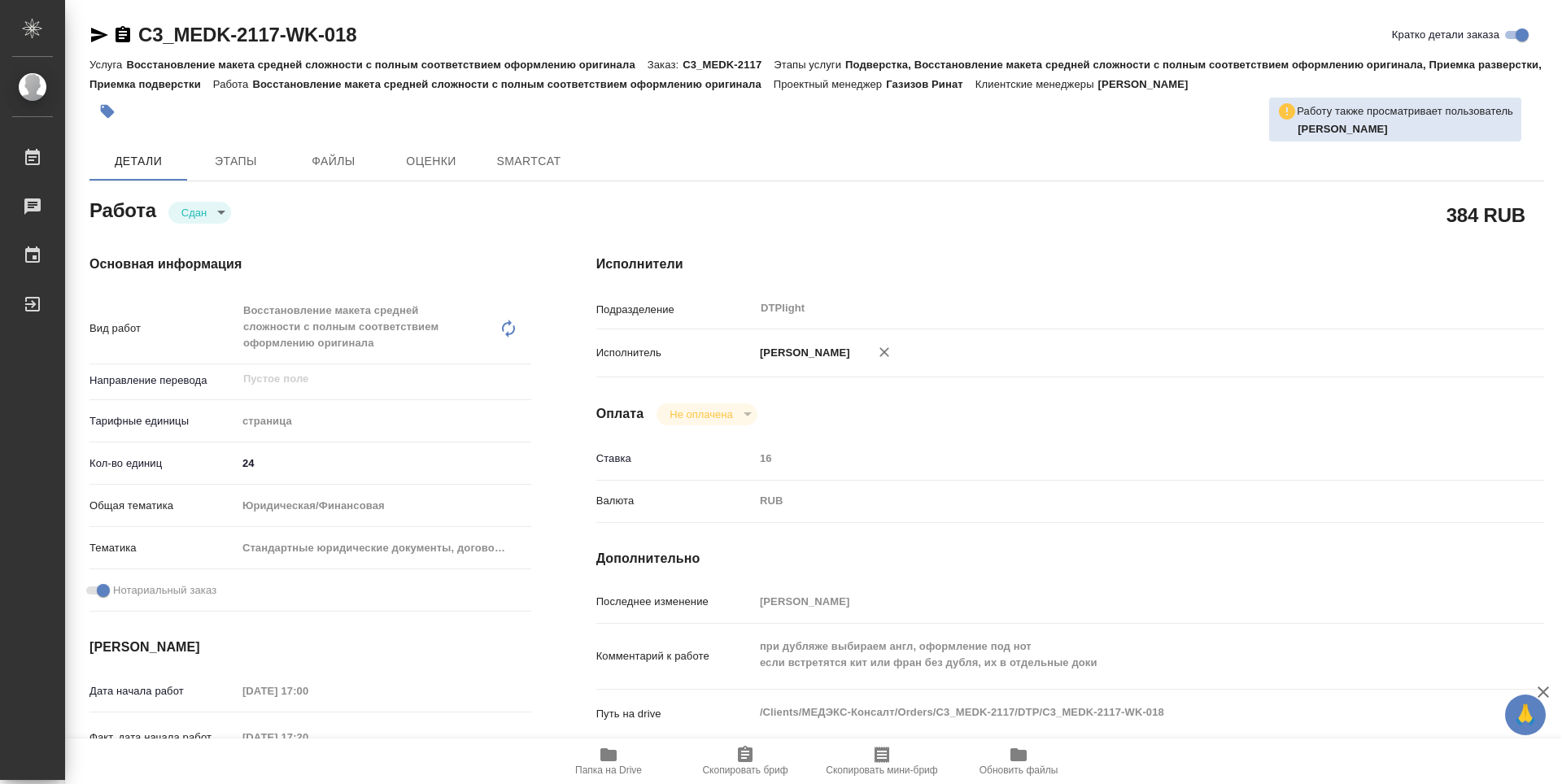
type textarea "x"
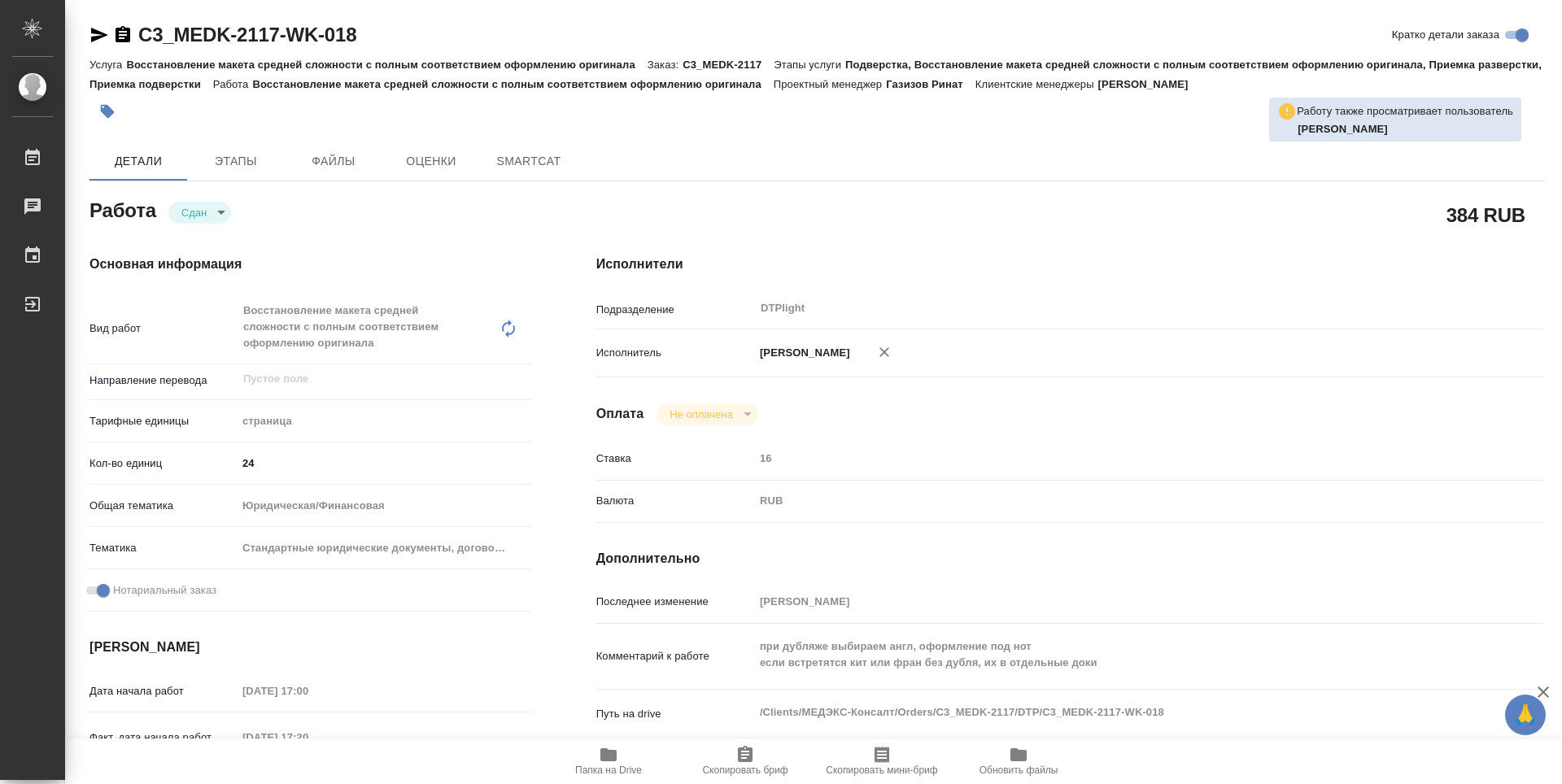
type textarea "x"
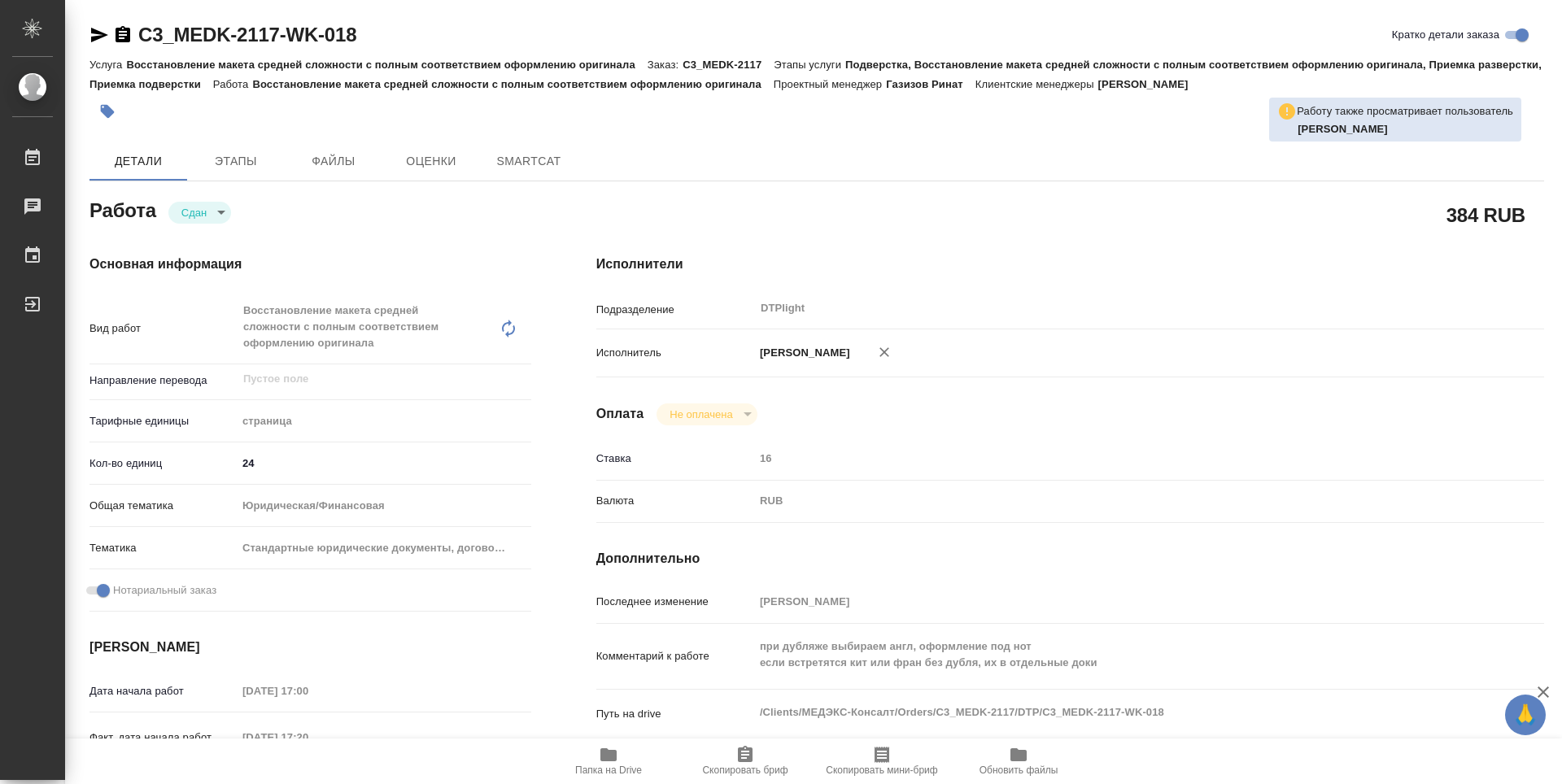
type textarea "x"
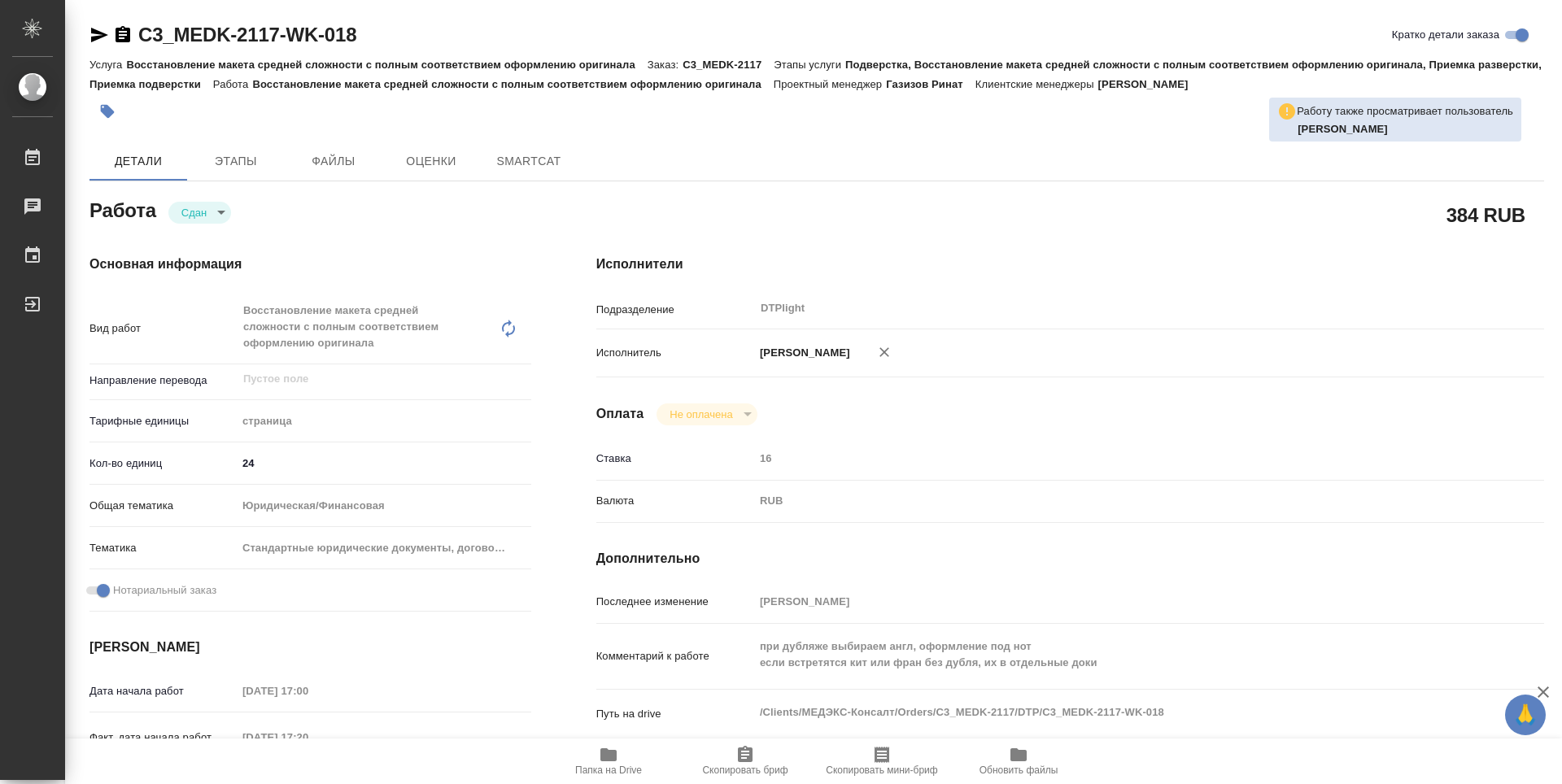
type textarea "x"
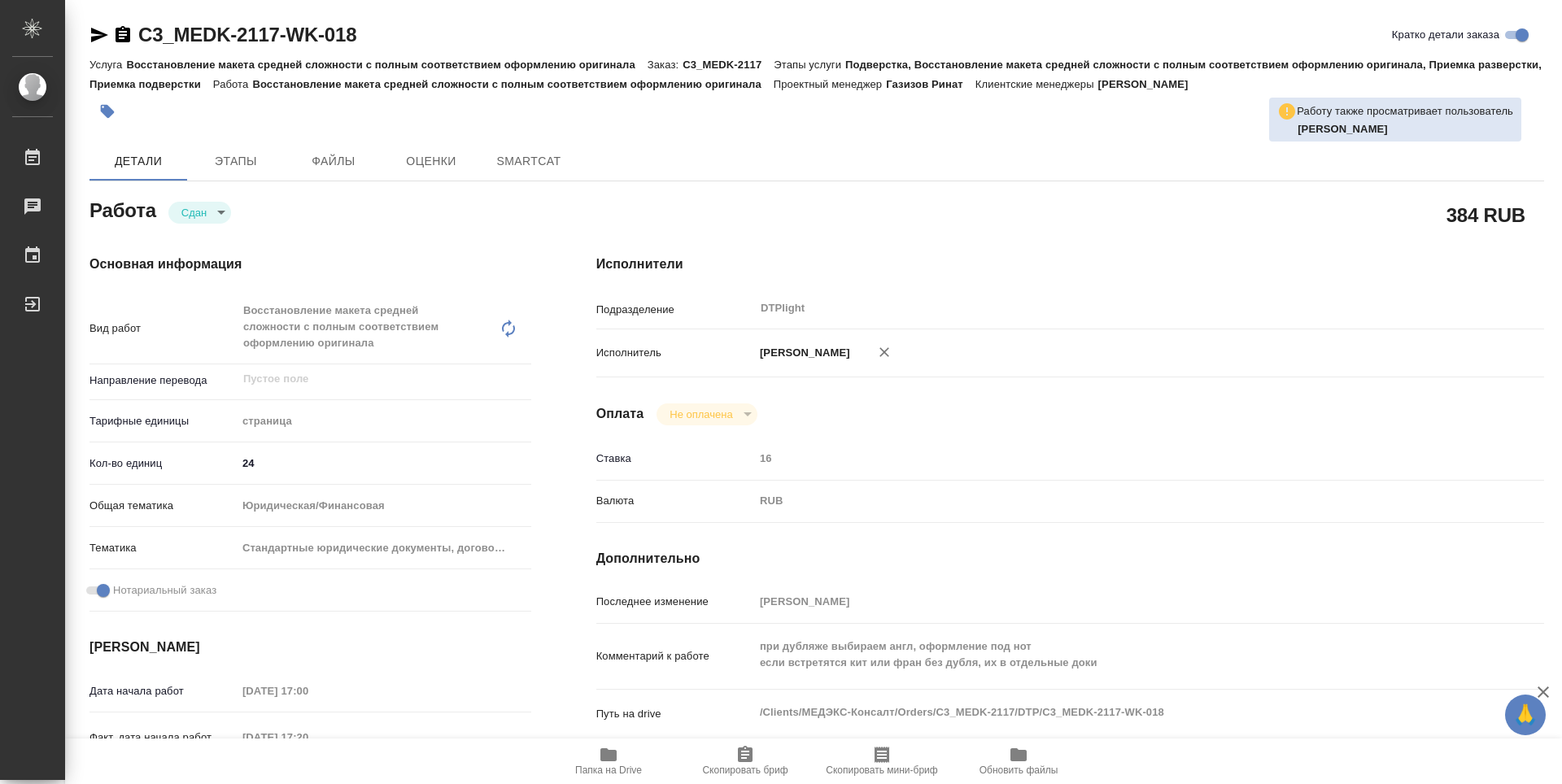
type textarea "x"
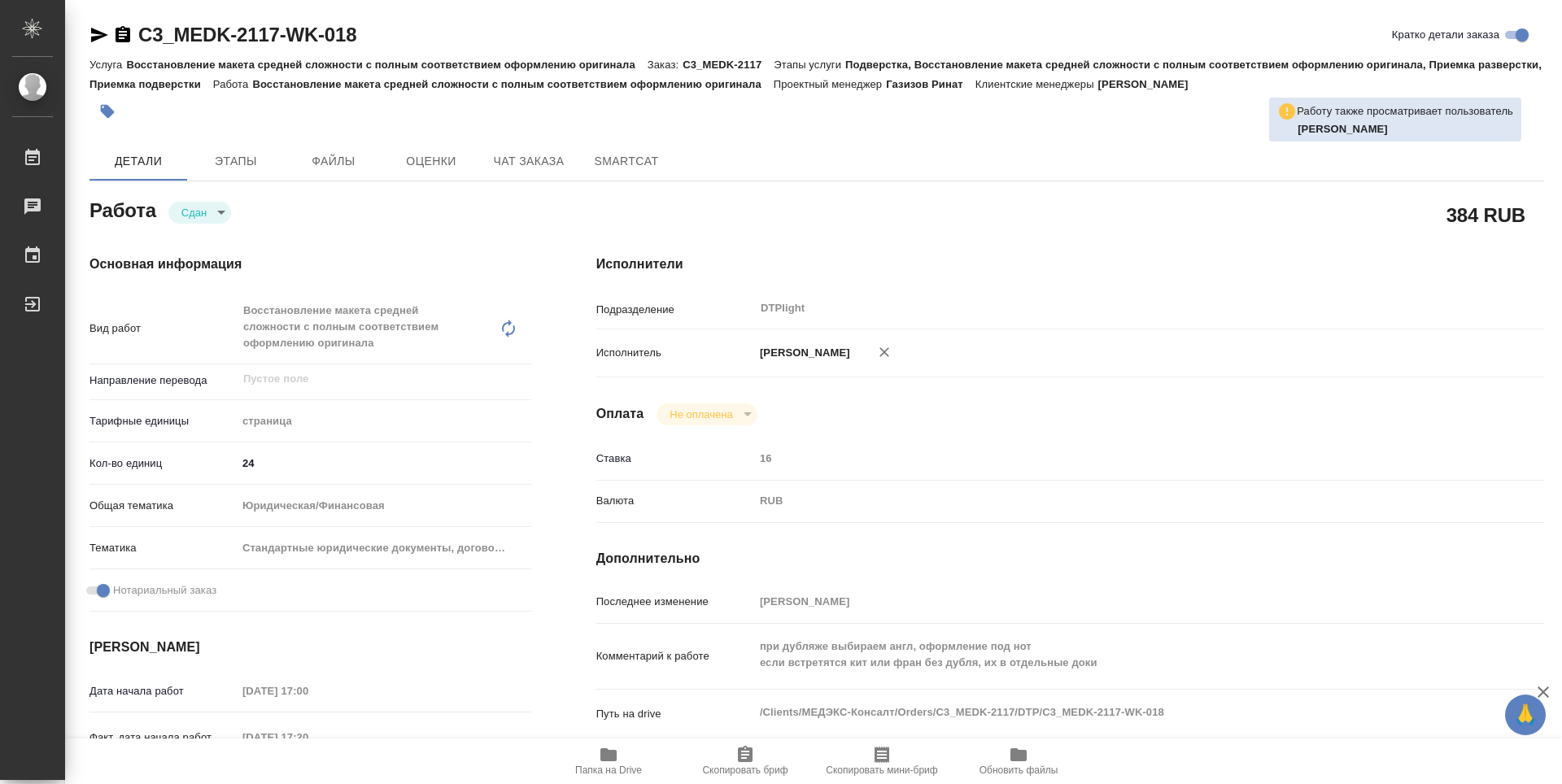
type textarea "x"
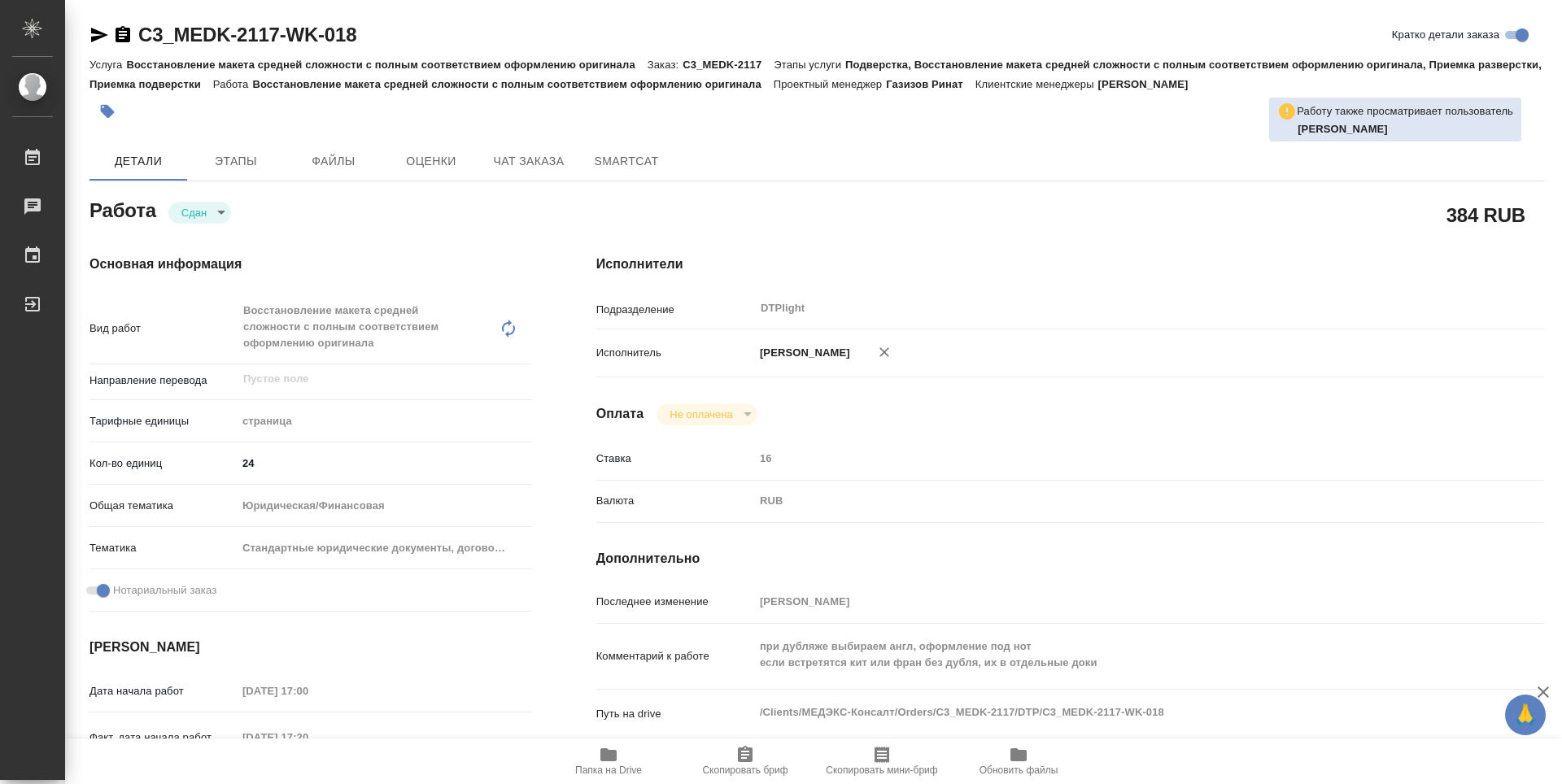
type textarea "x"
